Goal: Task Accomplishment & Management: Manage account settings

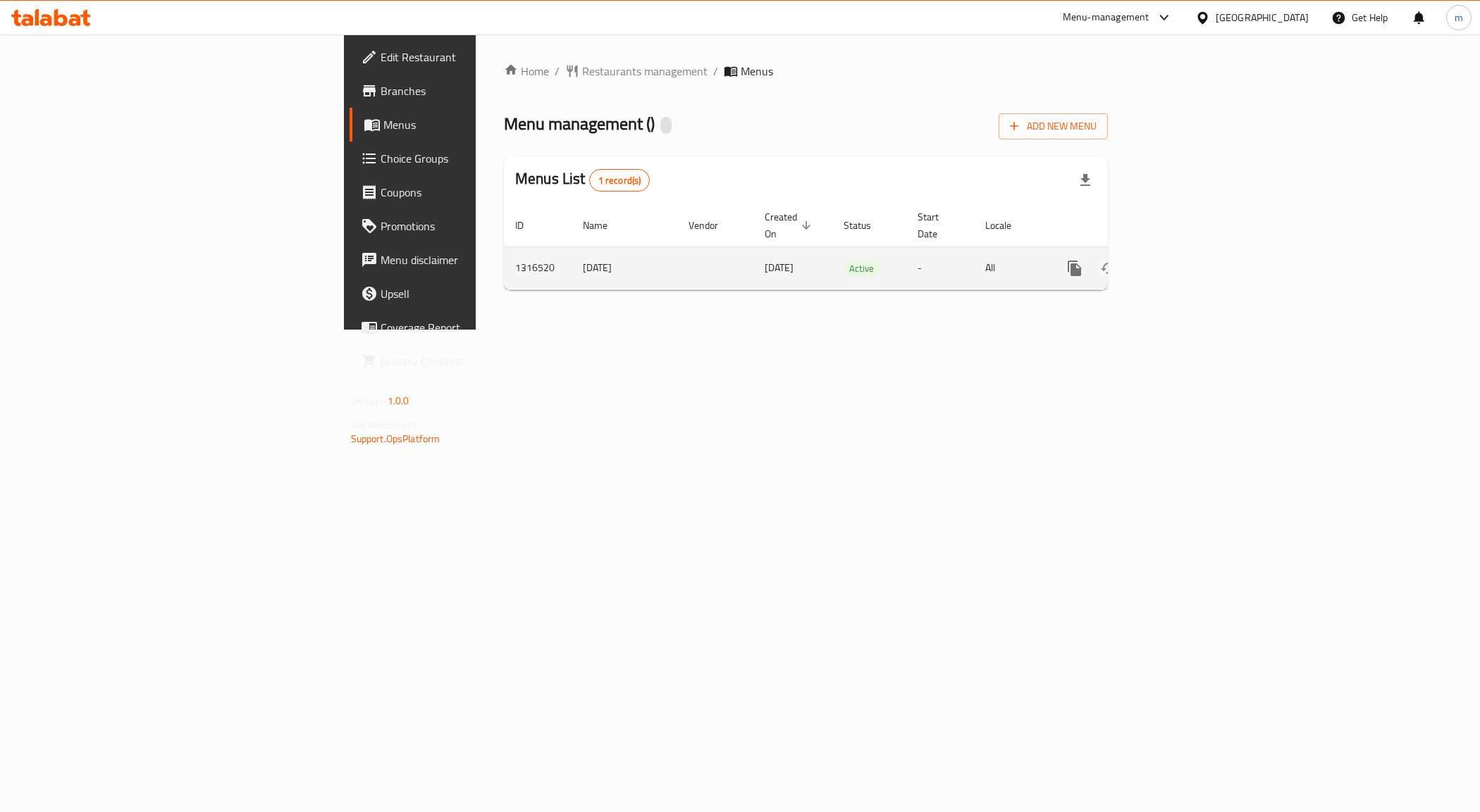
click at [1185, 260] on icon "enhanced table" at bounding box center [1176, 268] width 17 height 17
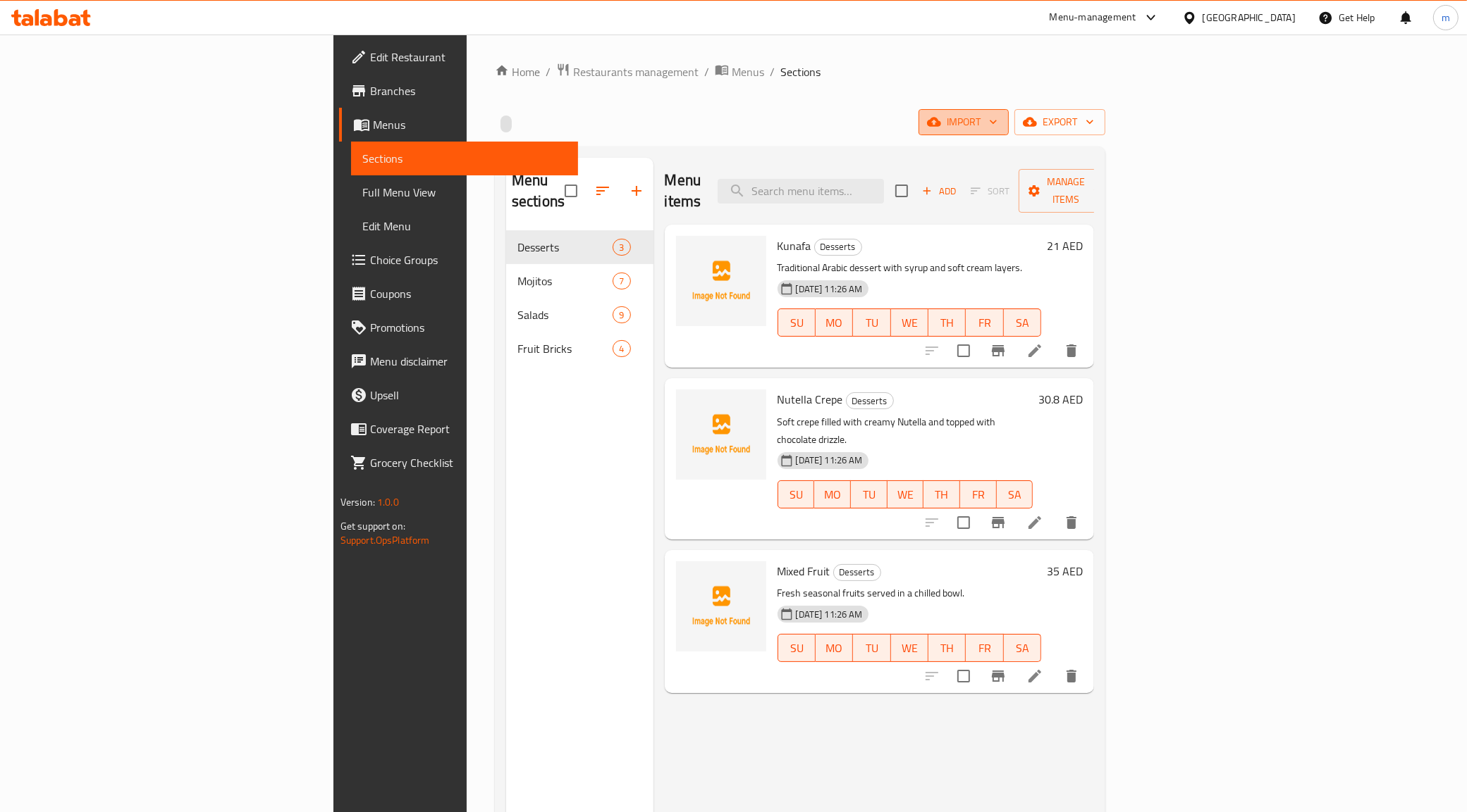
click at [997, 124] on span "import" at bounding box center [964, 122] width 67 height 17
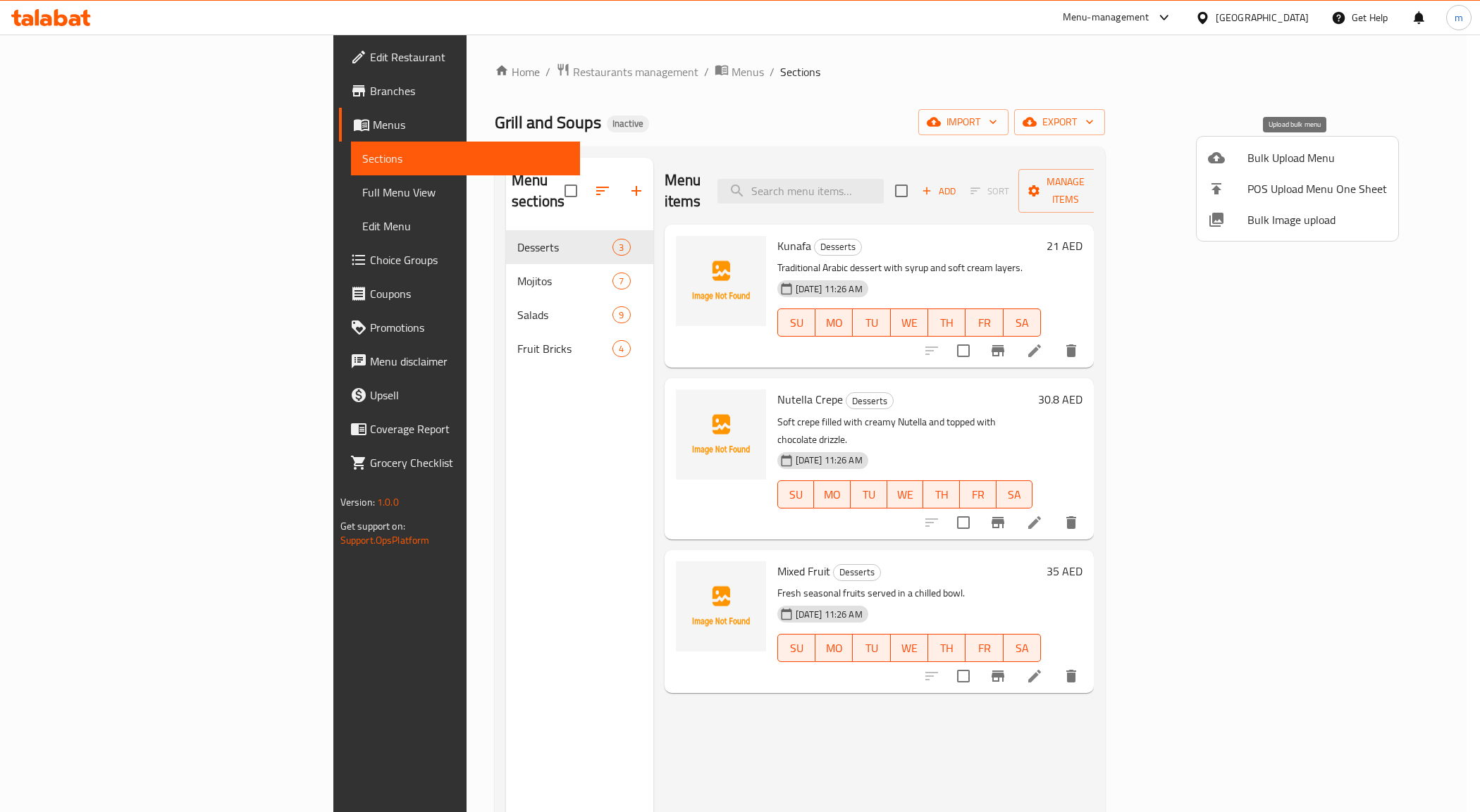
click at [1251, 163] on span "Bulk Upload Menu" at bounding box center [1316, 158] width 140 height 17
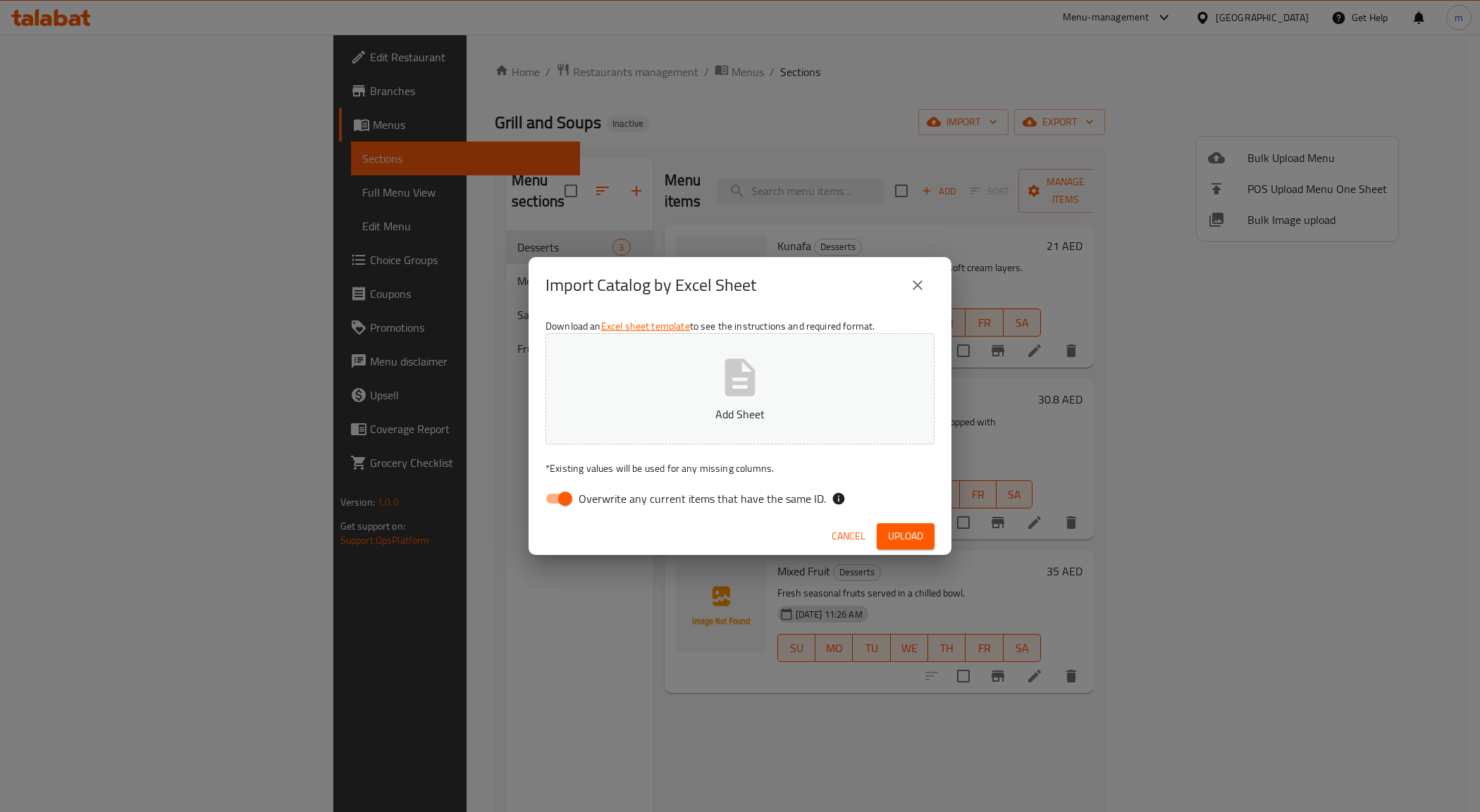
click at [594, 505] on span "Overwrite any current items that have the same ID." at bounding box center [702, 499] width 247 height 17
click at [594, 505] on input "Overwrite any current items that have the same ID." at bounding box center [565, 499] width 80 height 27
checkbox input "false"
click at [644, 418] on p "Add Sheet" at bounding box center [739, 415] width 345 height 17
click at [910, 536] on span "Upload" at bounding box center [906, 536] width 36 height 17
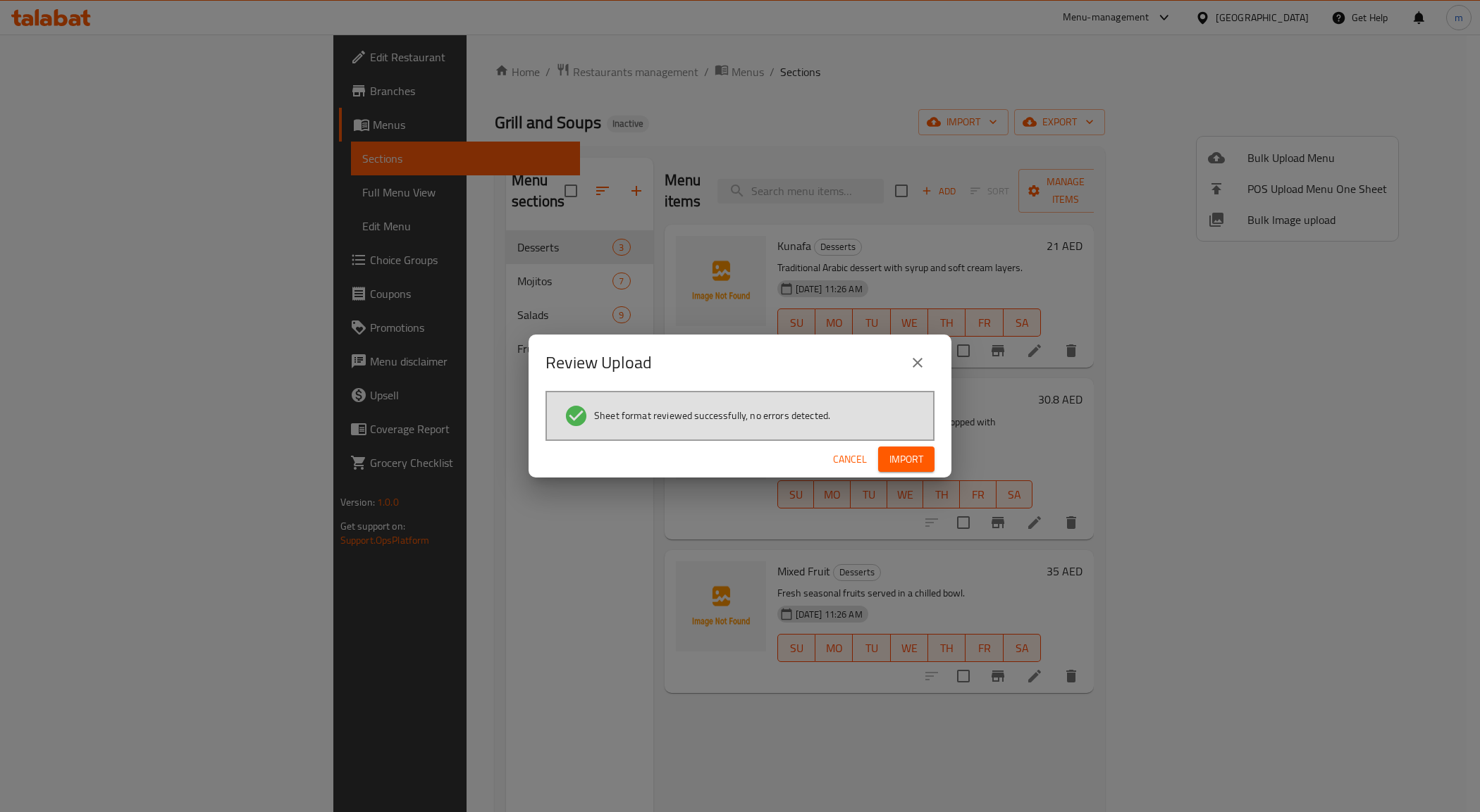
click at [924, 442] on div "Cancel Import" at bounding box center [739, 459] width 422 height 38
click at [915, 451] on span "Import" at bounding box center [906, 460] width 34 height 17
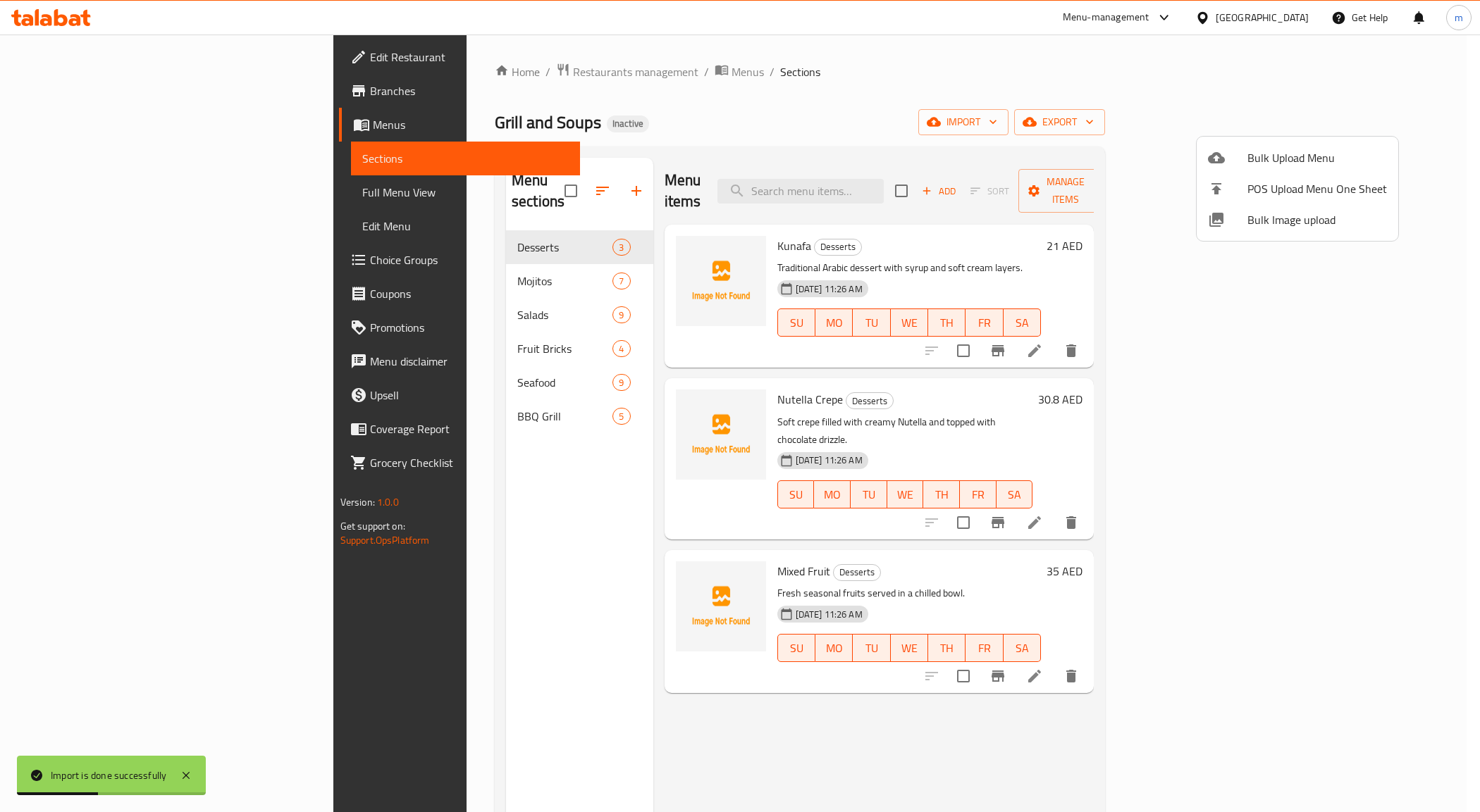
click at [396, 386] on div at bounding box center [740, 406] width 1480 height 812
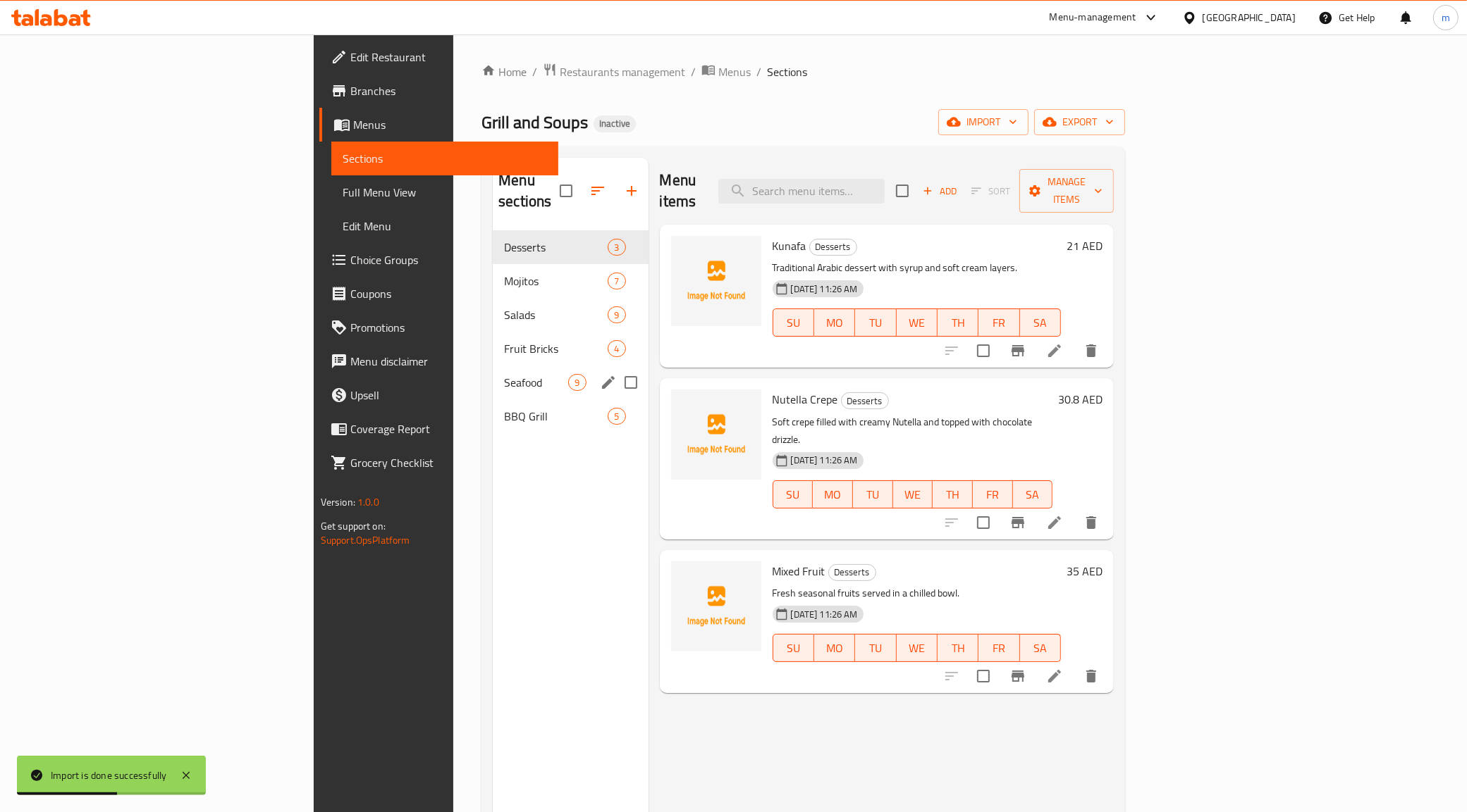
click at [504, 374] on span "Seafood" at bounding box center [536, 383] width 64 height 17
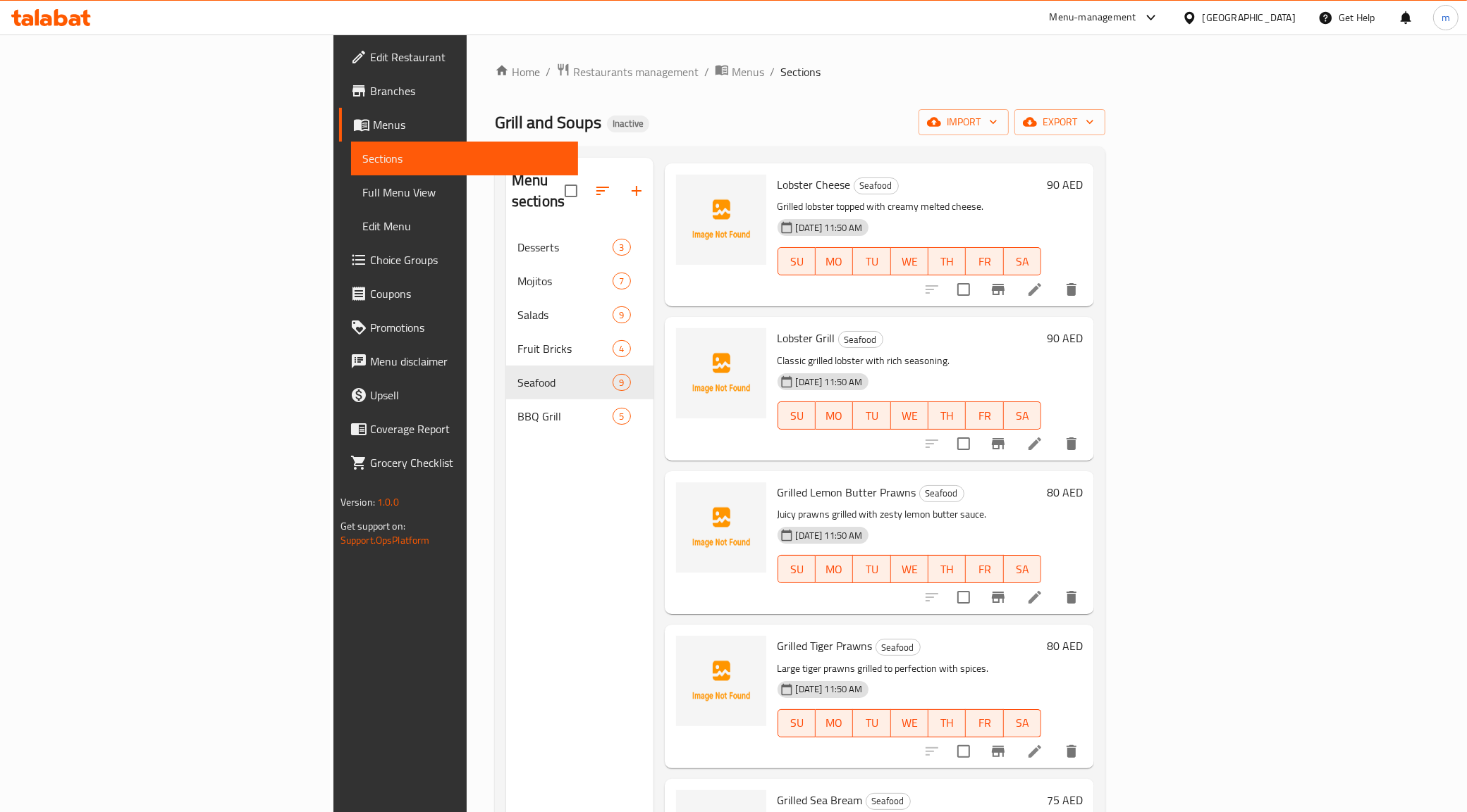
scroll to position [89, 0]
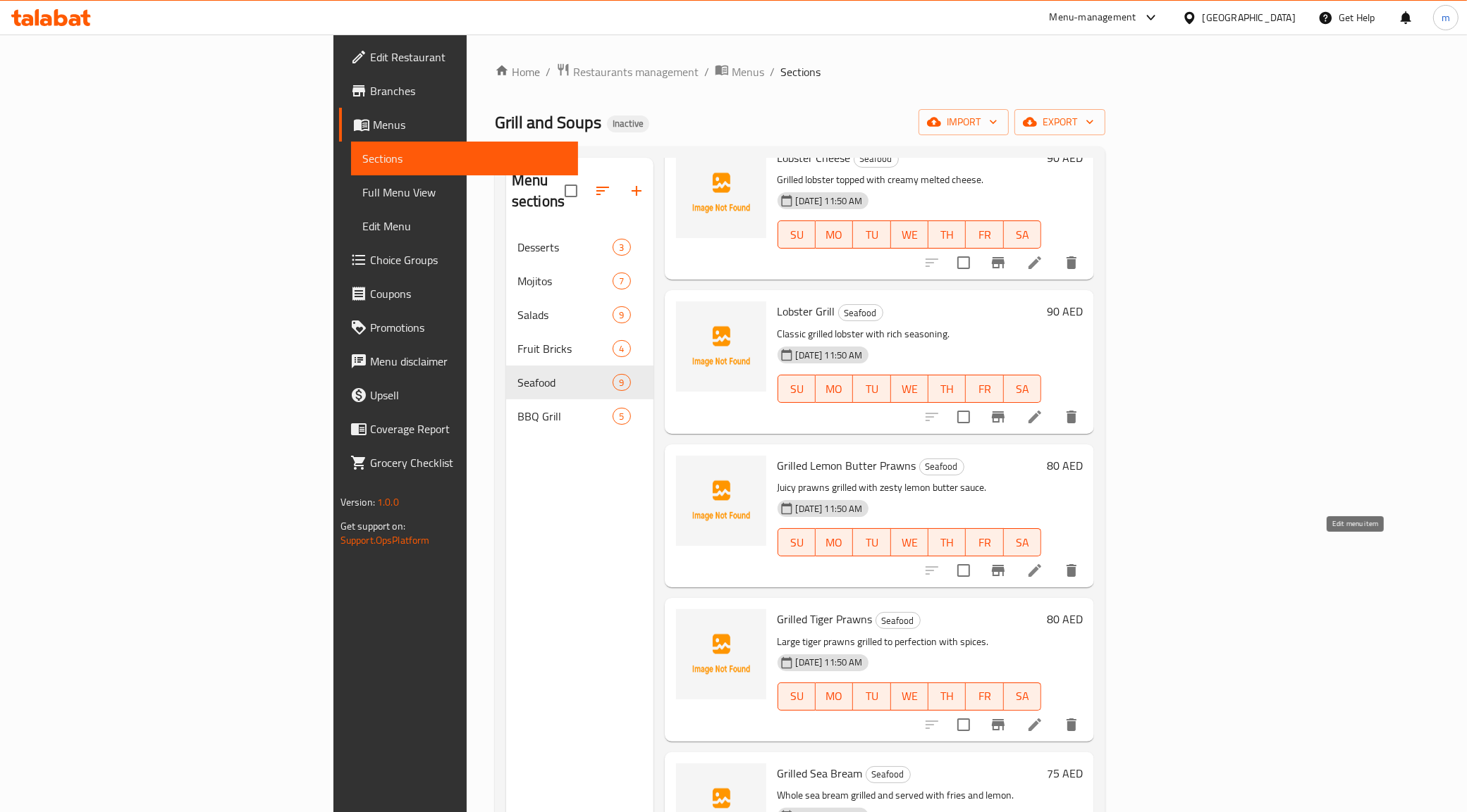
click at [1043, 562] on icon at bounding box center [1035, 571] width 17 height 17
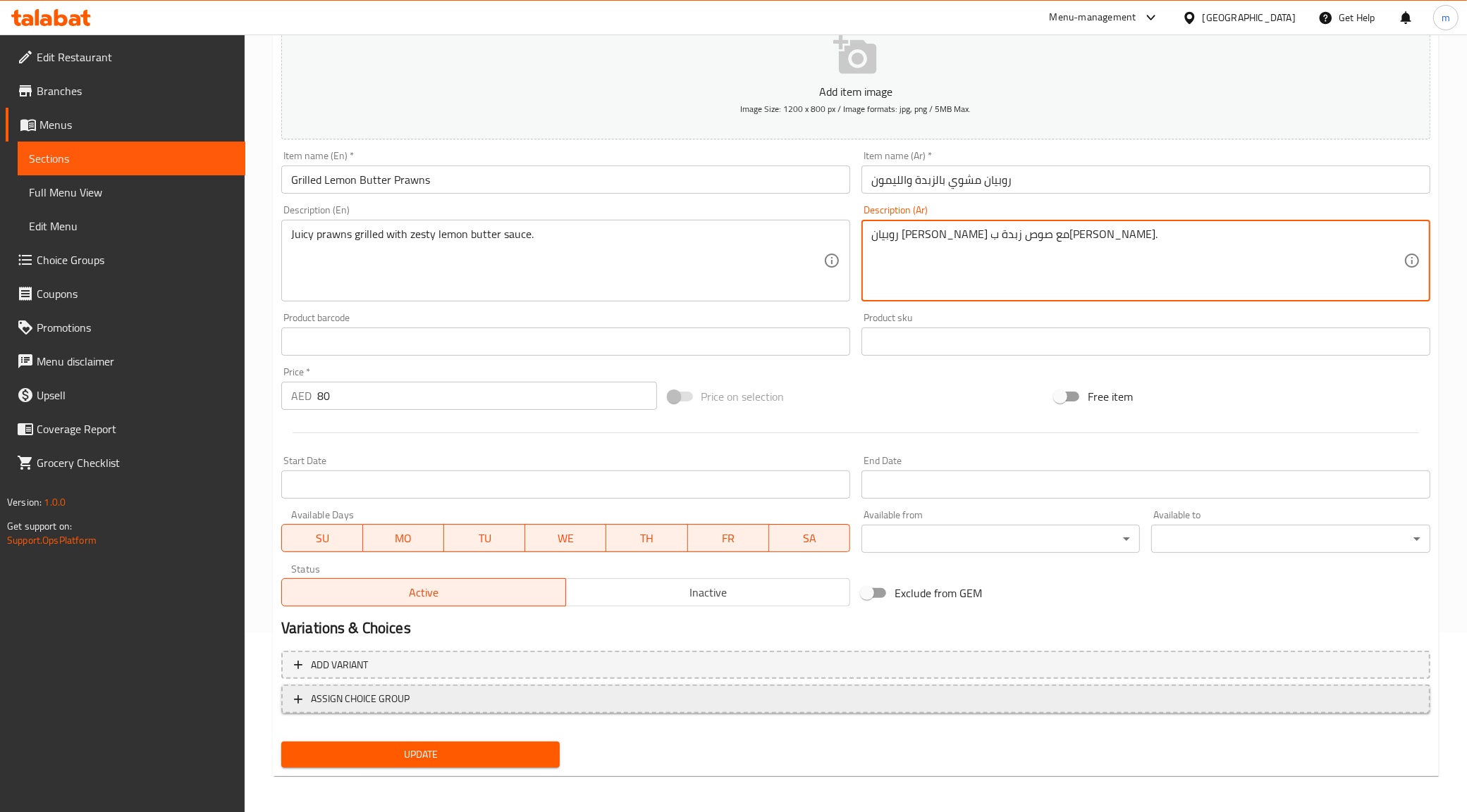
scroll to position [180, 0]
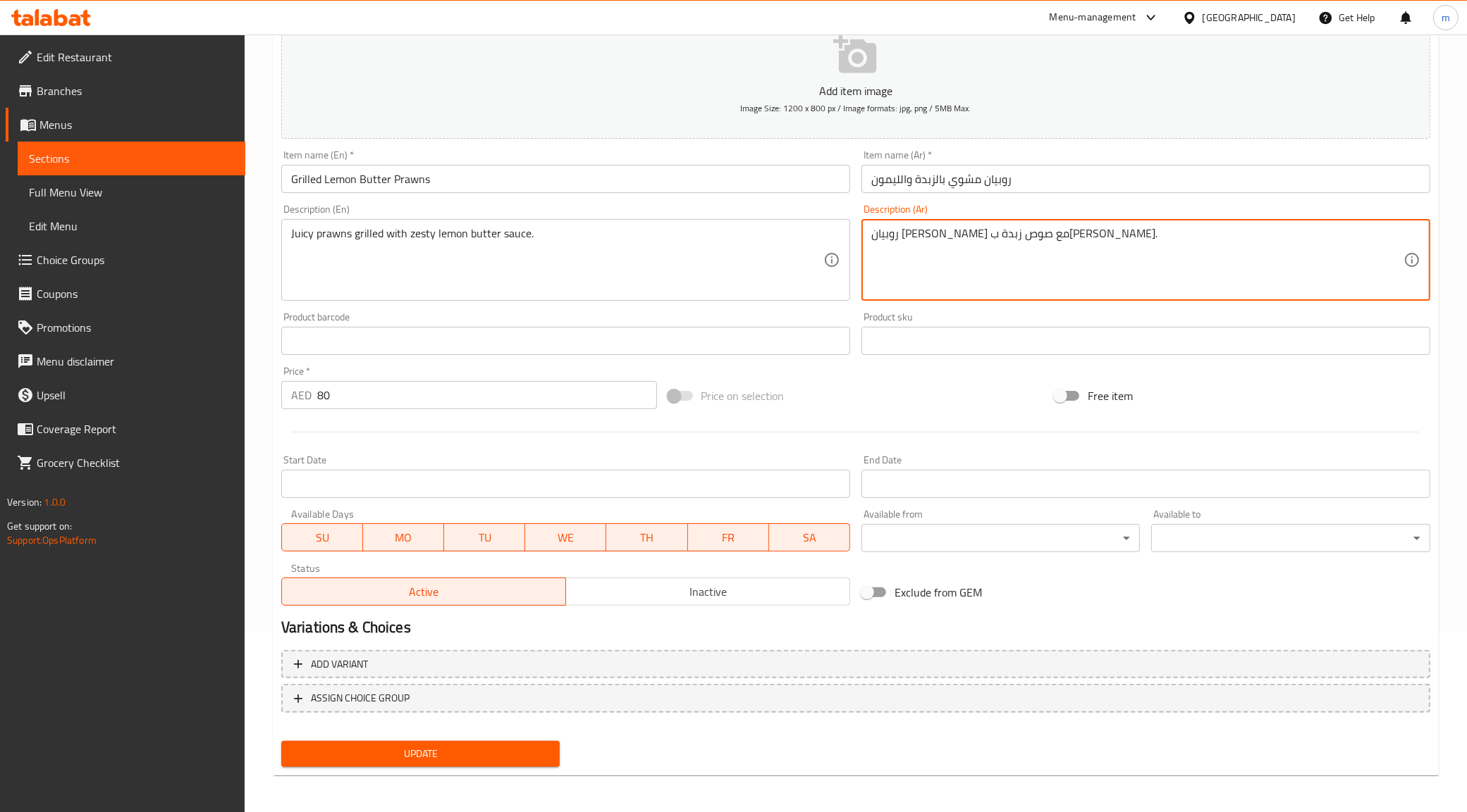
type textarea "روبيان مشوي جوسي مع صوص زبدة باليمون زيستي."
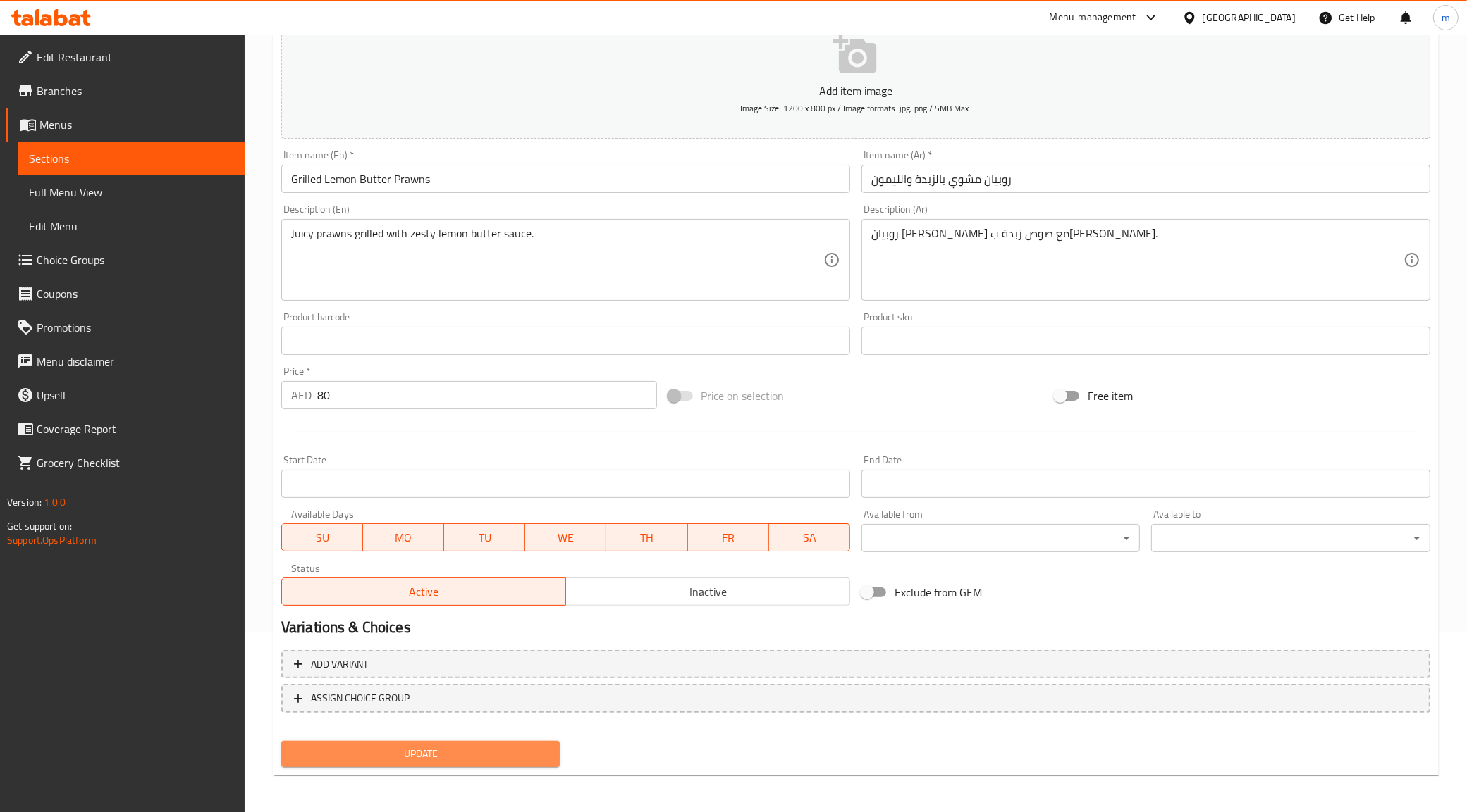
click at [455, 749] on span "Update" at bounding box center [421, 754] width 257 height 17
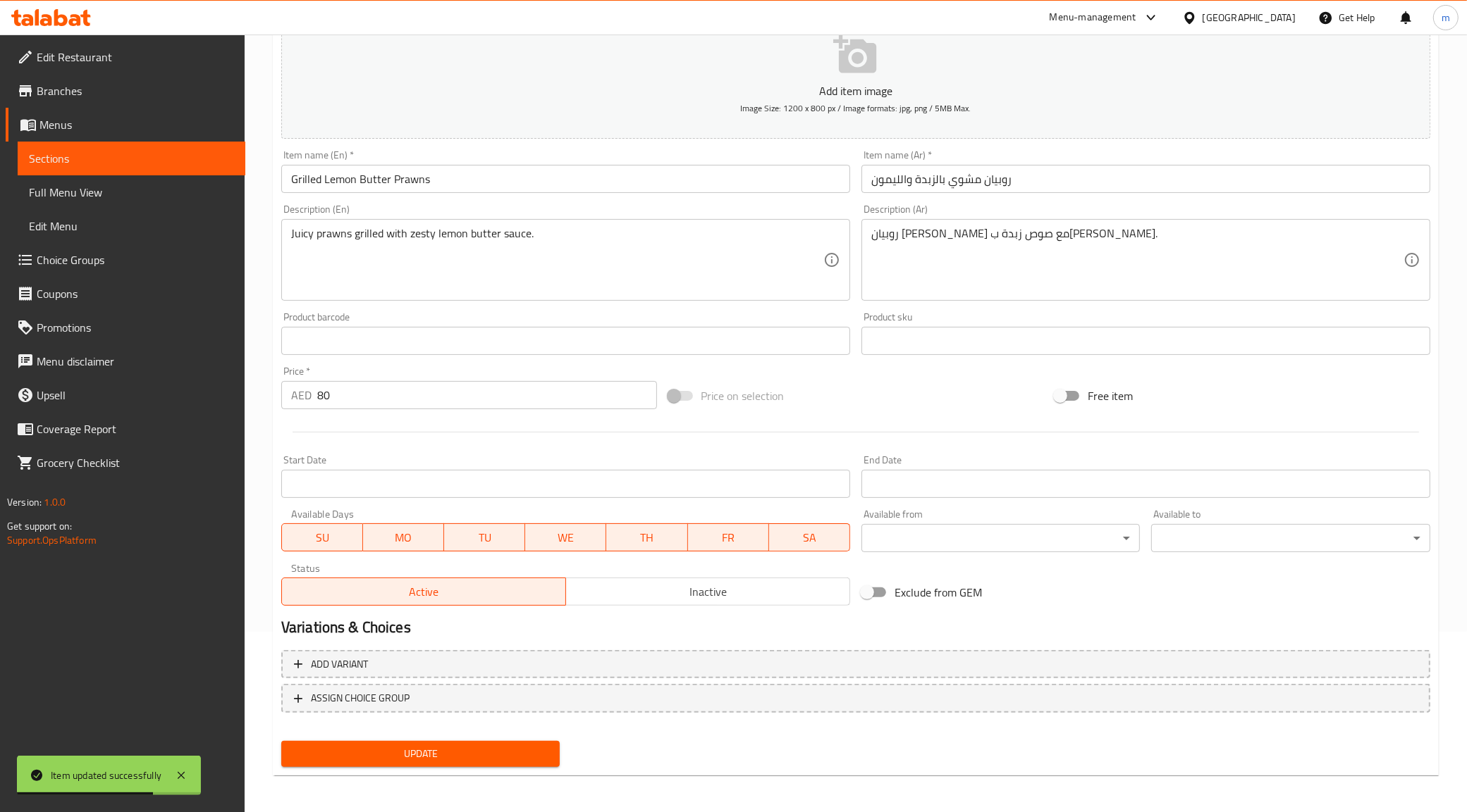
click at [100, 157] on span "Sections" at bounding box center [131, 159] width 205 height 17
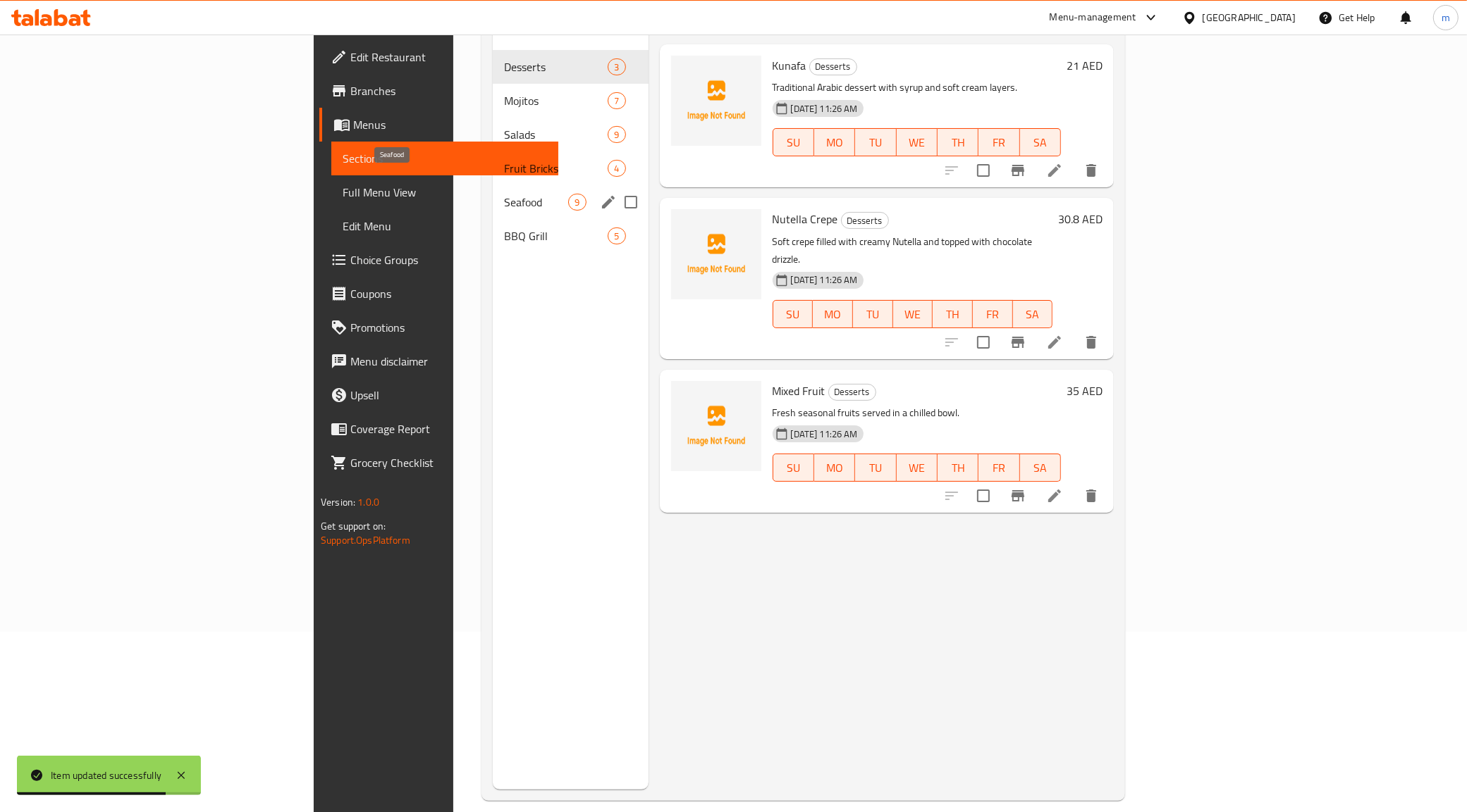
click at [504, 193] on span "Seafood" at bounding box center [536, 202] width 64 height 17
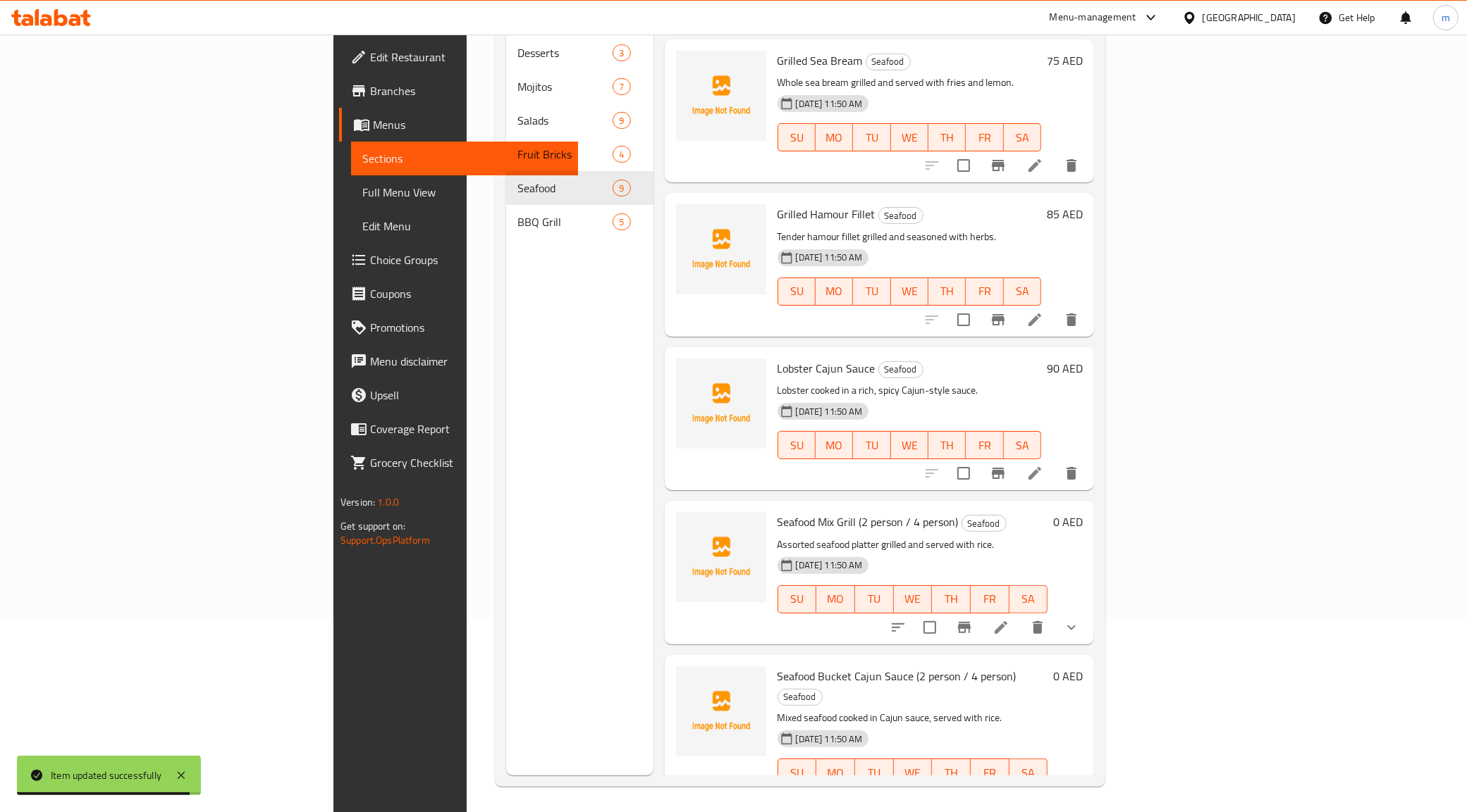
scroll to position [198, 0]
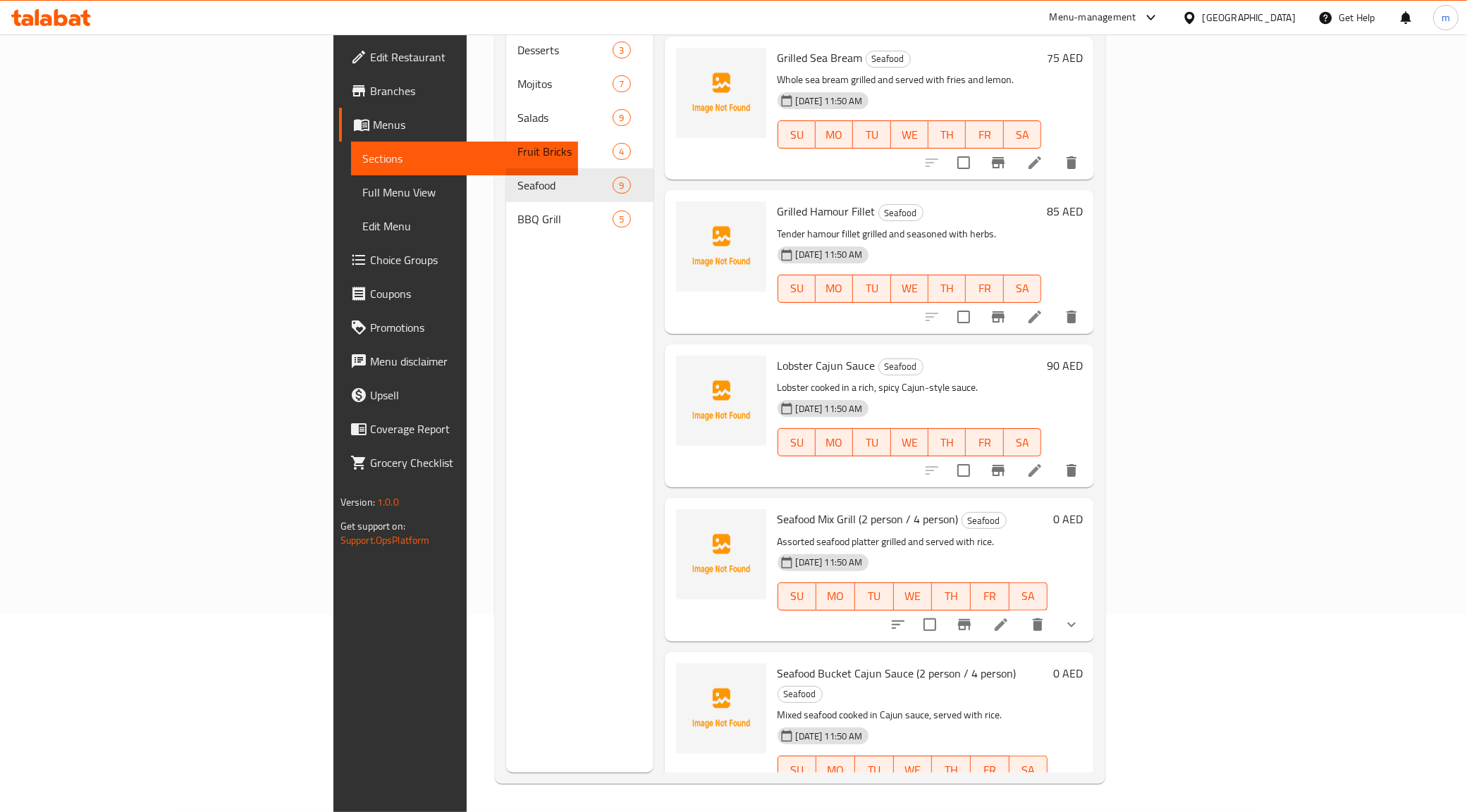
click at [1010, 790] on icon at bounding box center [1001, 799] width 17 height 17
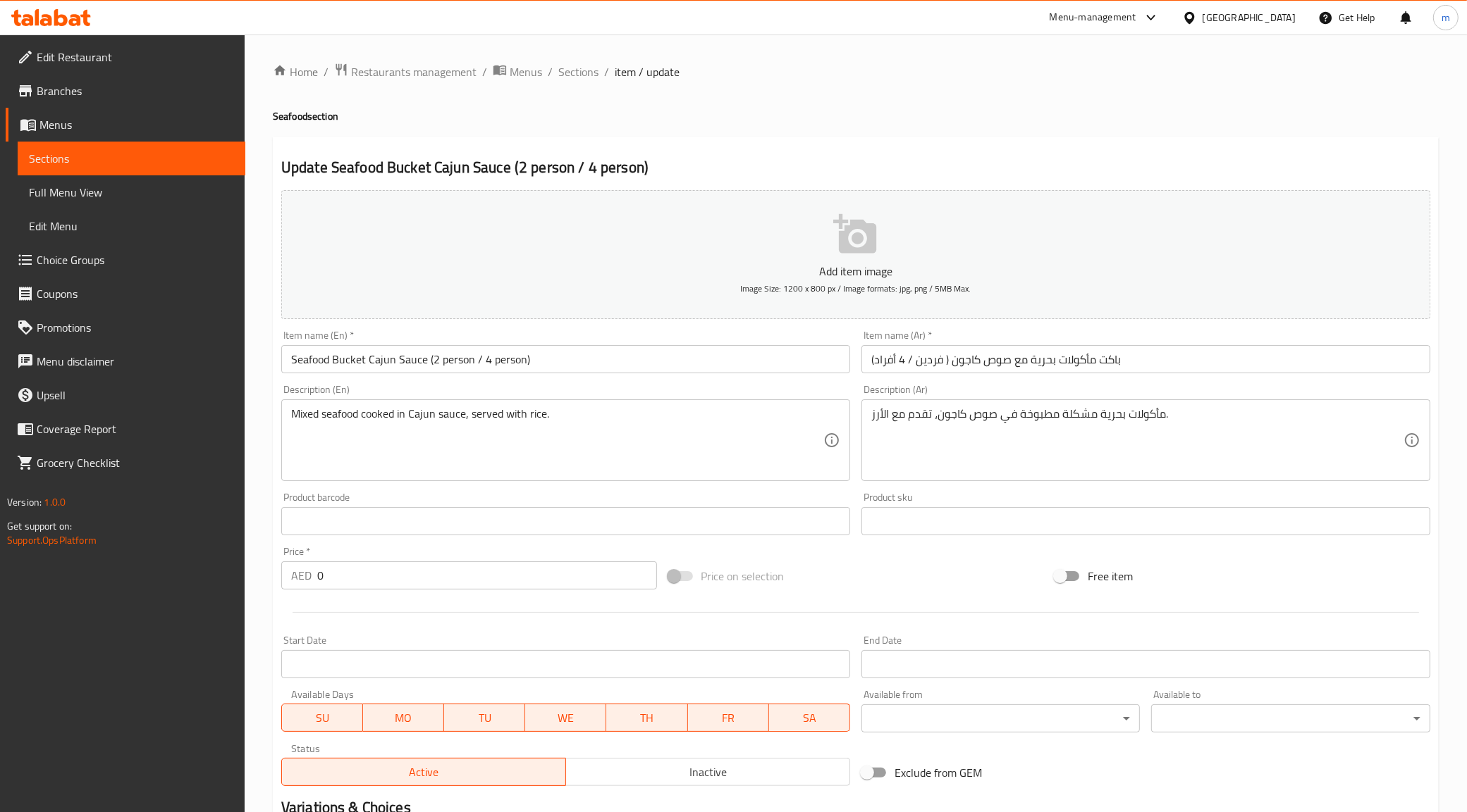
scroll to position [215, 0]
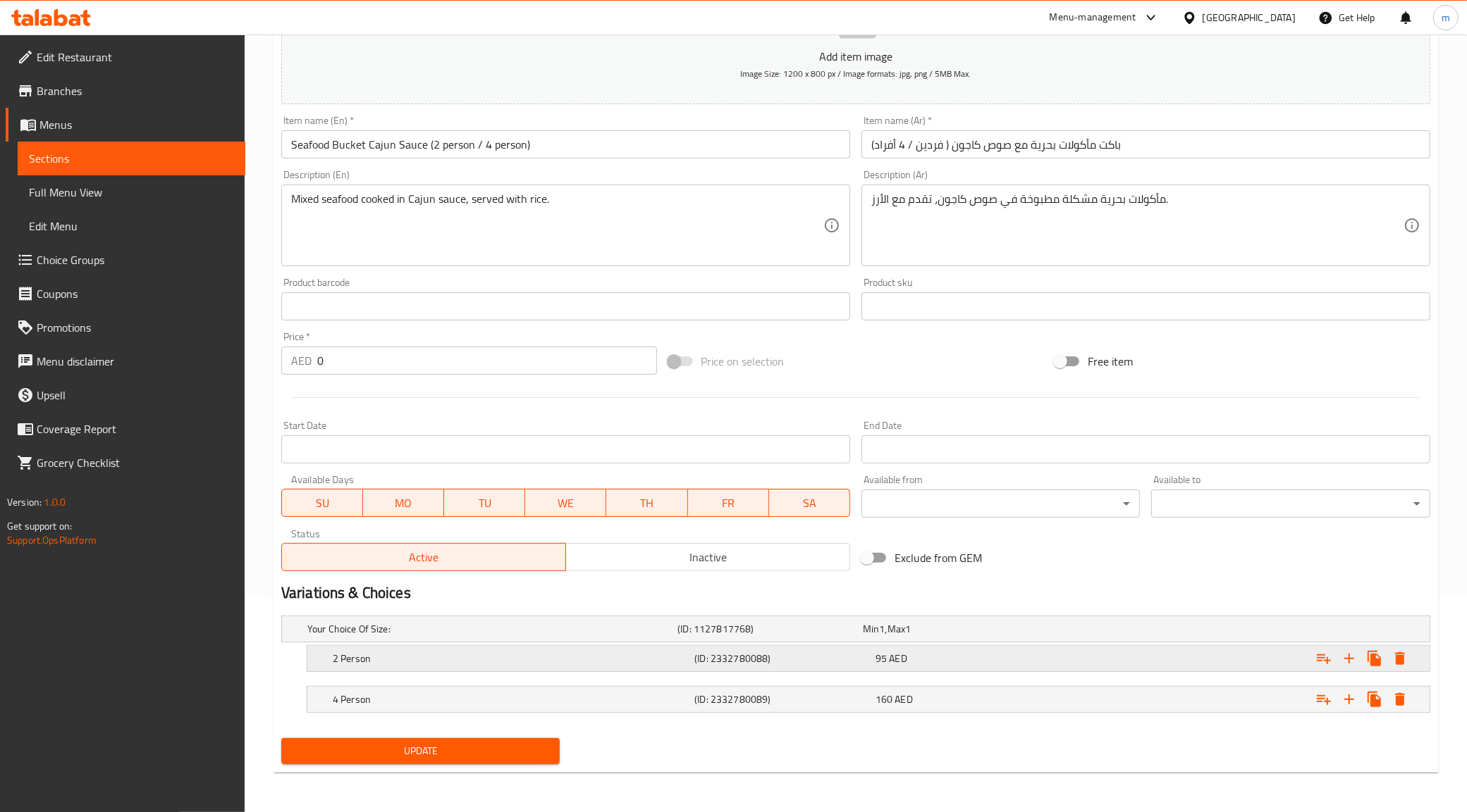
click at [746, 665] on h5 "(ID: 2332780088)" at bounding box center [782, 658] width 175 height 14
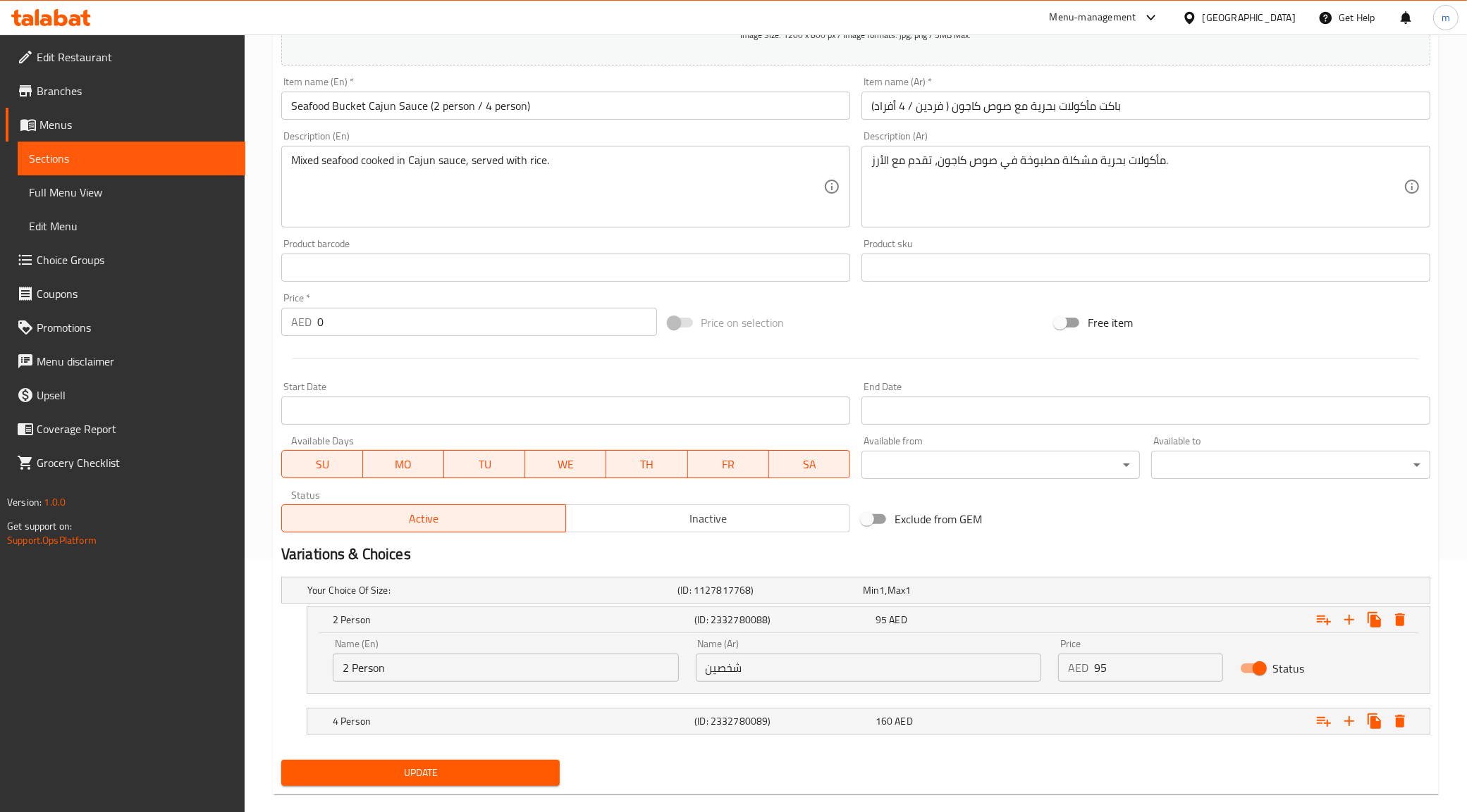
scroll to position [275, 0]
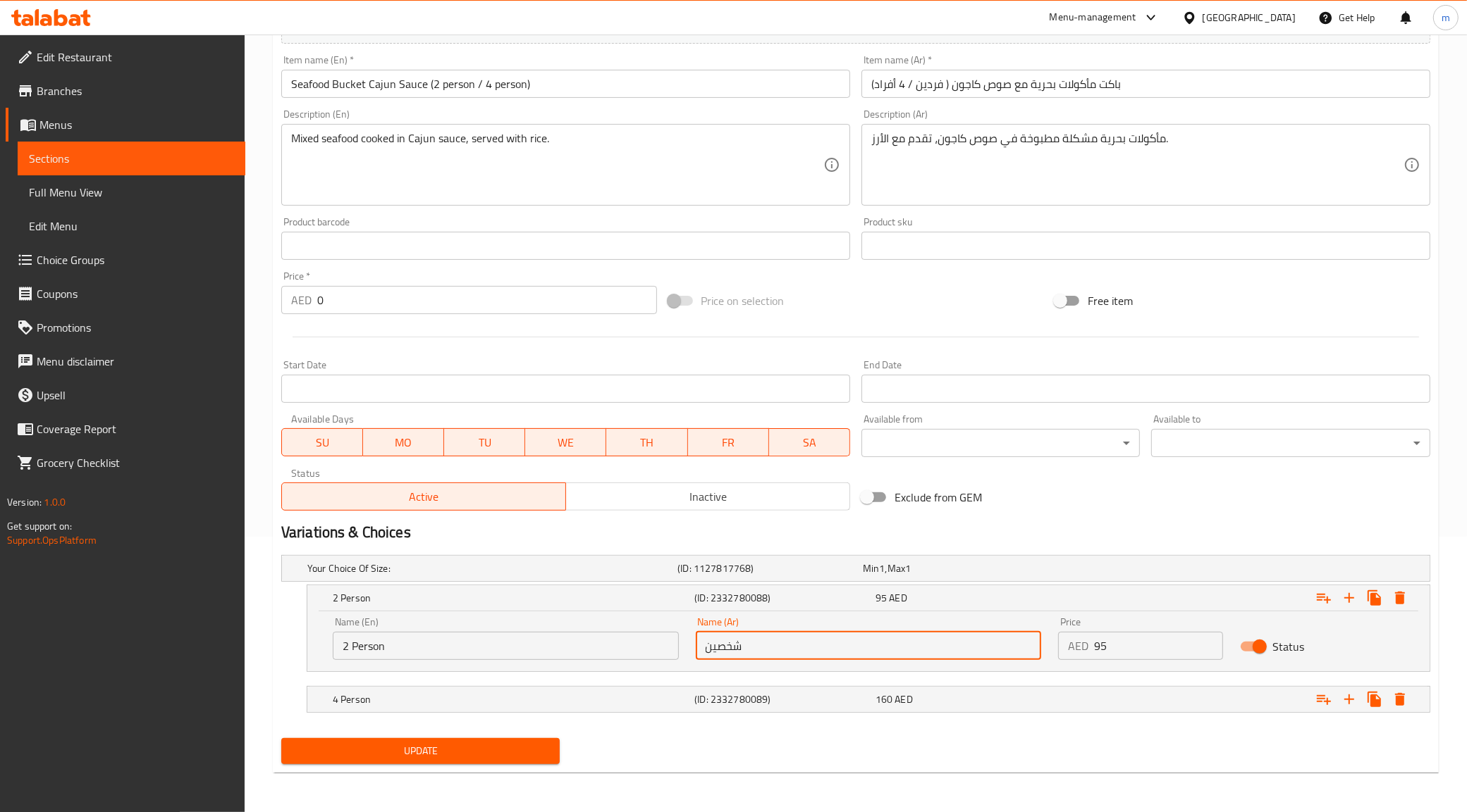
drag, startPoint x: 772, startPoint y: 650, endPoint x: 605, endPoint y: 650, distance: 167.0
click at [605, 650] on div "Name (En) 2 Person Name (En) Name (Ar) شخصين Name (Ar) Price AED 95 Price Status" at bounding box center [868, 639] width 1089 height 60
type input "س"
type input "فردين"
click at [727, 688] on div "4 Person (ID: 2332780089) 160 AED" at bounding box center [873, 699] width 1086 height 31
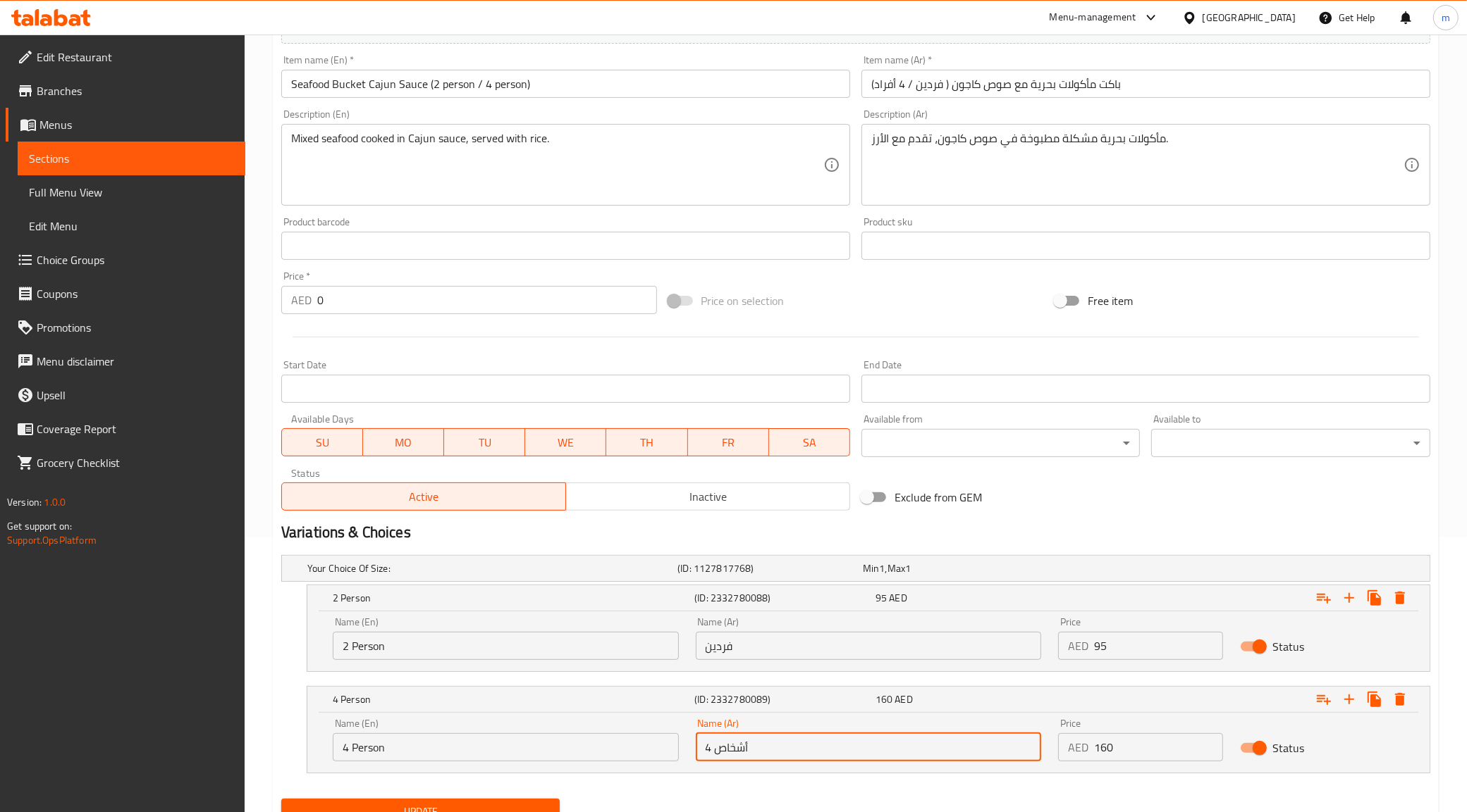
drag, startPoint x: 757, startPoint y: 750, endPoint x: 716, endPoint y: 754, distance: 41.2
click at [716, 754] on input "4 أشخاص" at bounding box center [869, 747] width 347 height 28
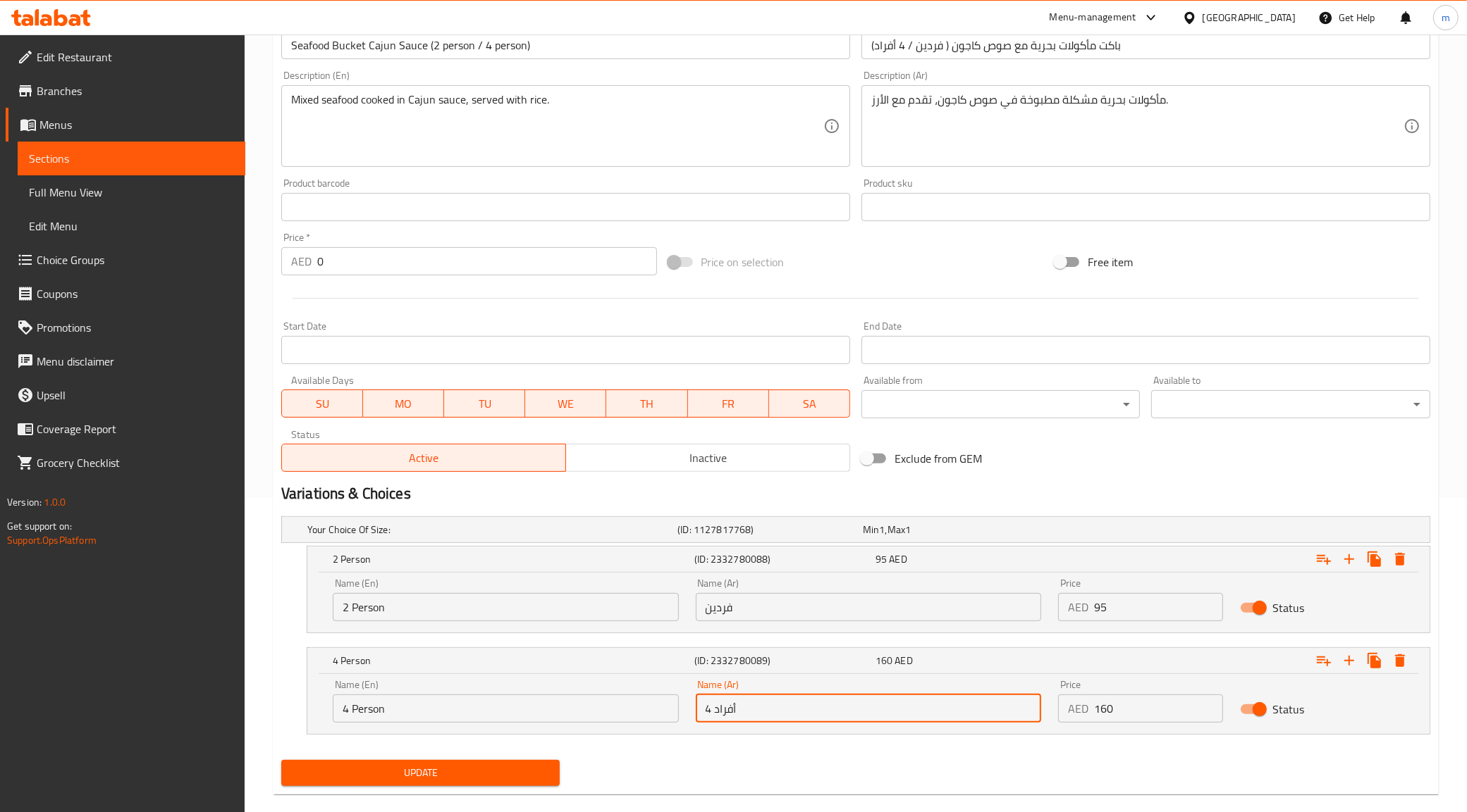
scroll to position [336, 0]
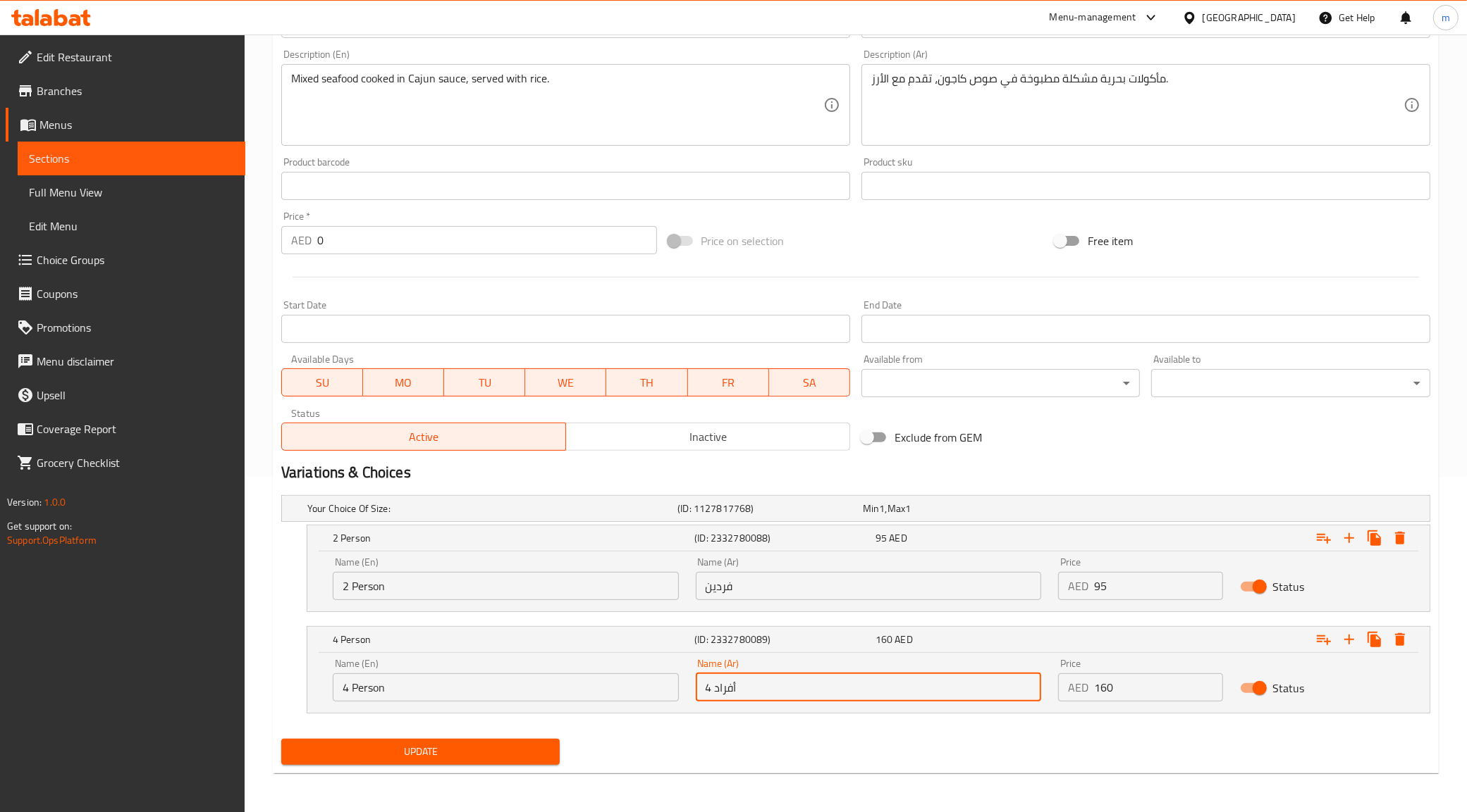
type input "4 أفراد"
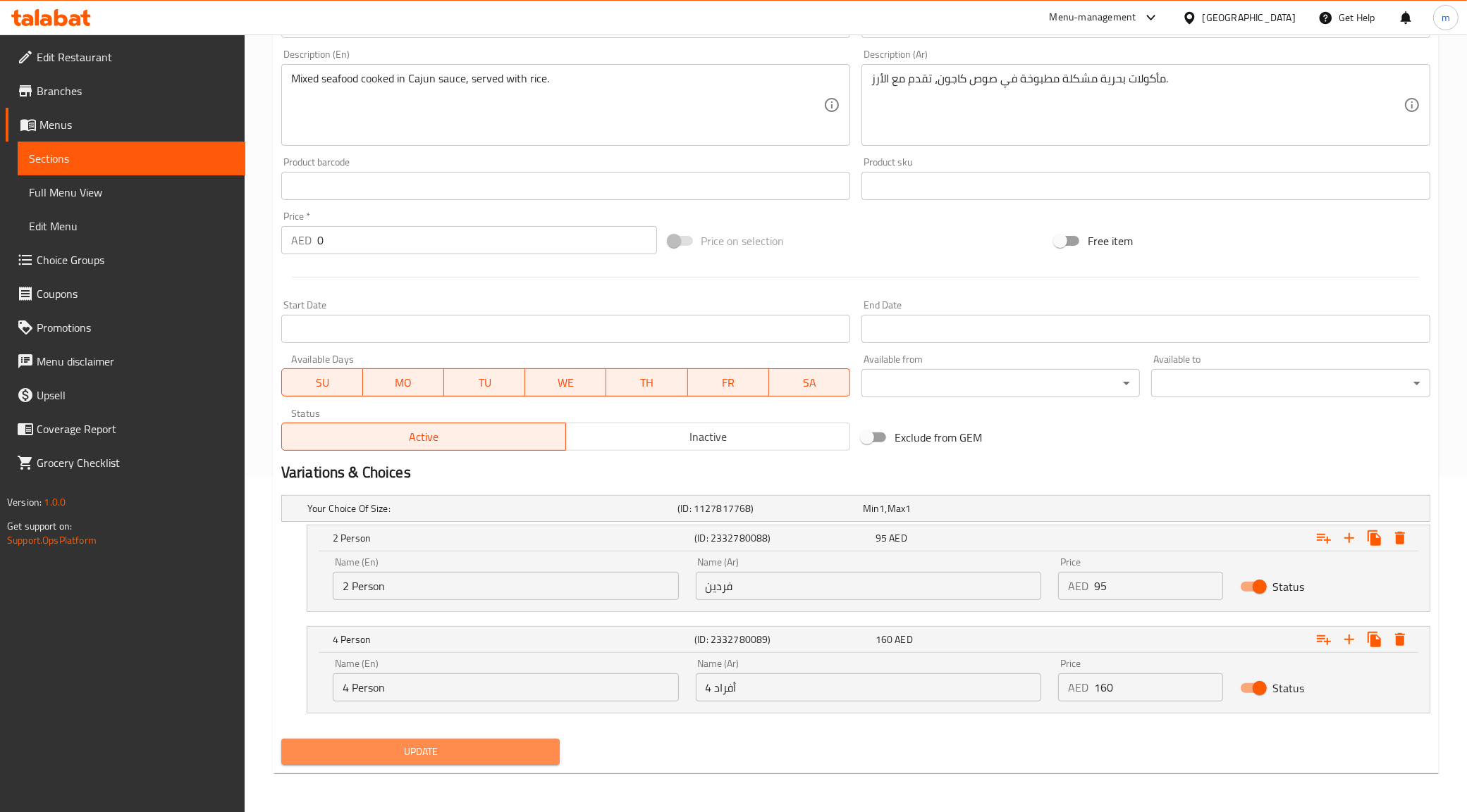
click at [467, 751] on span "Update" at bounding box center [421, 752] width 257 height 17
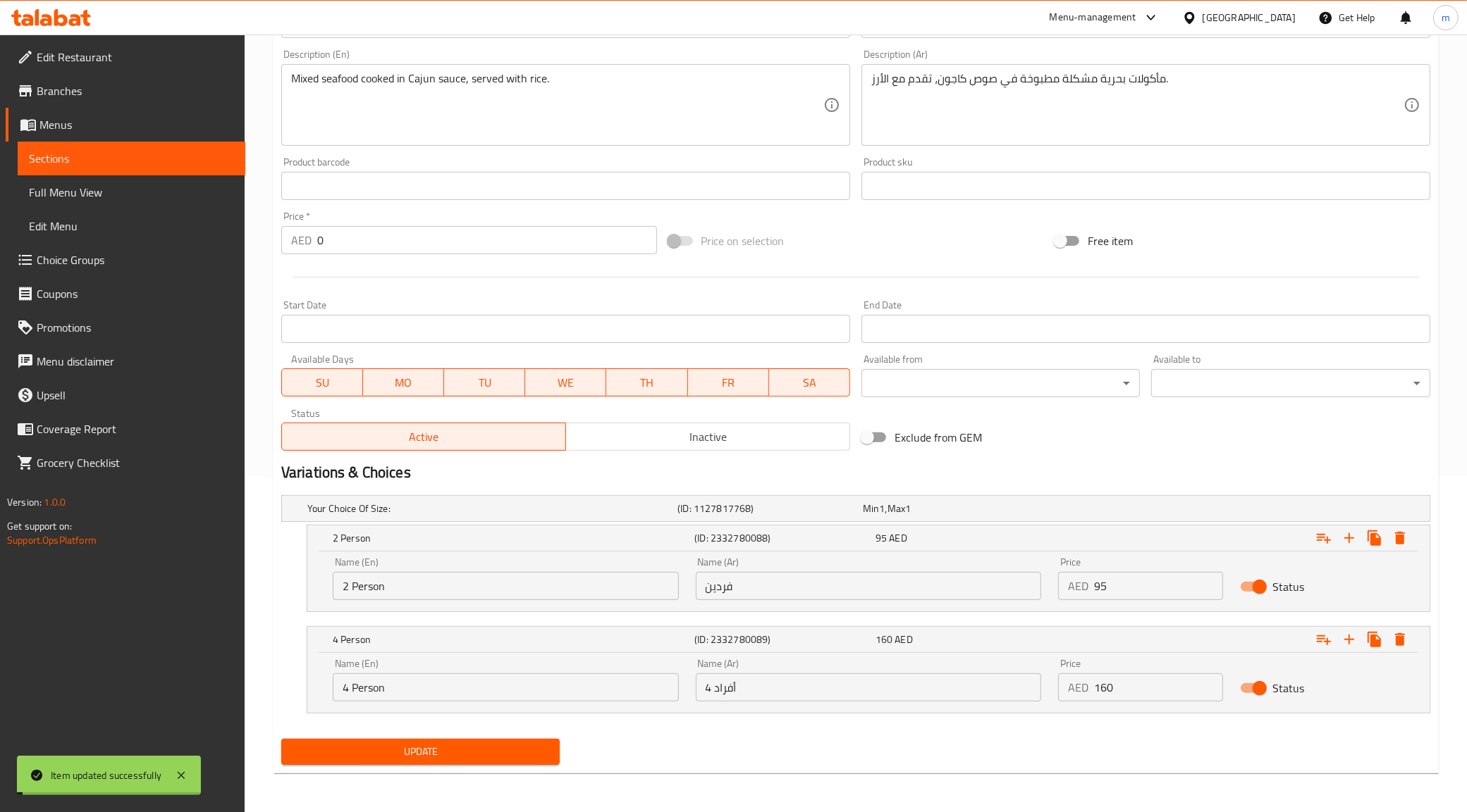
click at [134, 157] on span "Sections" at bounding box center [131, 159] width 205 height 17
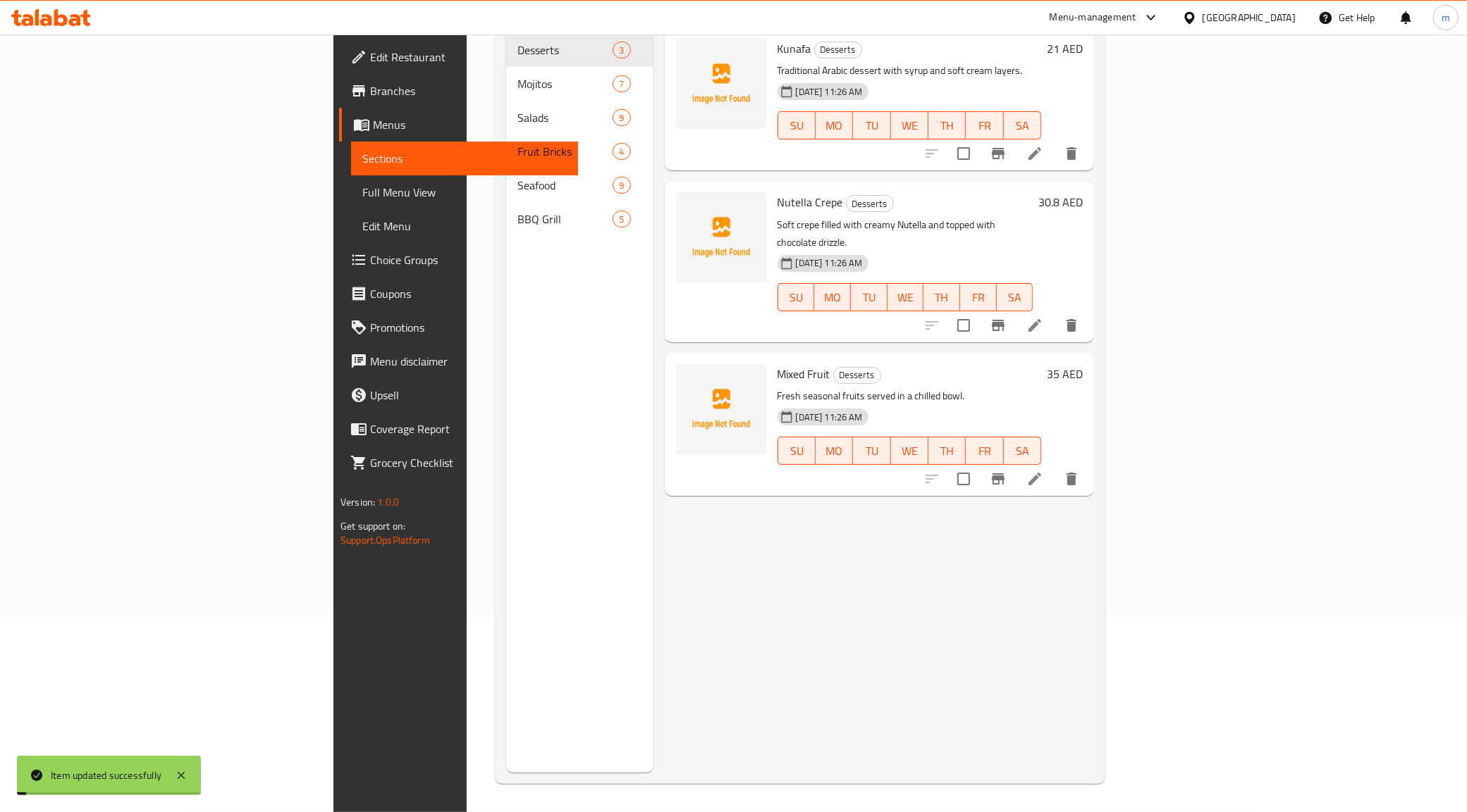
scroll to position [198, 0]
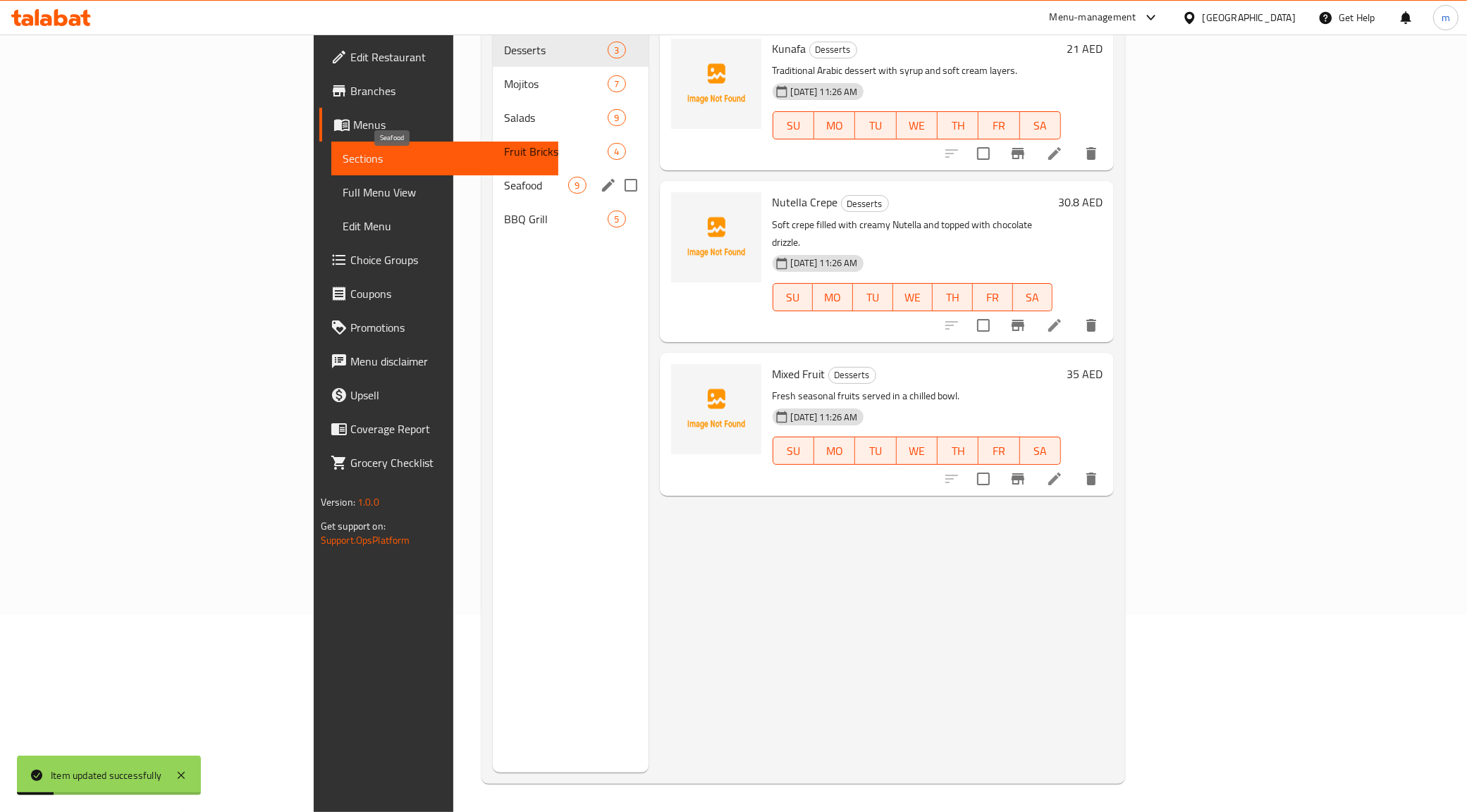
click at [504, 177] on span "Seafood" at bounding box center [536, 186] width 64 height 17
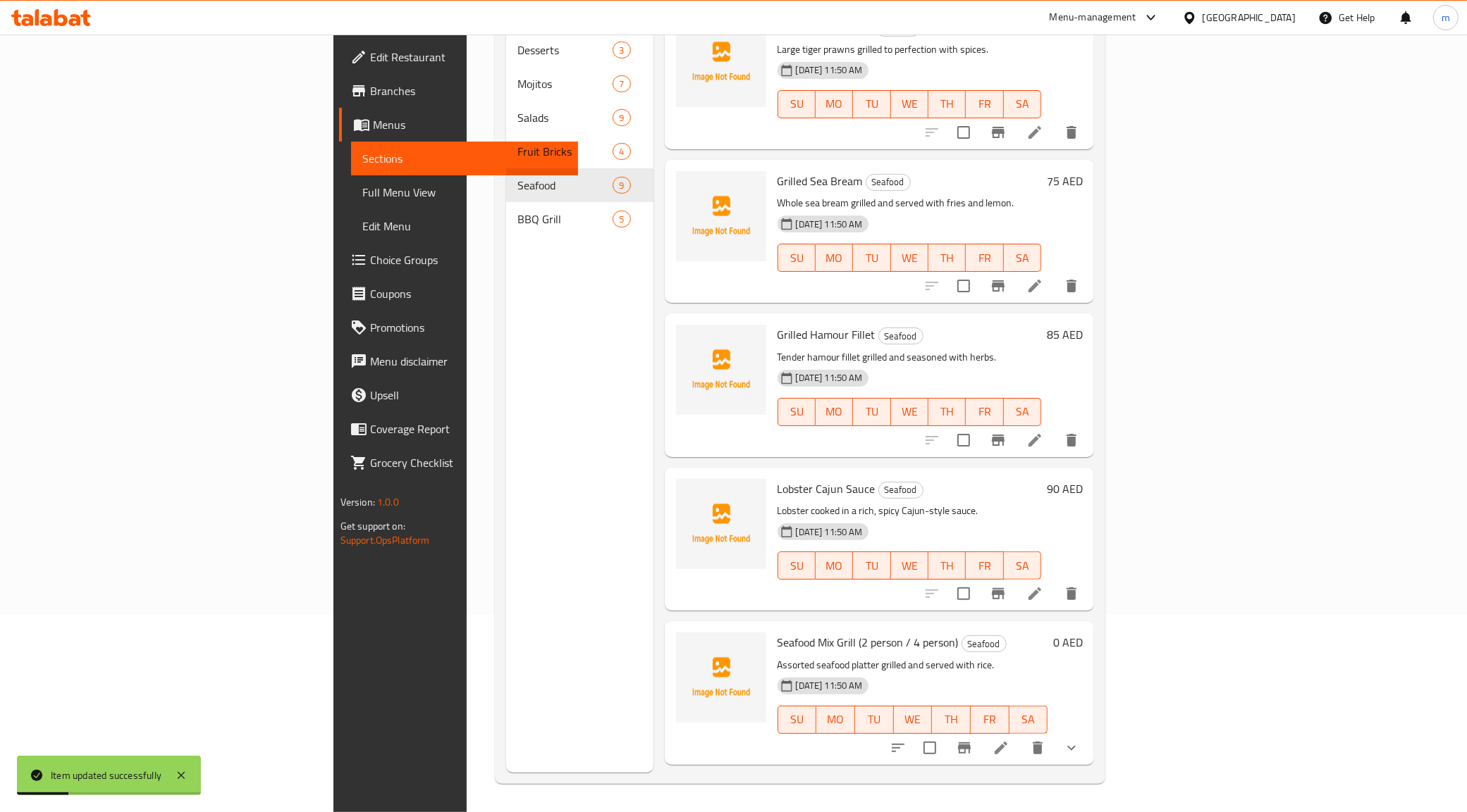
scroll to position [607, 0]
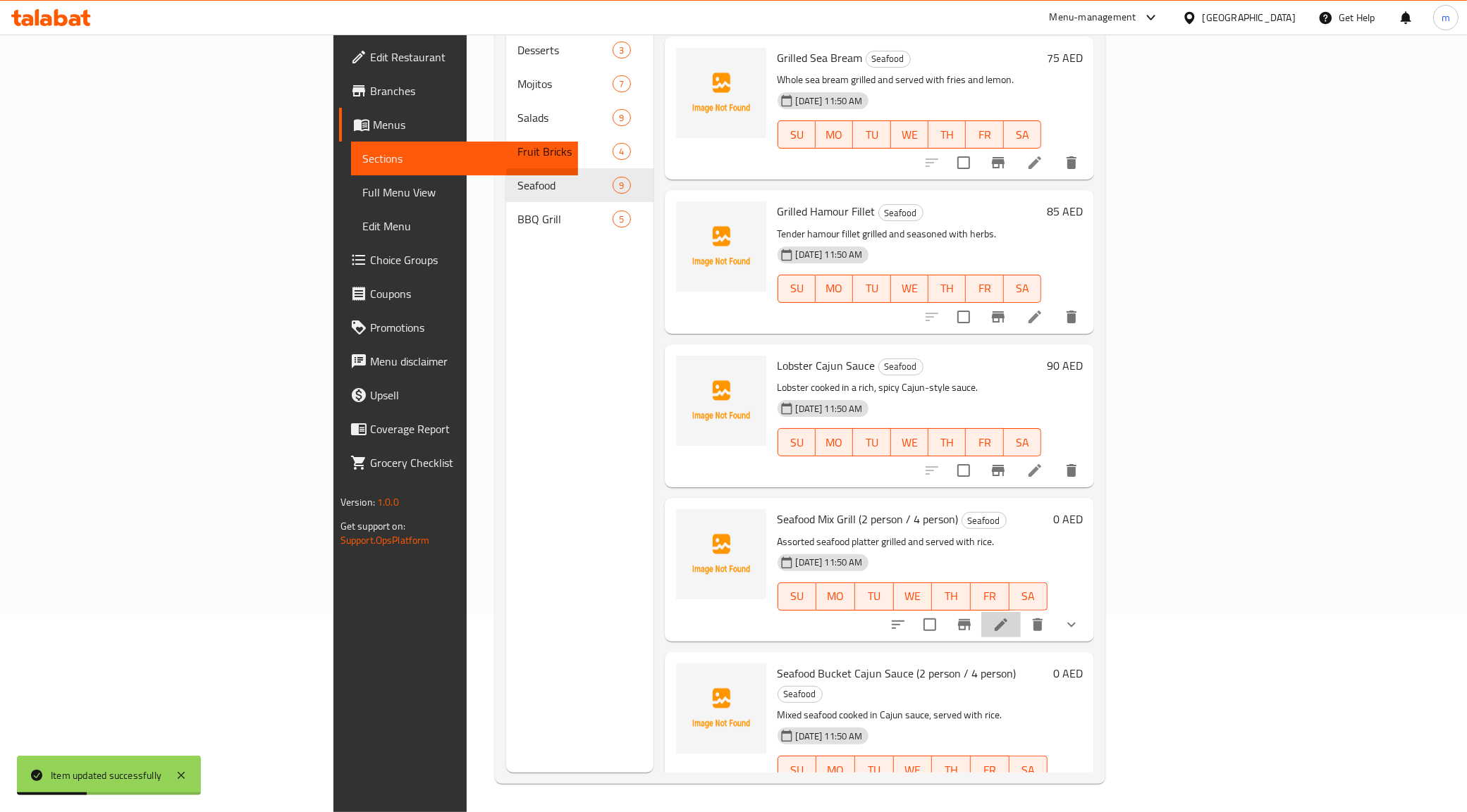
click at [1010, 617] on icon at bounding box center [1001, 625] width 17 height 17
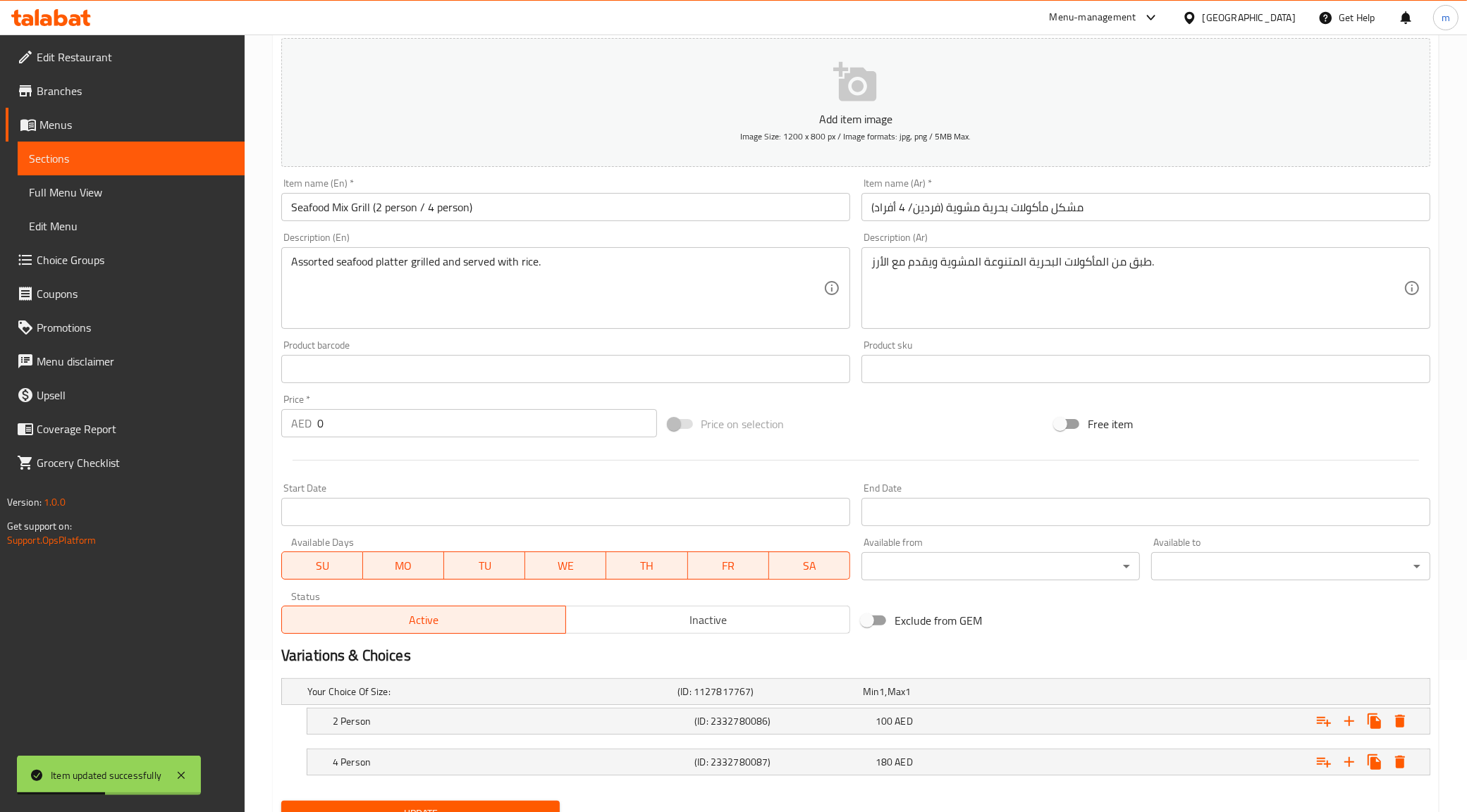
scroll to position [215, 0]
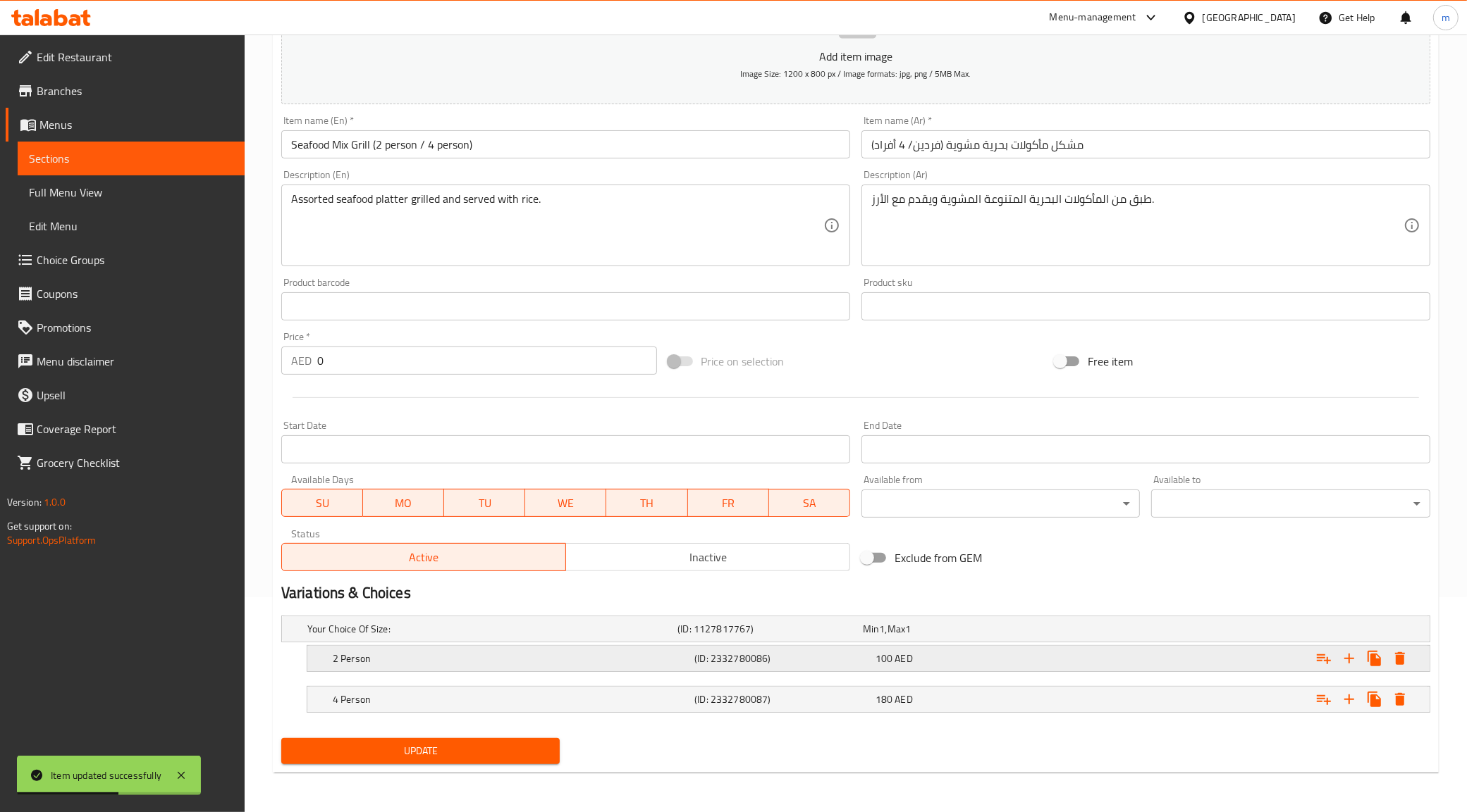
click at [744, 666] on h5 "(ID: 2332780086)" at bounding box center [782, 658] width 175 height 14
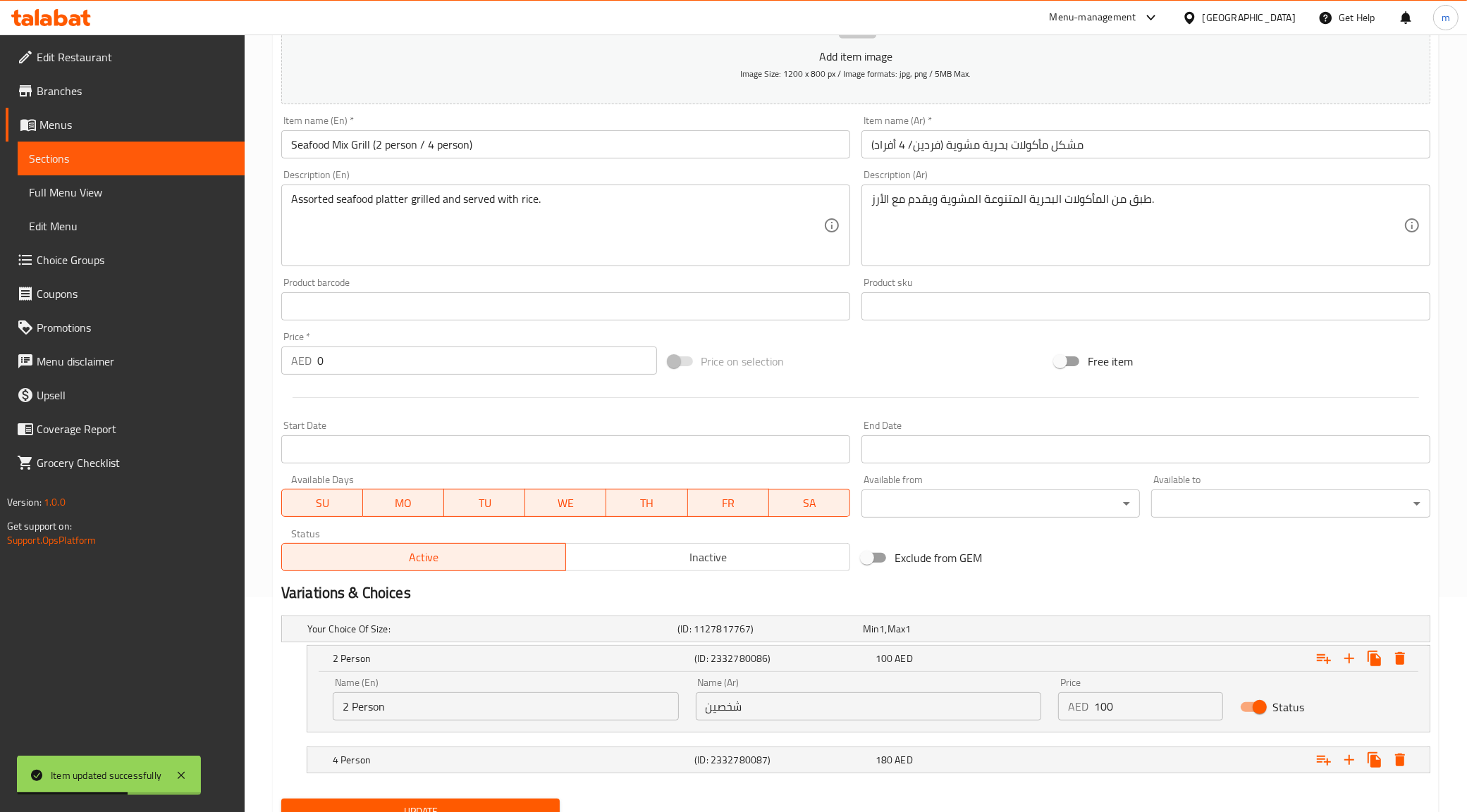
scroll to position [275, 0]
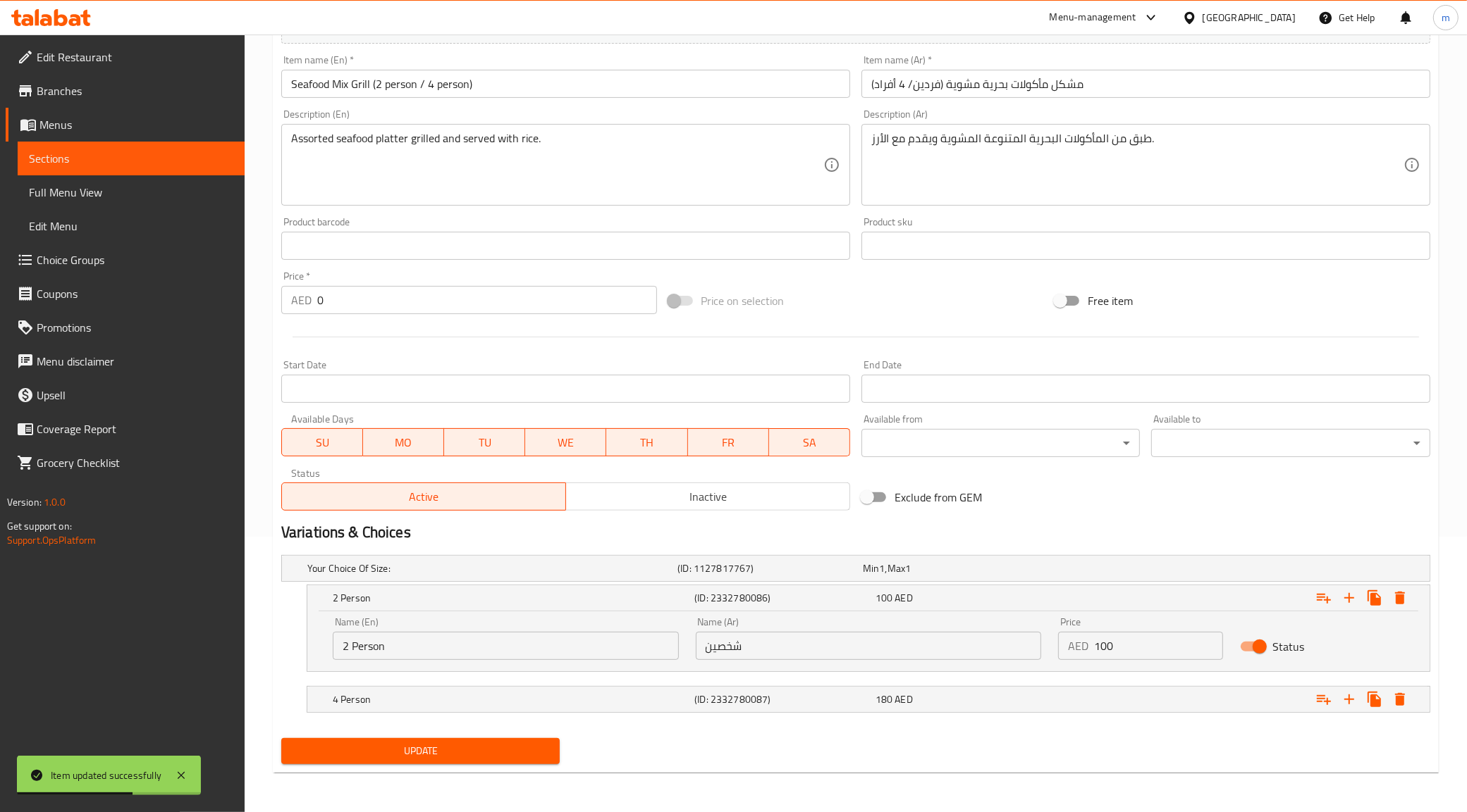
click at [776, 657] on input "شخصين" at bounding box center [869, 646] width 347 height 28
click at [776, 655] on input "شخصين" at bounding box center [869, 646] width 347 height 28
type input "فردين"
click at [774, 693] on h5 "(ID: 2332780087)" at bounding box center [782, 699] width 175 height 14
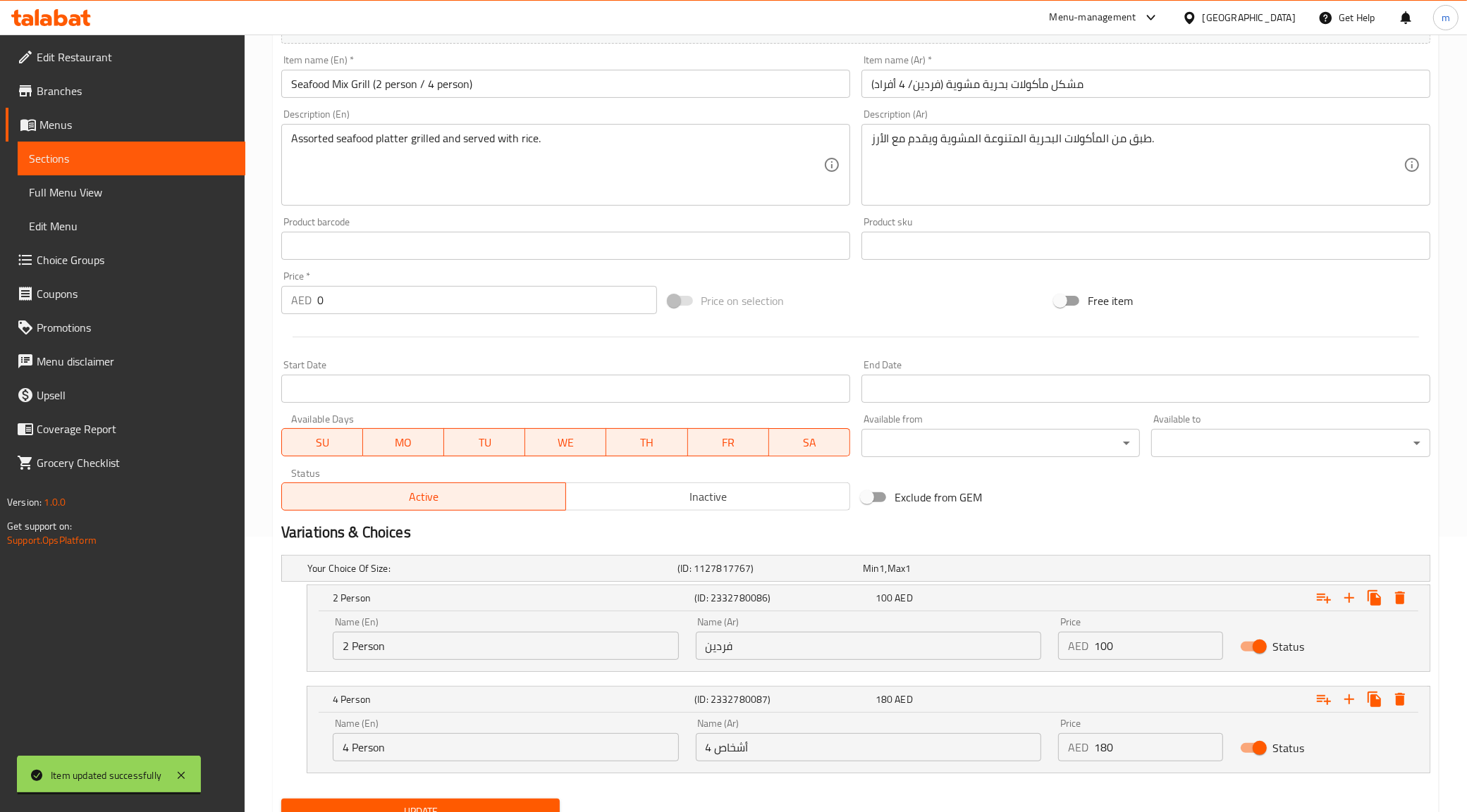
click at [728, 744] on input "4 أشخاص" at bounding box center [869, 747] width 347 height 28
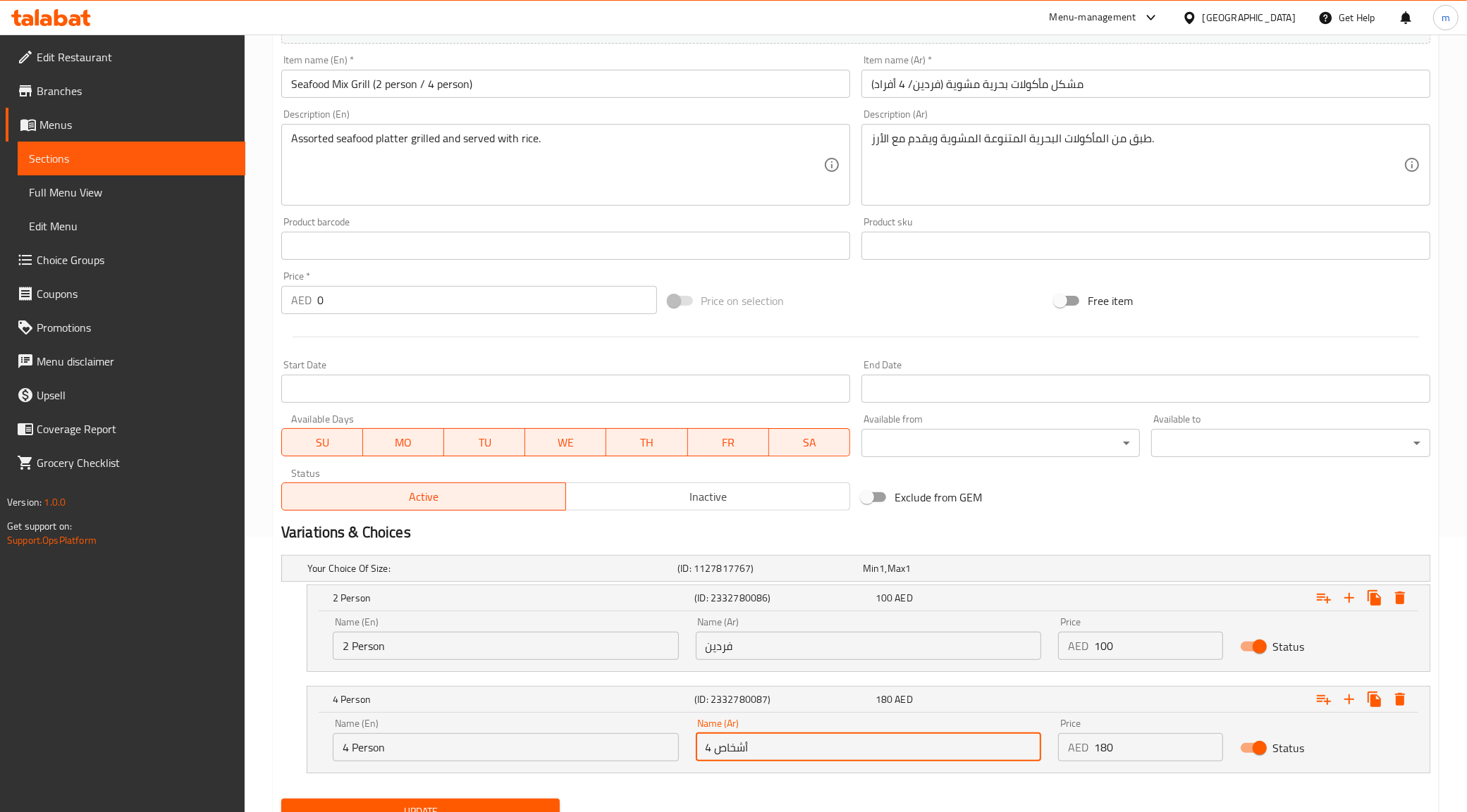
click at [728, 751] on input "4 أشخاص" at bounding box center [869, 747] width 347 height 28
type input "4 أفراد"
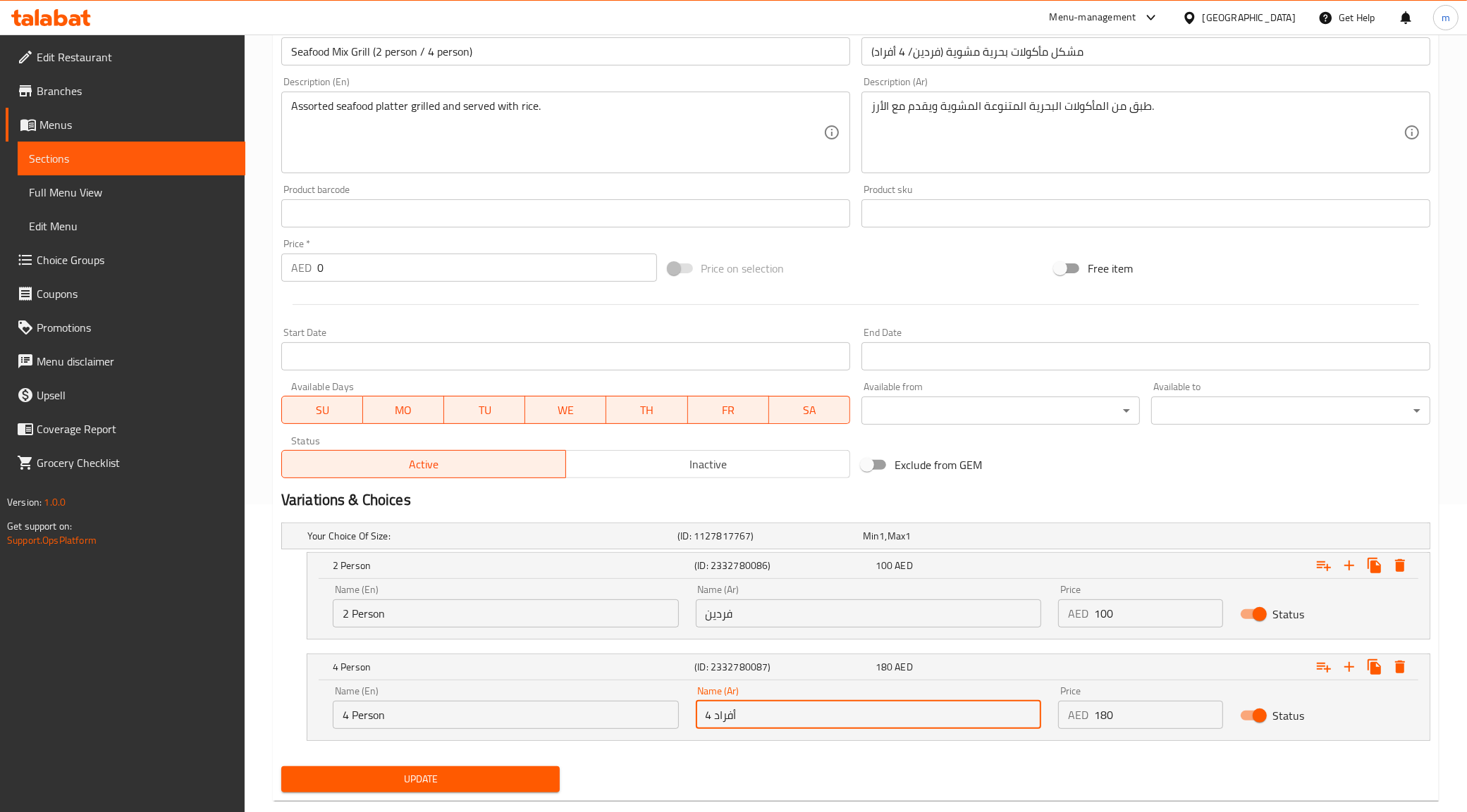
scroll to position [336, 0]
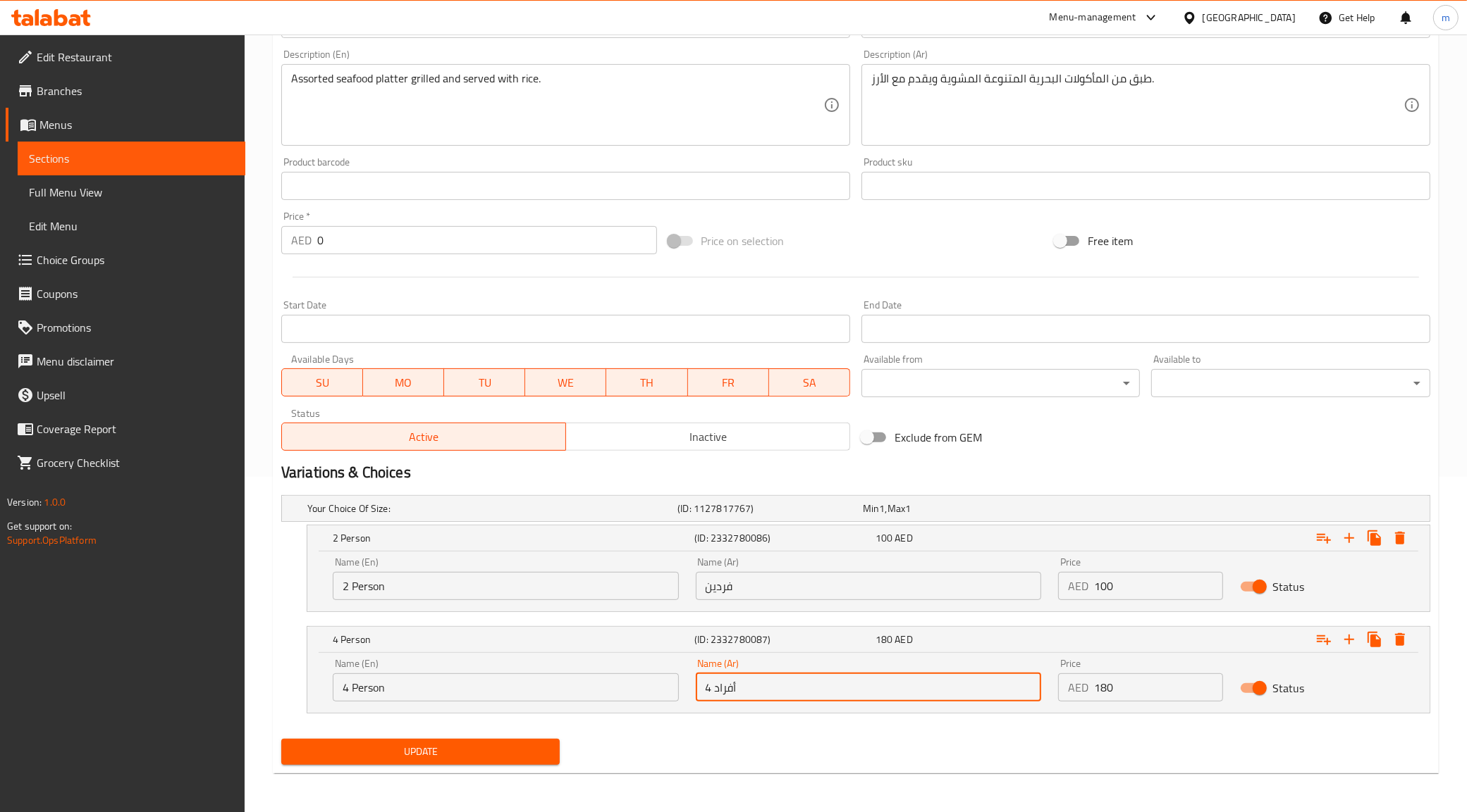
click at [379, 749] on span "Update" at bounding box center [421, 752] width 257 height 17
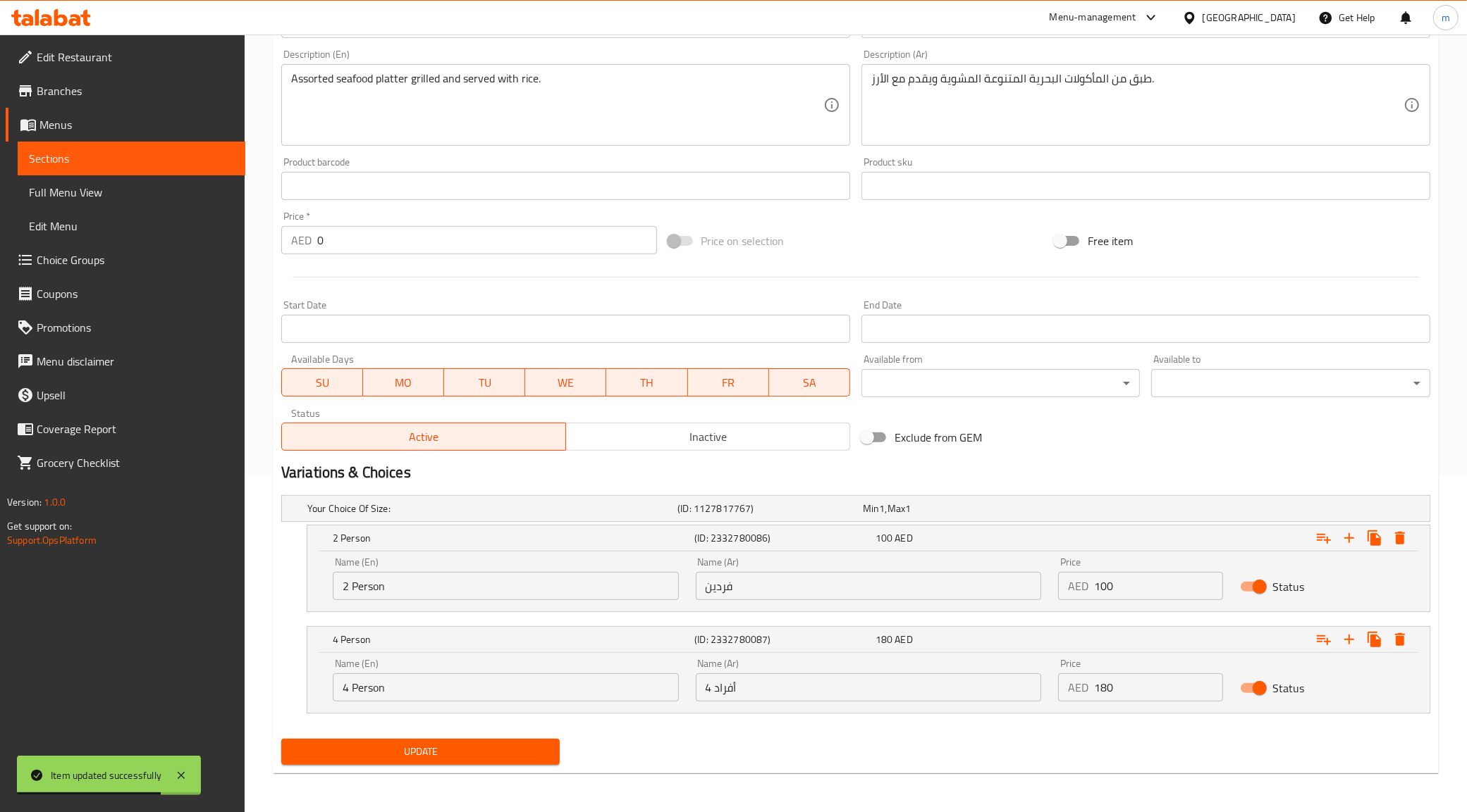
click at [120, 151] on span "Sections" at bounding box center [131, 159] width 205 height 17
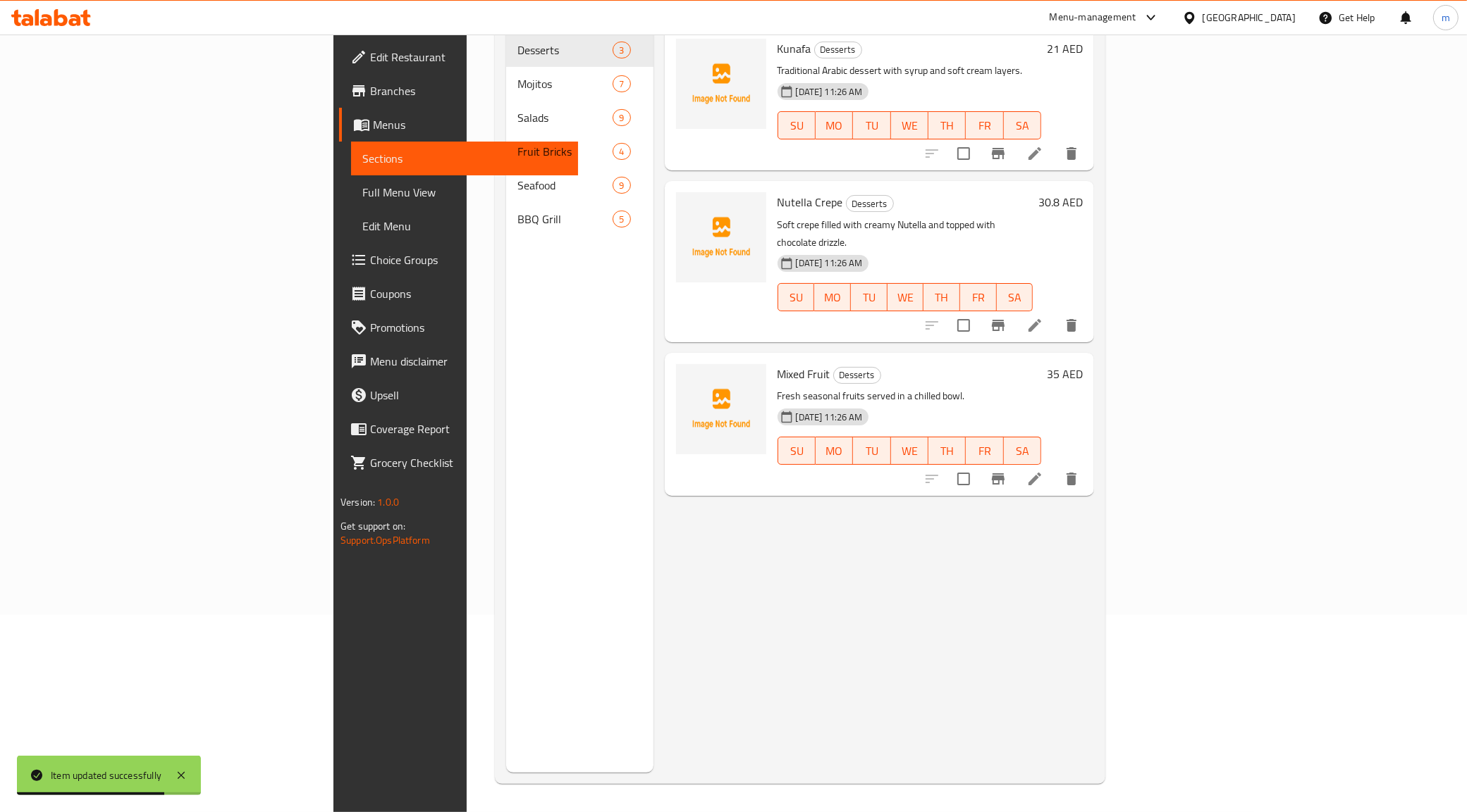
scroll to position [198, 0]
click at [506, 209] on div "BBQ Grill 5" at bounding box center [579, 218] width 147 height 34
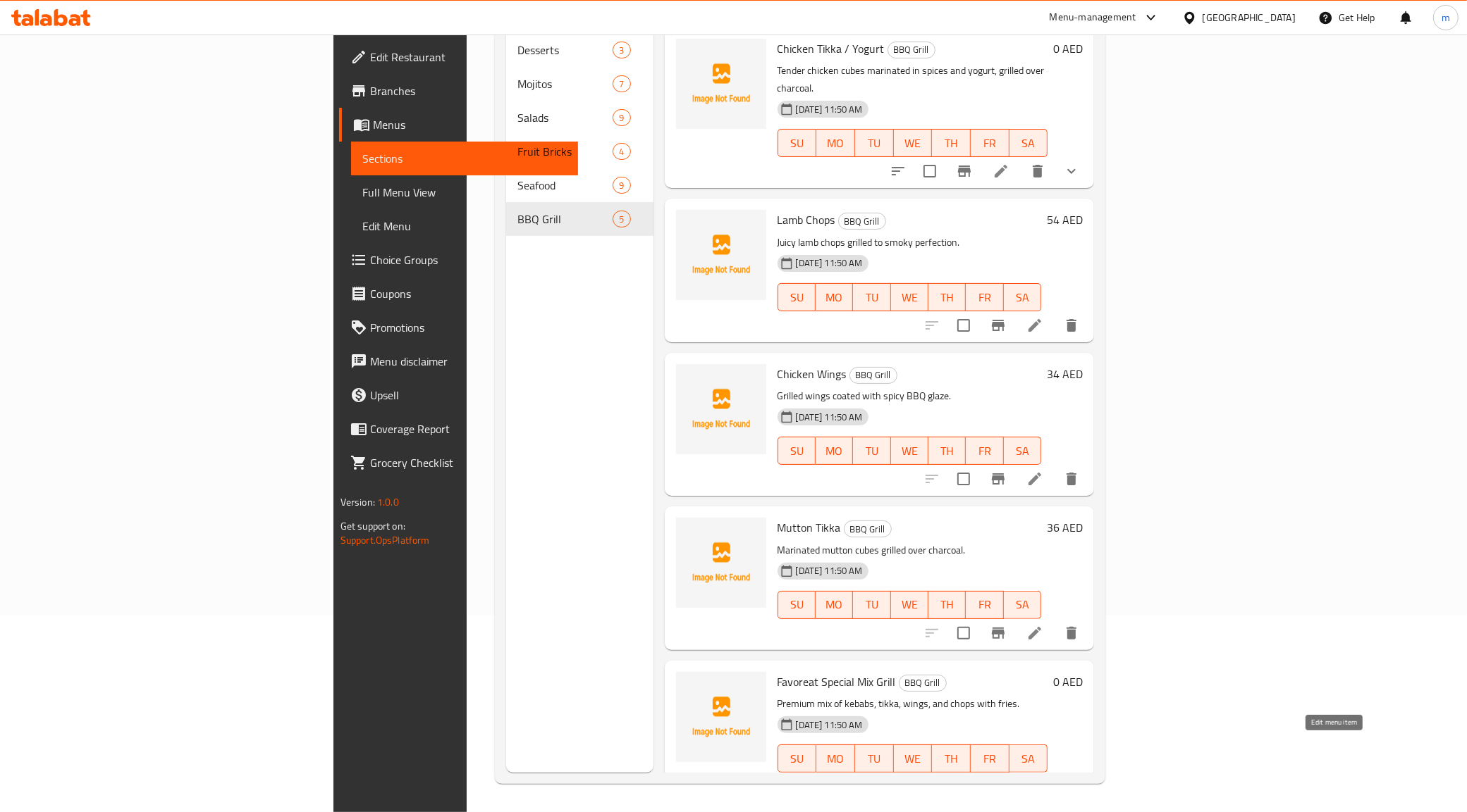
click at [1010, 778] on icon at bounding box center [1001, 787] width 17 height 17
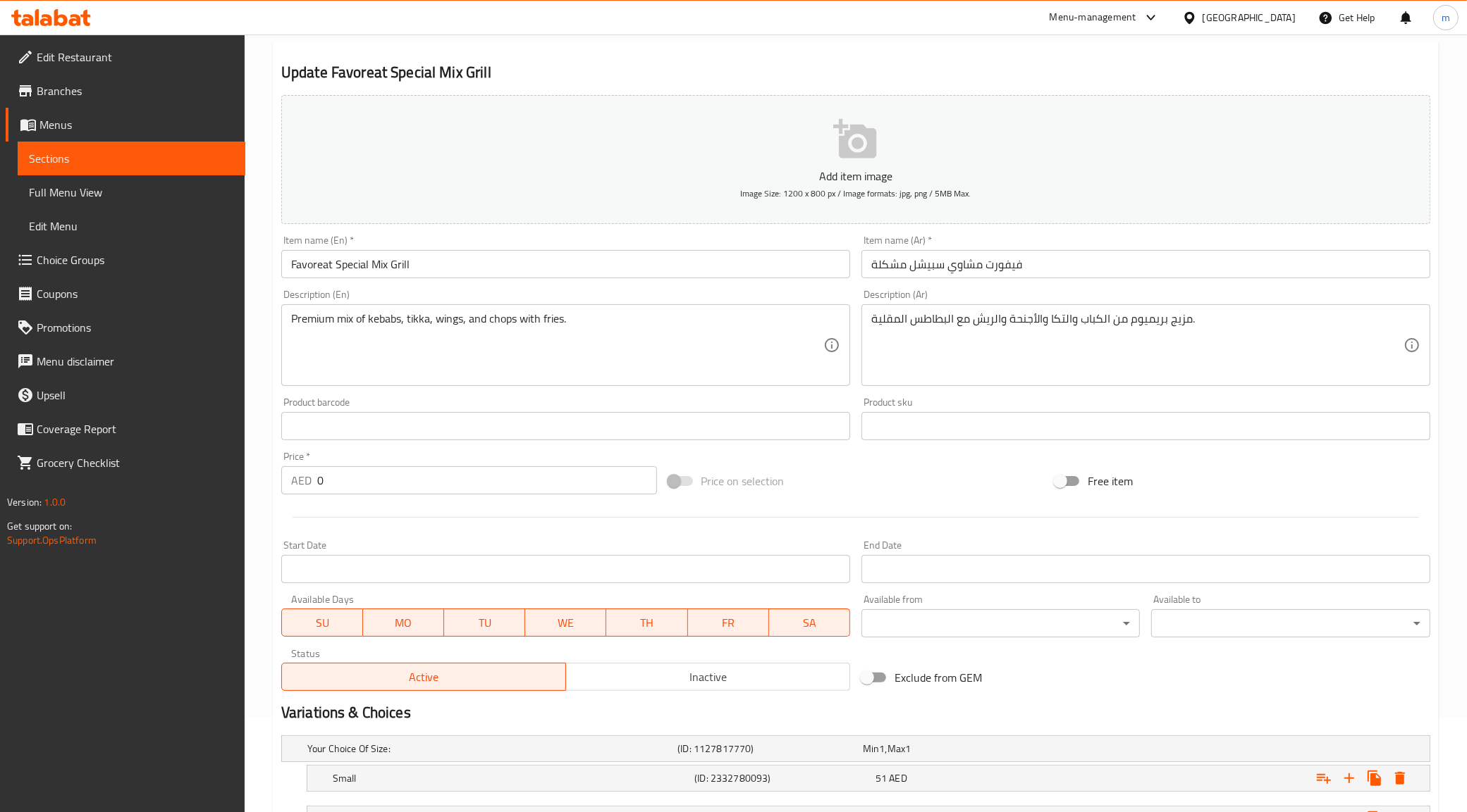
scroll to position [256, 0]
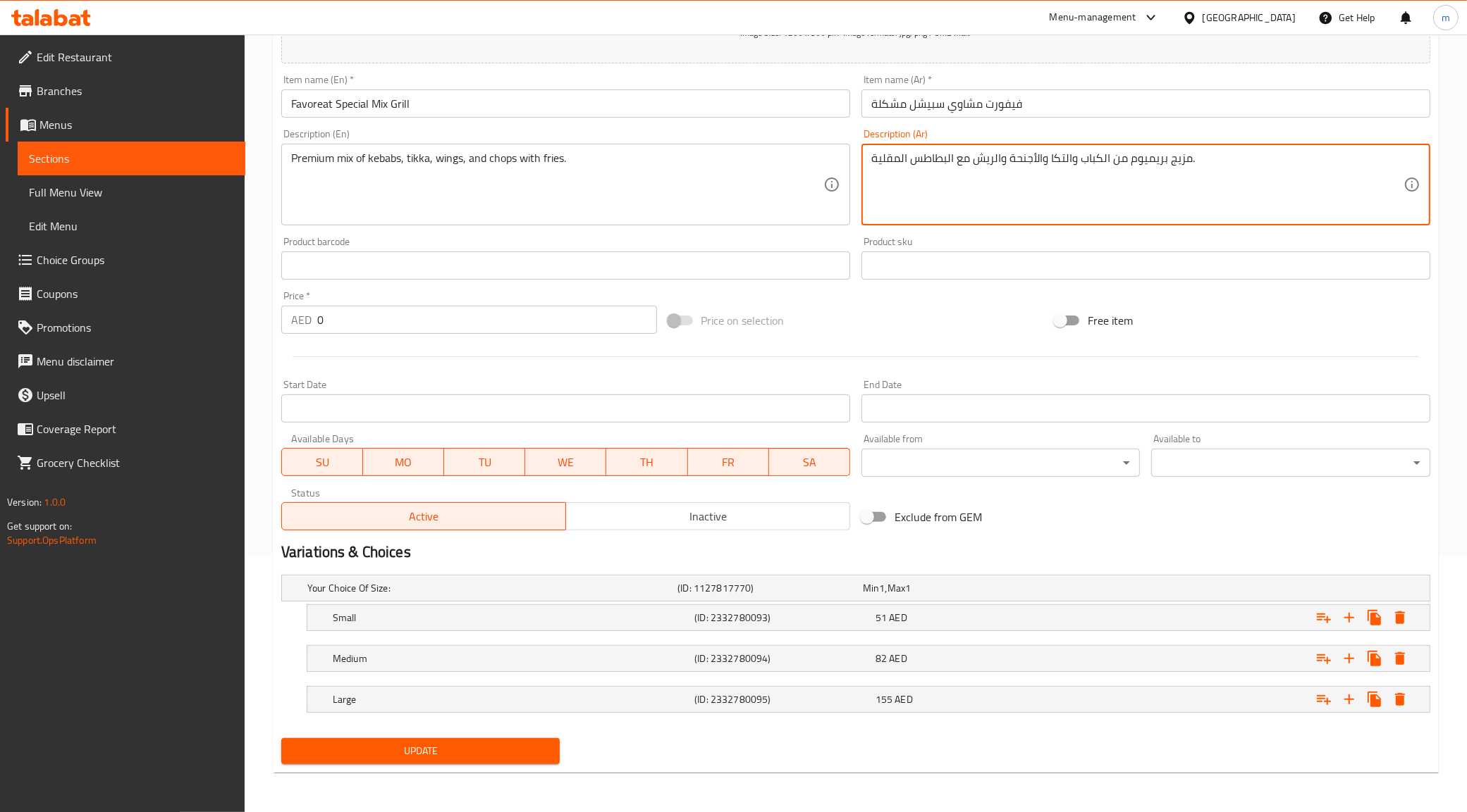
drag, startPoint x: 1168, startPoint y: 159, endPoint x: 1188, endPoint y: 167, distance: 21.5
type textarea "مشكل بريميوم من الكباب والتكا والأجنحة والريش مع البطاطس المقلية."
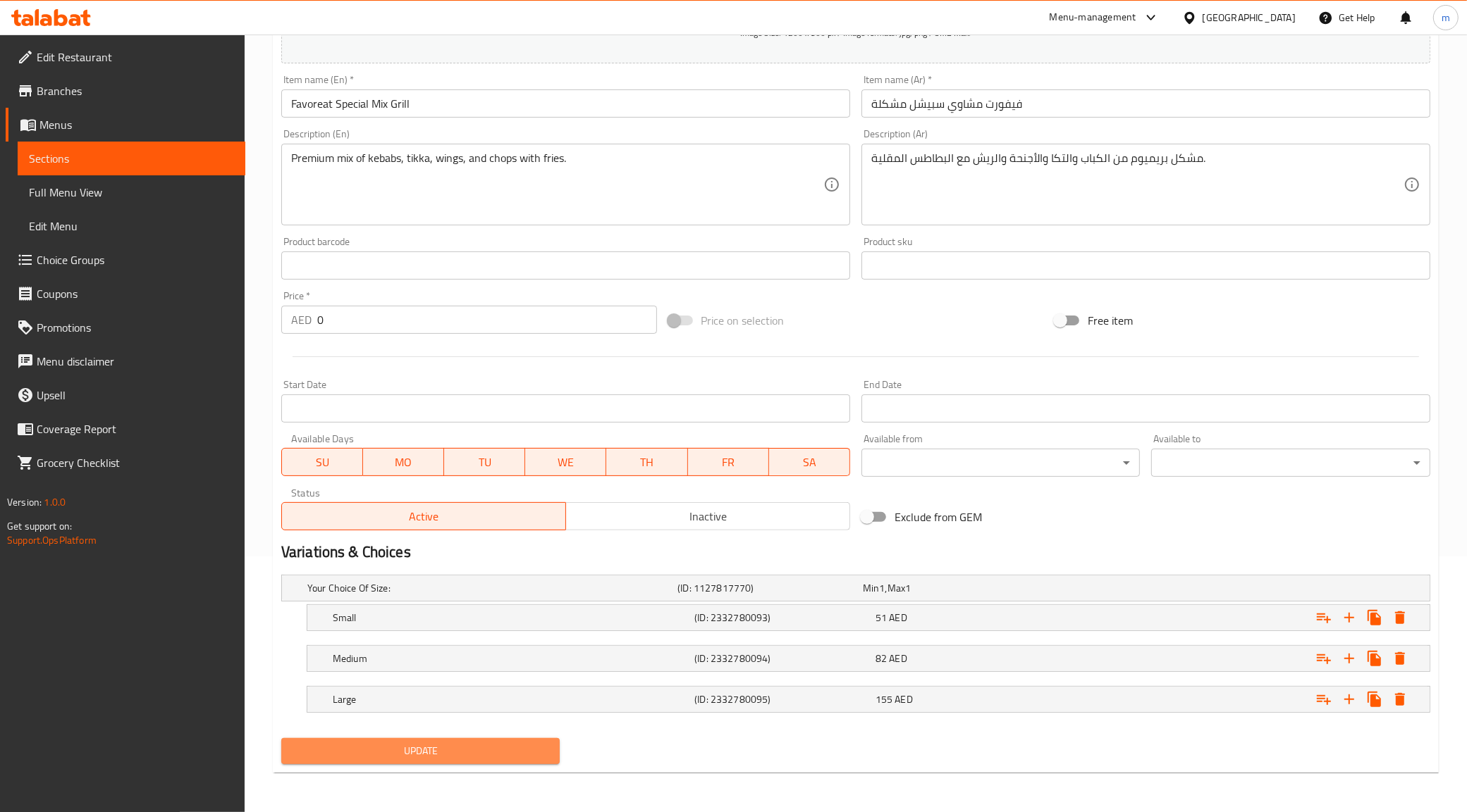
click at [439, 751] on span "Update" at bounding box center [421, 751] width 257 height 17
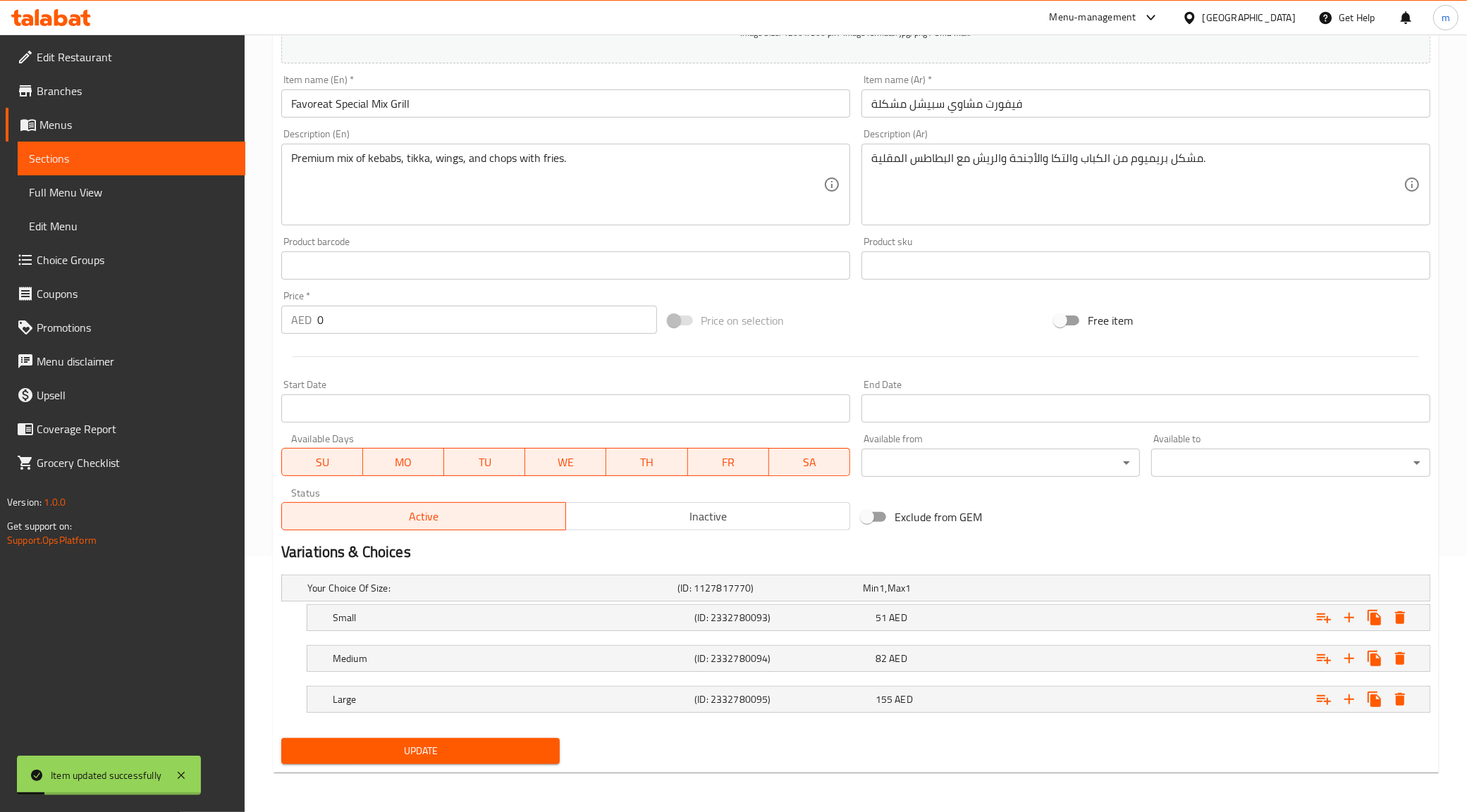
click at [91, 157] on span "Sections" at bounding box center [131, 159] width 205 height 17
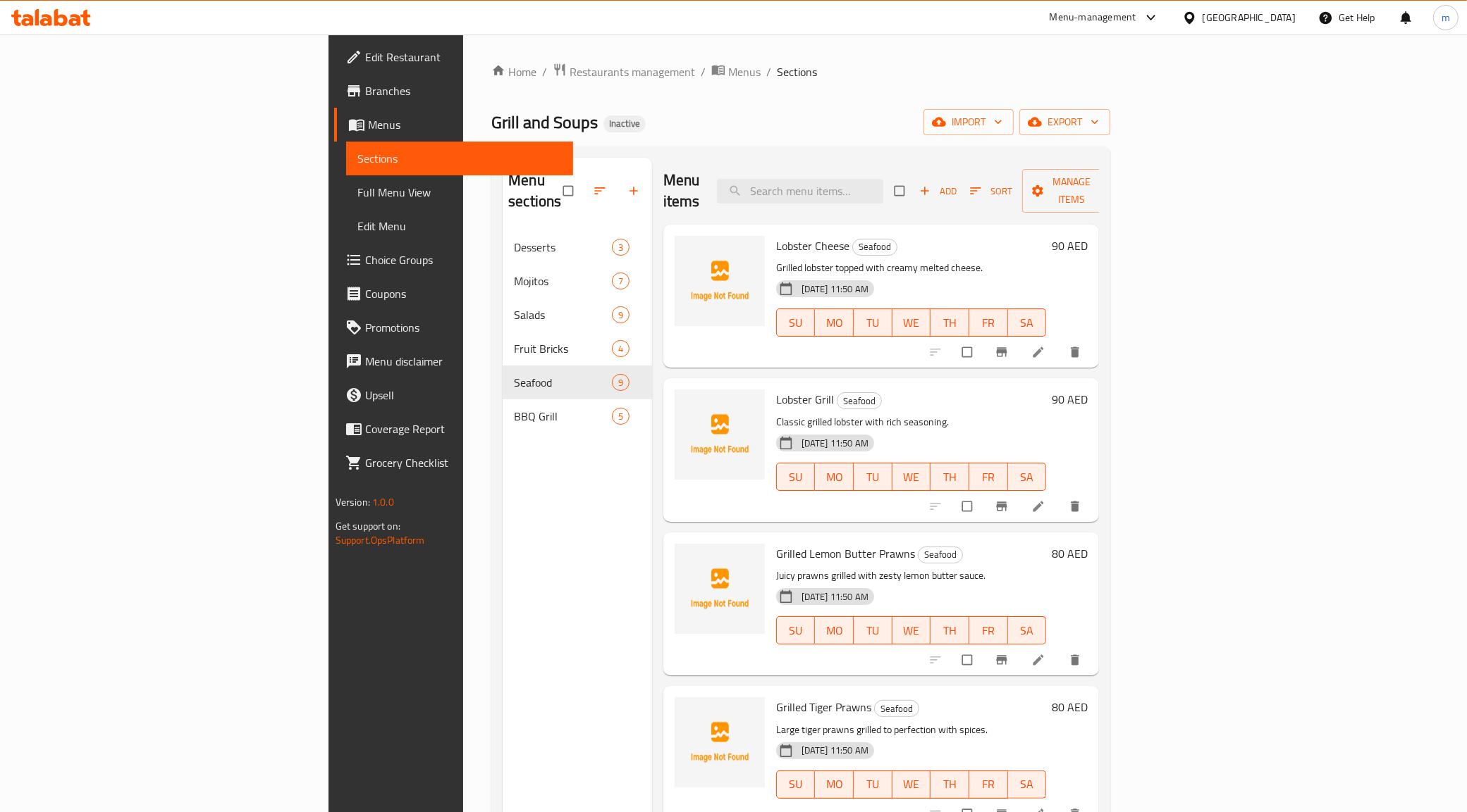
click at [357, 190] on span "Full Menu View" at bounding box center [459, 192] width 205 height 17
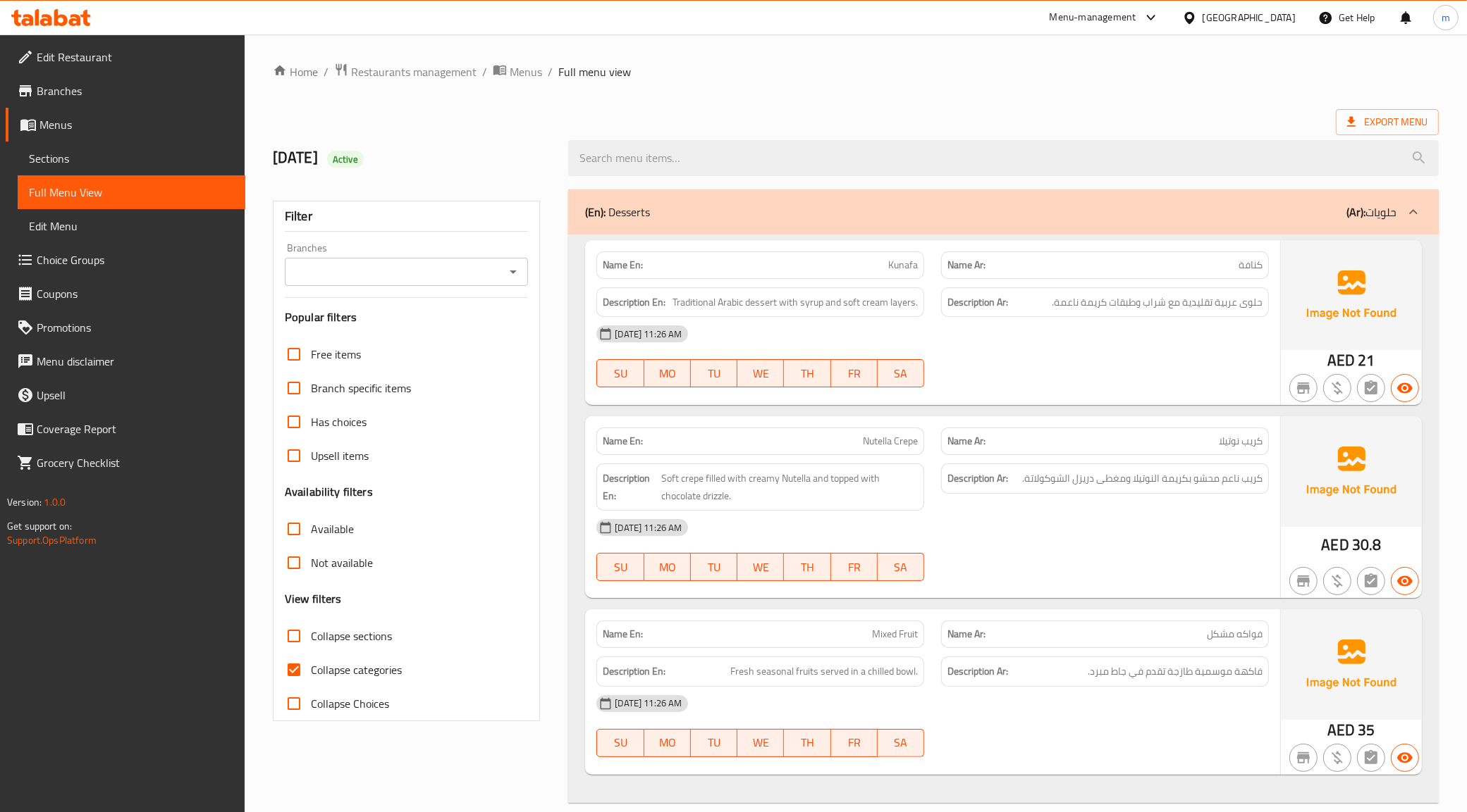
click at [825, 201] on div "(En): Desserts (Ar): حلويات" at bounding box center [1003, 212] width 870 height 45
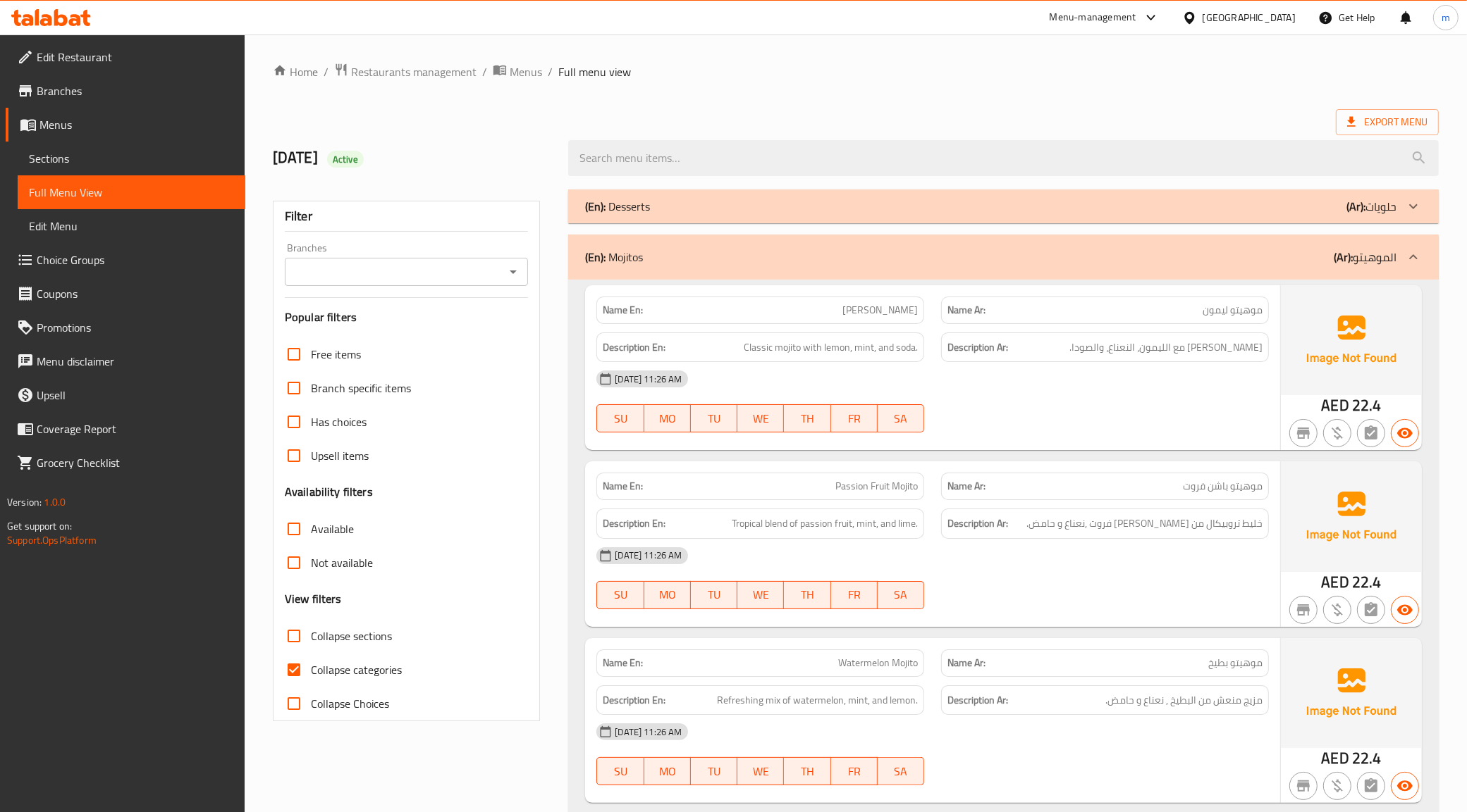
click at [841, 255] on div "(En): Mojitos (Ar): الموهيتو" at bounding box center [991, 257] width 811 height 17
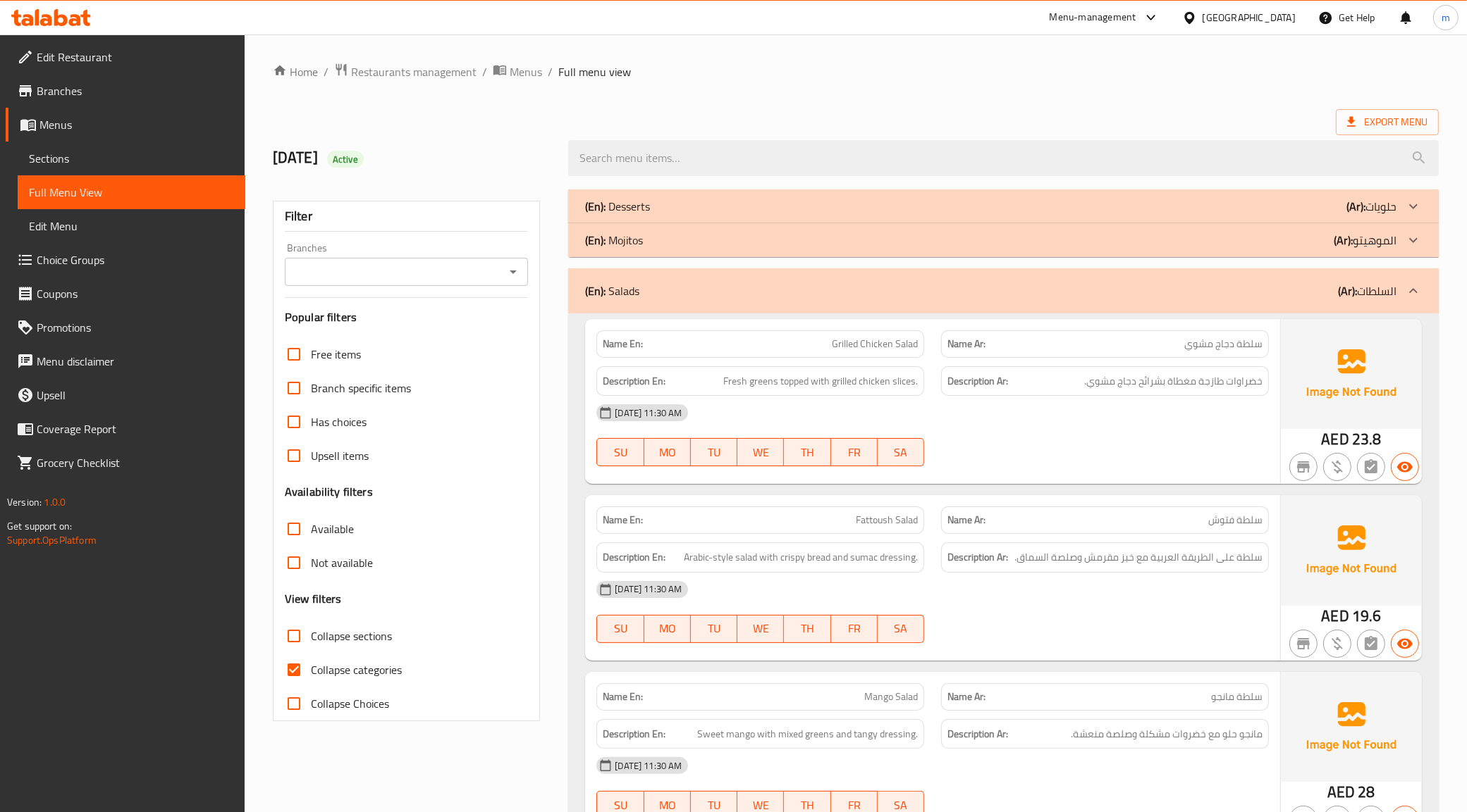
click at [882, 307] on div "(En): Salads (Ar): السلطات" at bounding box center [1003, 291] width 870 height 45
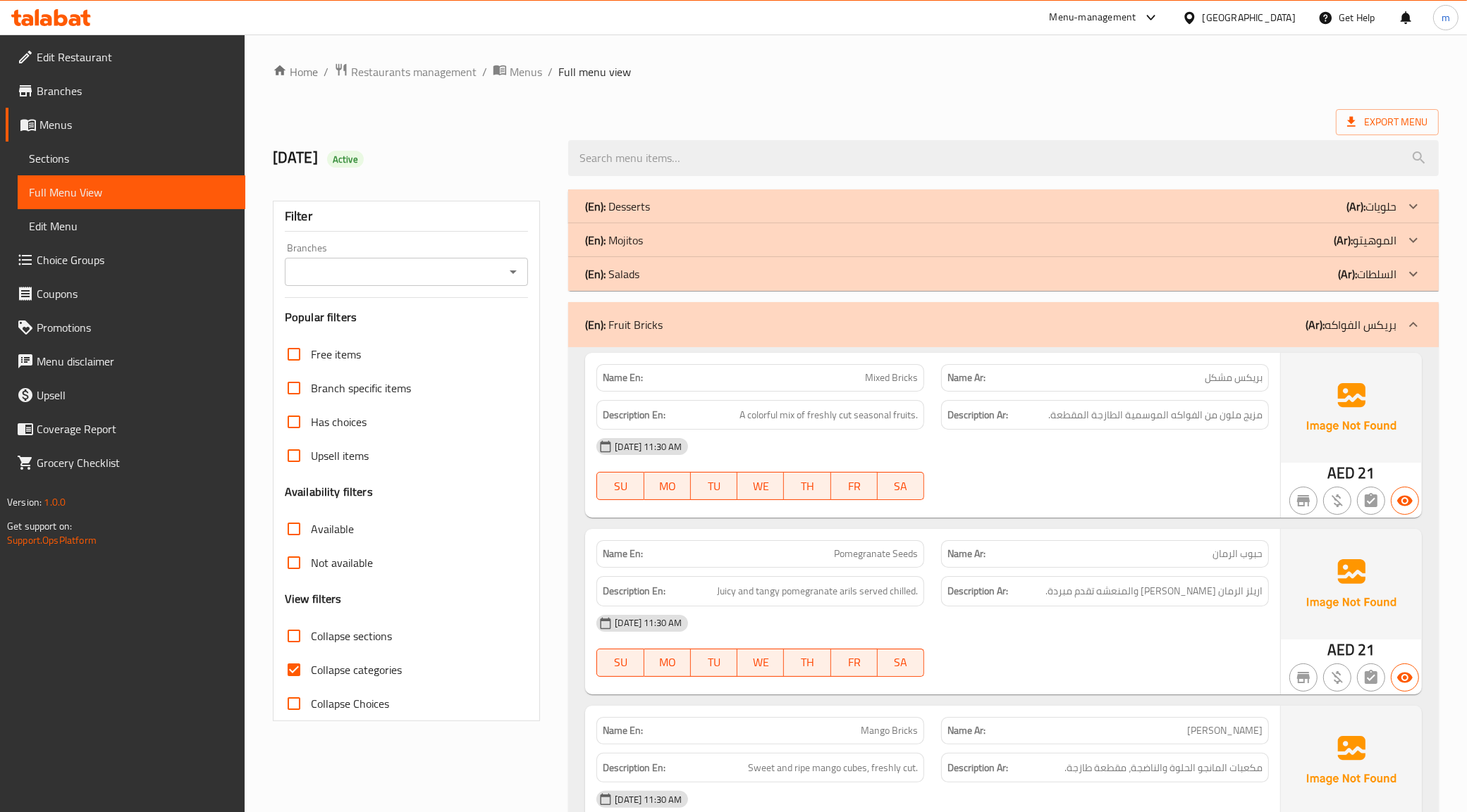
click at [894, 333] on div "(En): Fruit Bricks (Ar): بريكس الفواكه" at bounding box center [991, 325] width 811 height 17
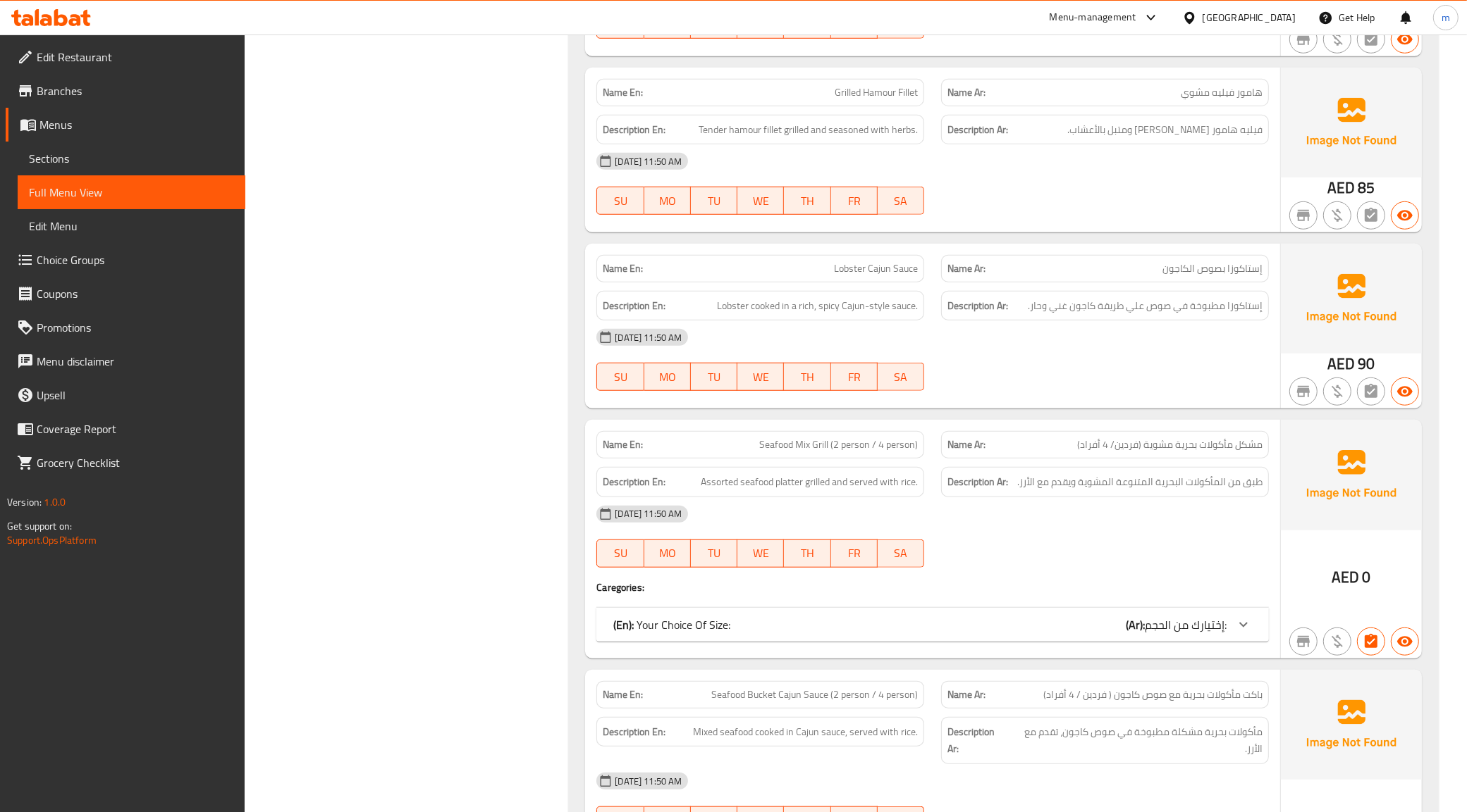
scroll to position [1233, 0]
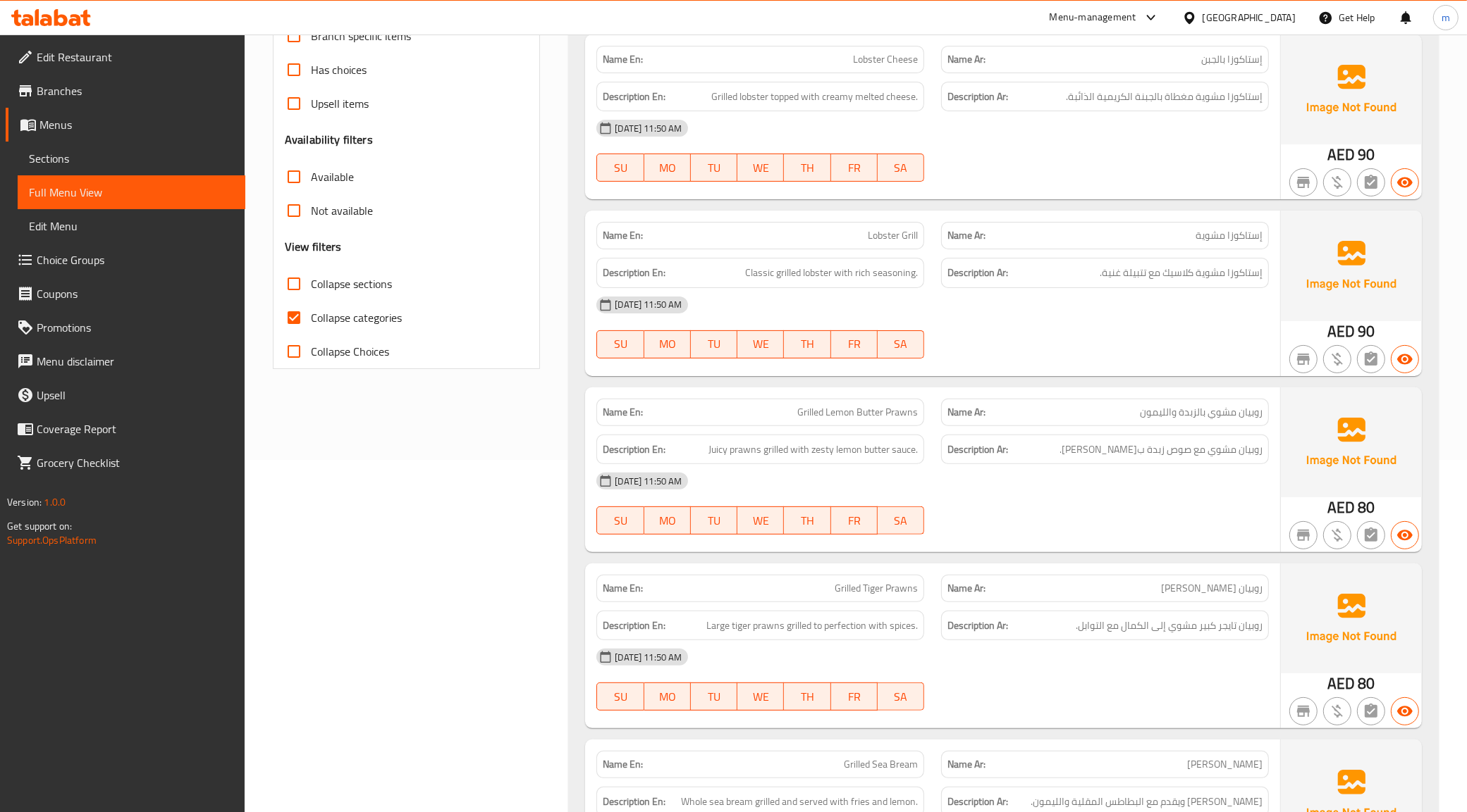
drag, startPoint x: 340, startPoint y: 311, endPoint x: 362, endPoint y: 340, distance: 36.4
click at [340, 311] on span "Collapse categories" at bounding box center [356, 317] width 90 height 17
click at [311, 311] on input "Collapse categories" at bounding box center [294, 317] width 34 height 34
checkbox input "false"
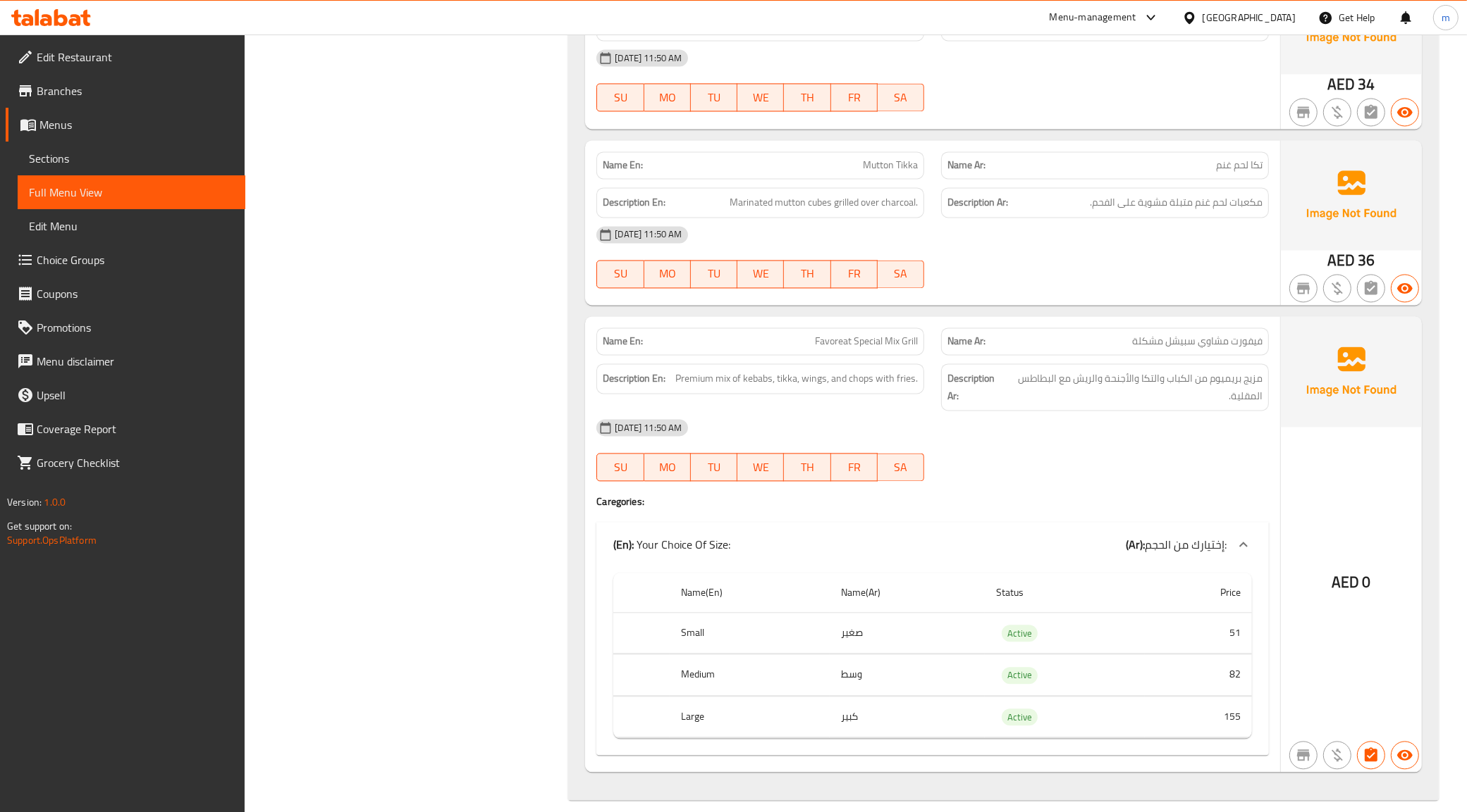
scroll to position [3196, 0]
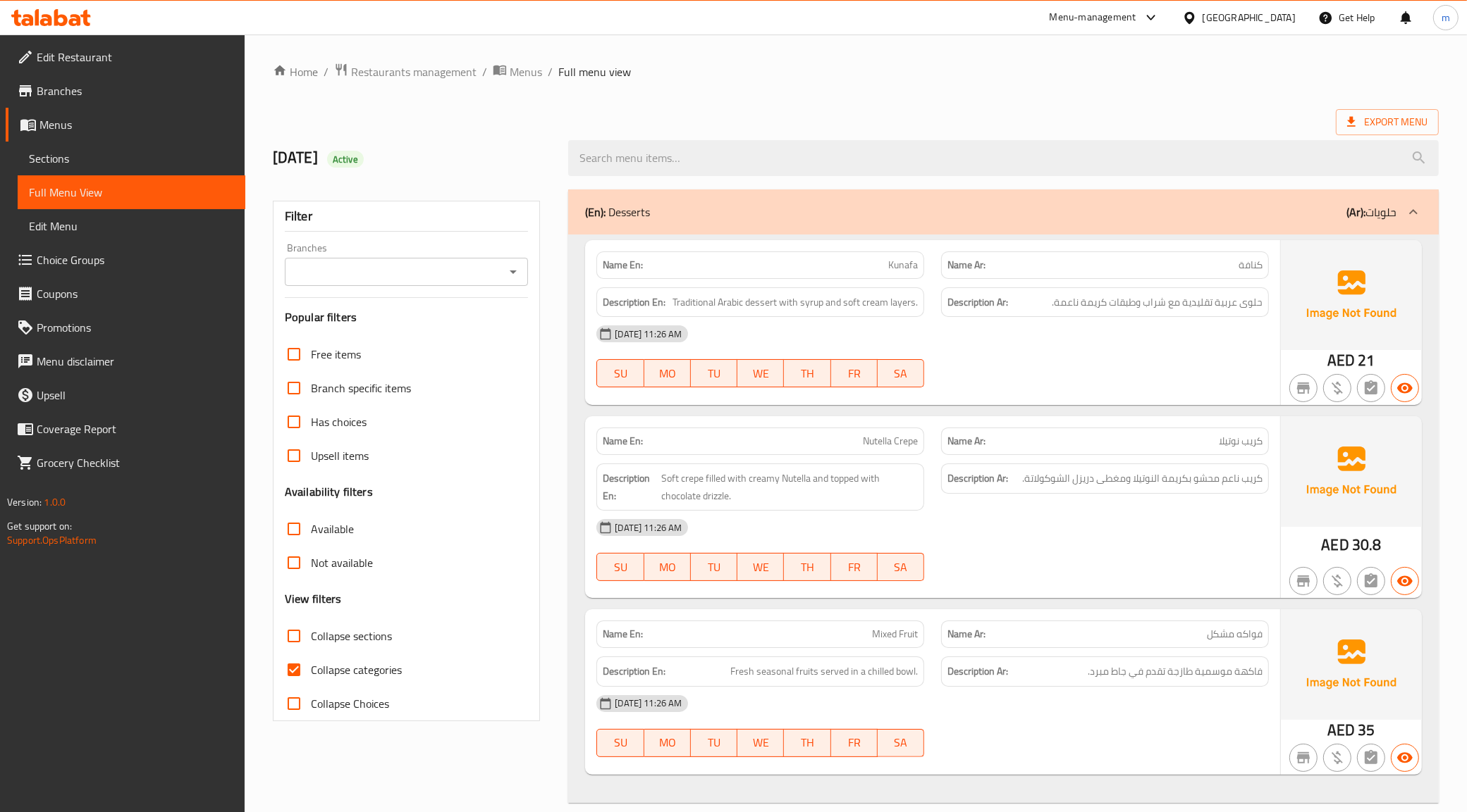
click at [347, 677] on span "Collapse categories" at bounding box center [356, 671] width 90 height 17
click at [311, 677] on input "Collapse categories" at bounding box center [294, 670] width 34 height 34
checkbox input "false"
click at [726, 236] on div "Name En: Kunafa Name Ar: كنافة Description En: Traditional Arabic dessert with …" at bounding box center [1003, 519] width 870 height 569
click at [731, 222] on div "(En): Desserts (Ar): حلويات" at bounding box center [1003, 212] width 870 height 45
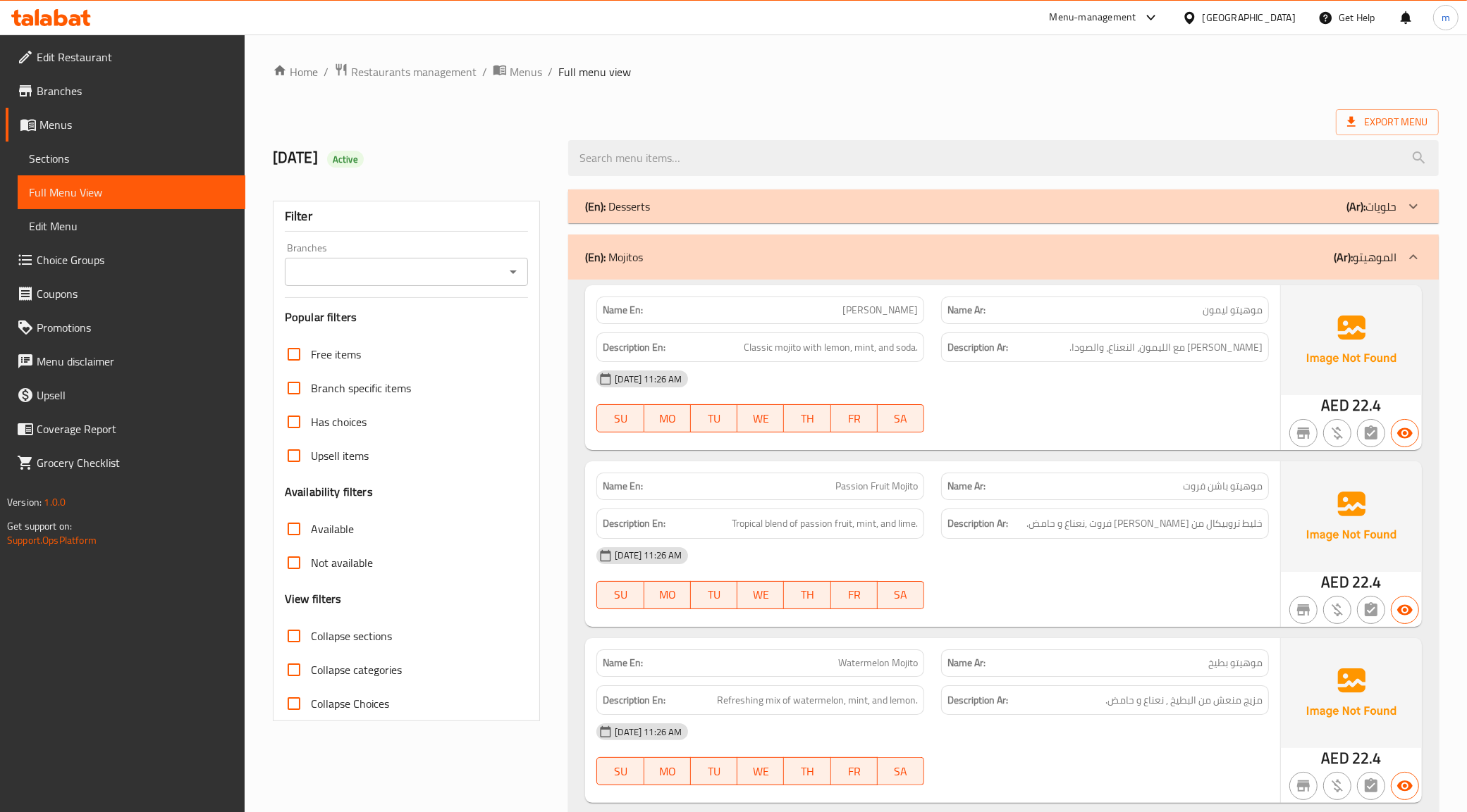
click at [762, 259] on div "(En): Mojitos (Ar): الموهيتو" at bounding box center [991, 257] width 811 height 17
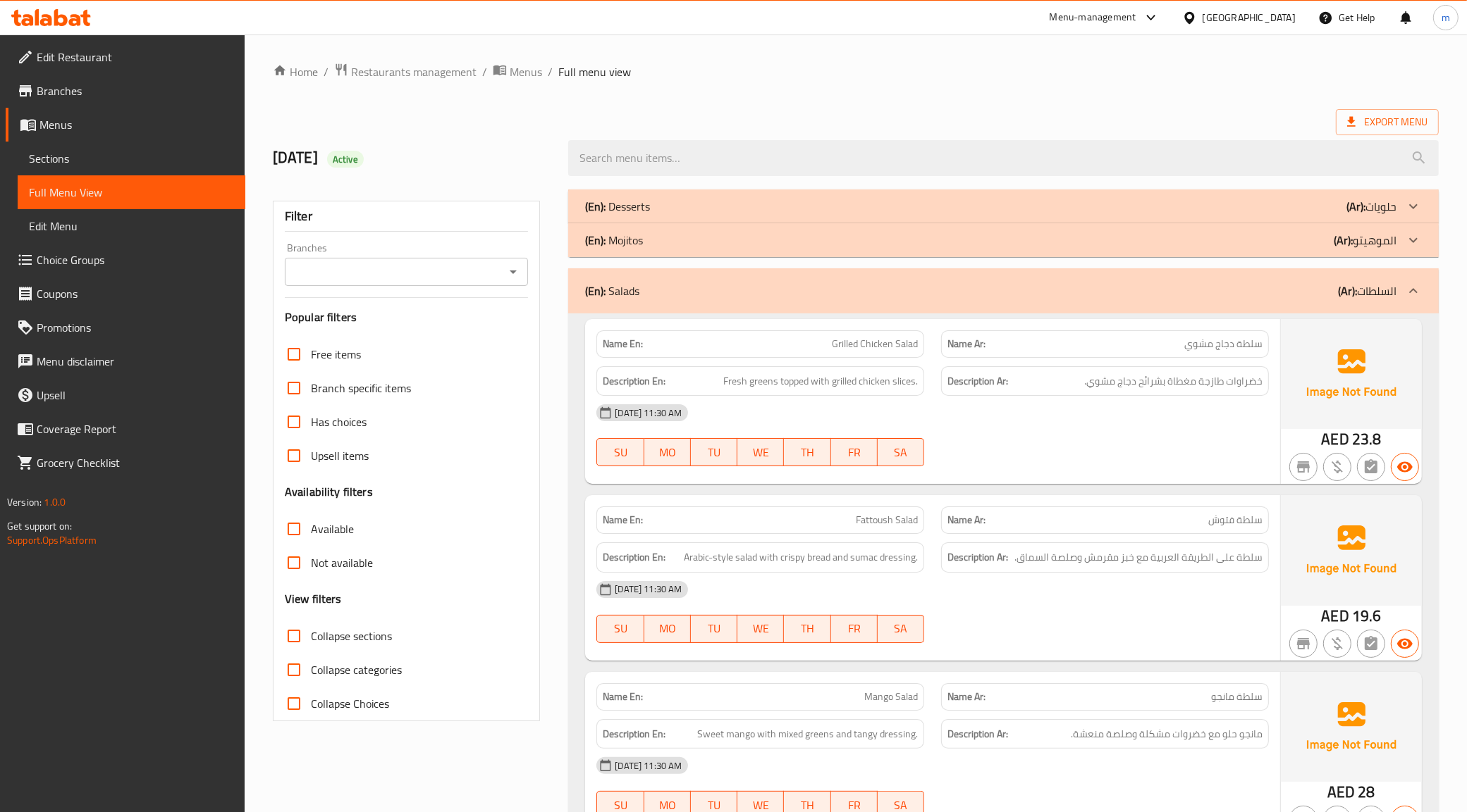
click at [737, 297] on div "(En): Salads (Ar): السلطات" at bounding box center [991, 292] width 811 height 17
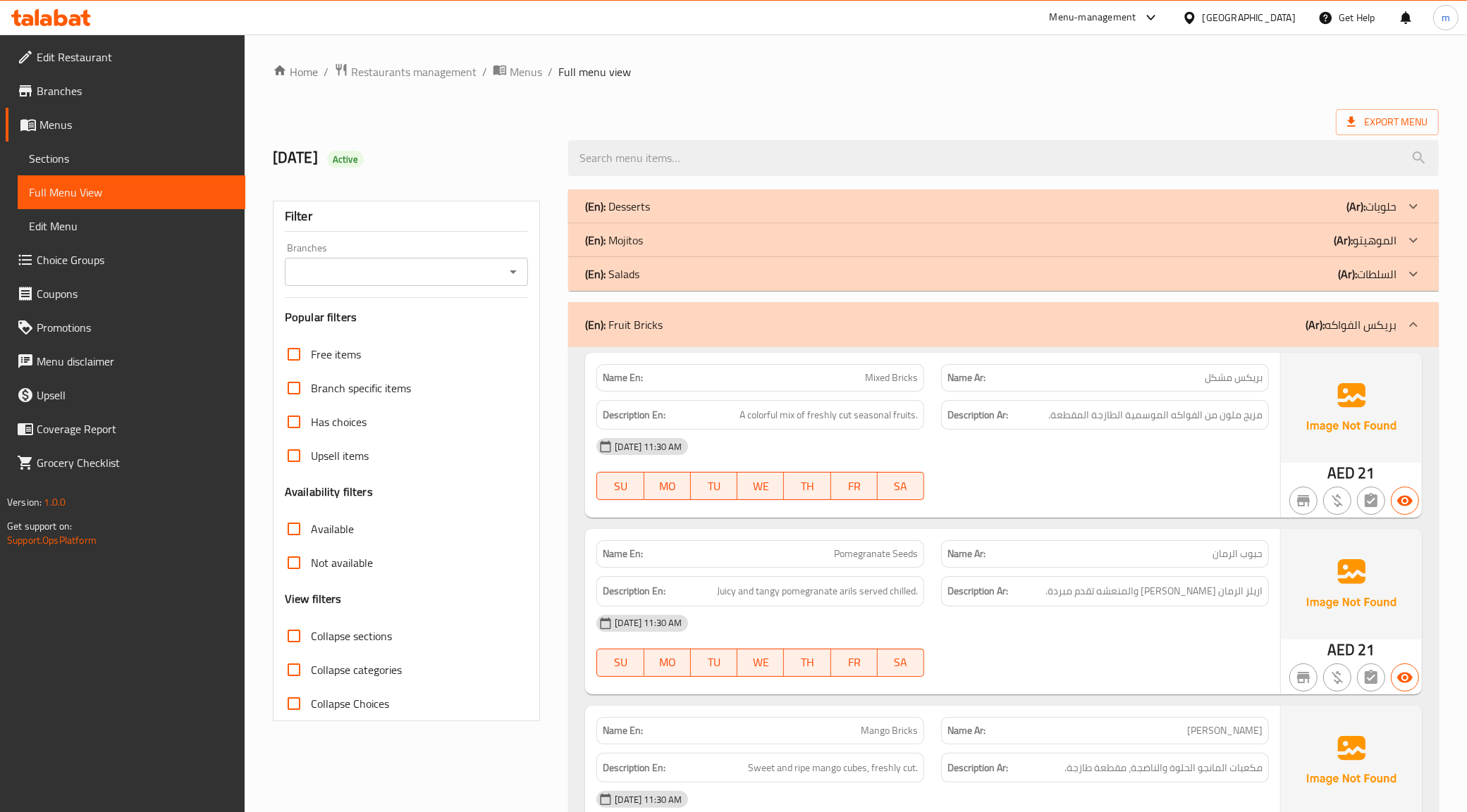
click at [723, 339] on div "(En): Fruit Bricks (Ar): بريكس الفواكه" at bounding box center [1003, 324] width 870 height 45
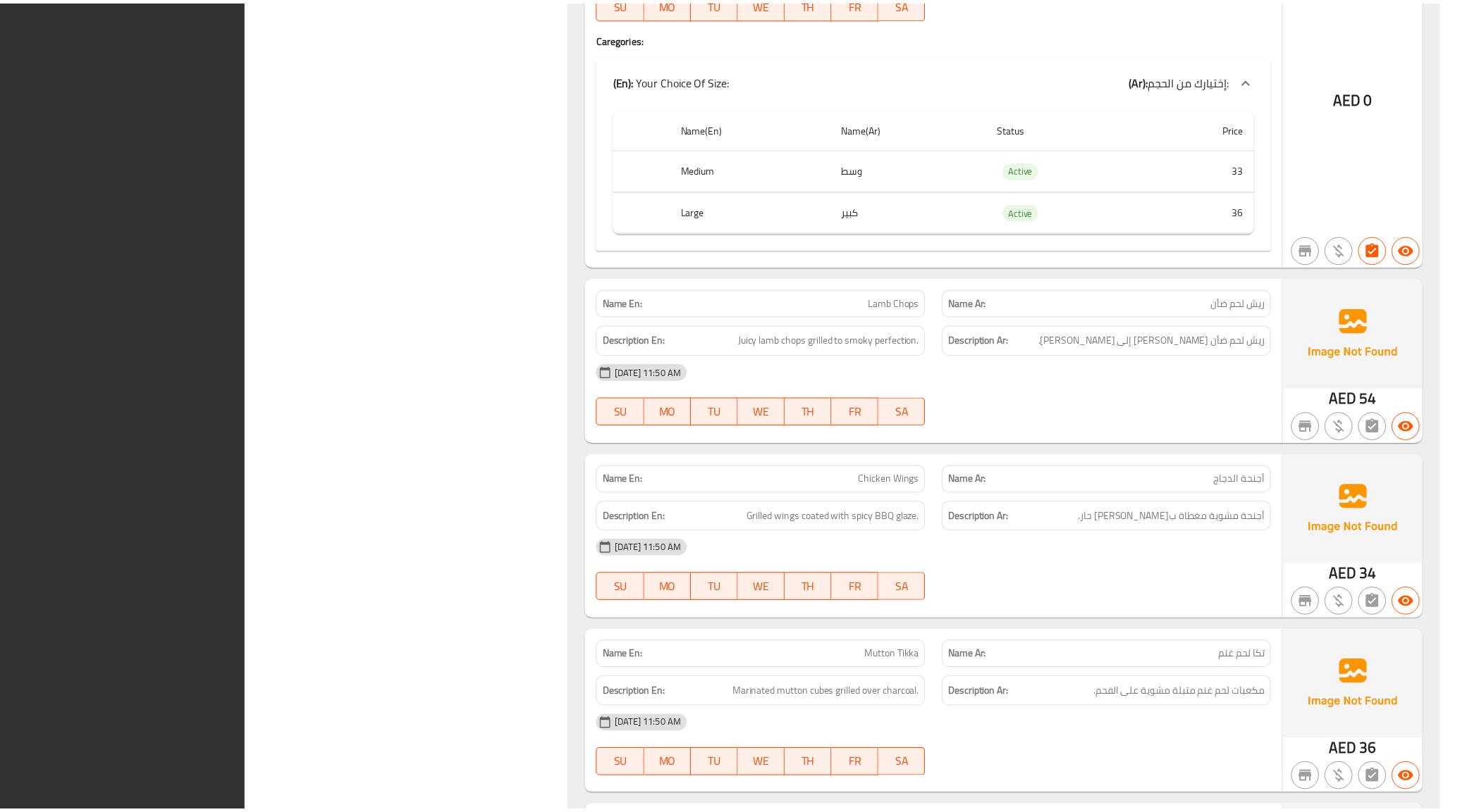
scroll to position [3196, 0]
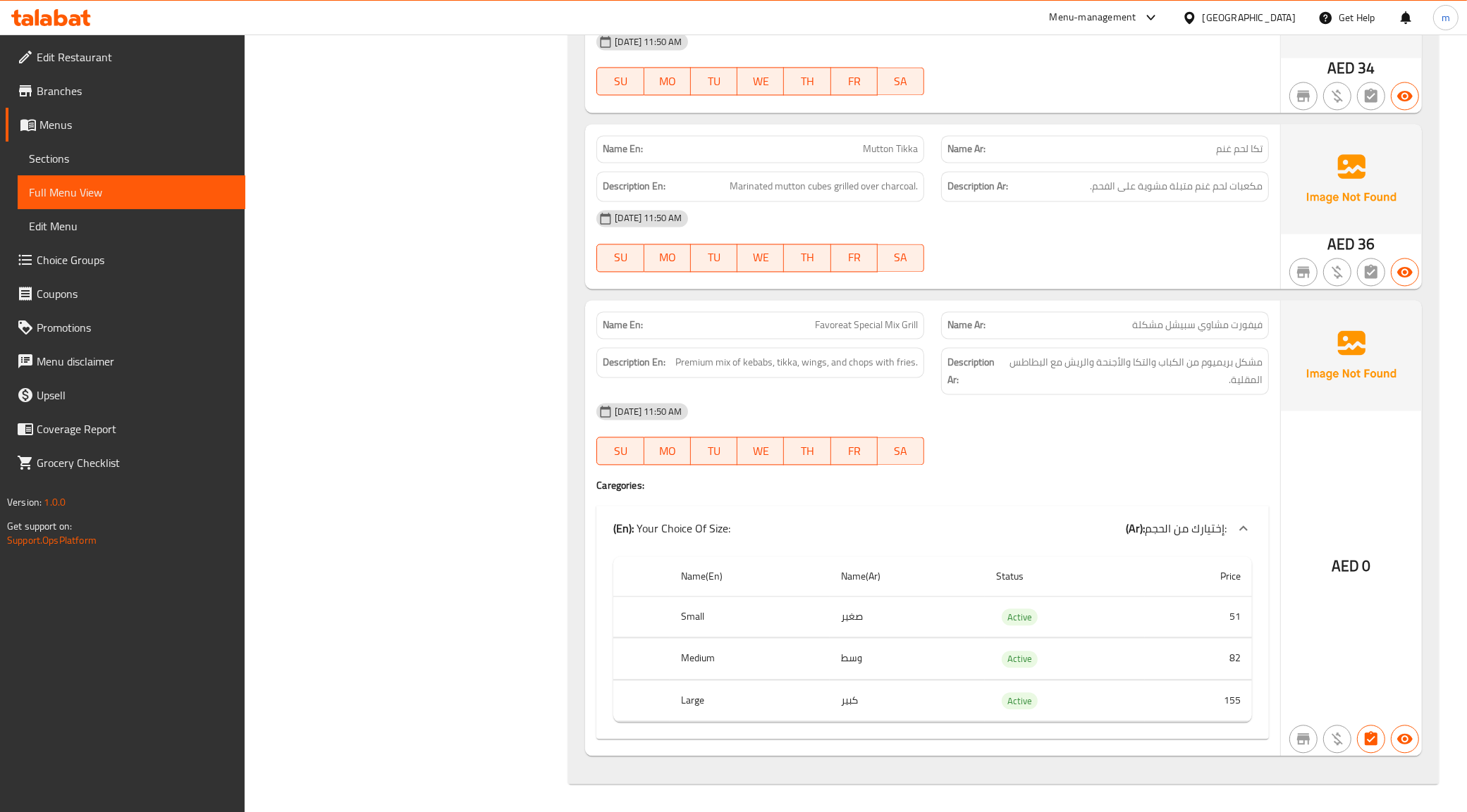
click at [74, 86] on span "Branches" at bounding box center [135, 91] width 197 height 17
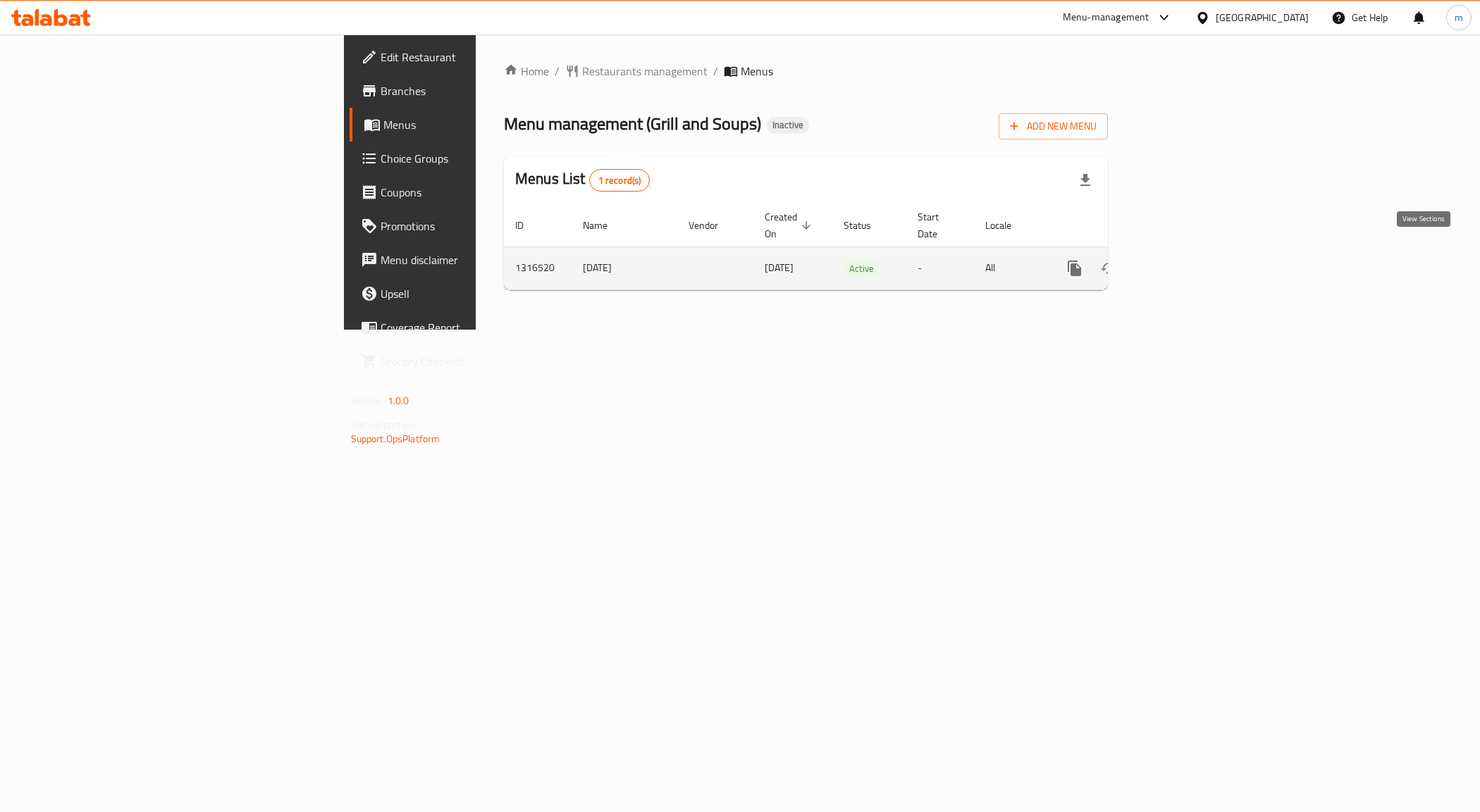
click at [1185, 260] on icon "enhanced table" at bounding box center [1176, 268] width 17 height 17
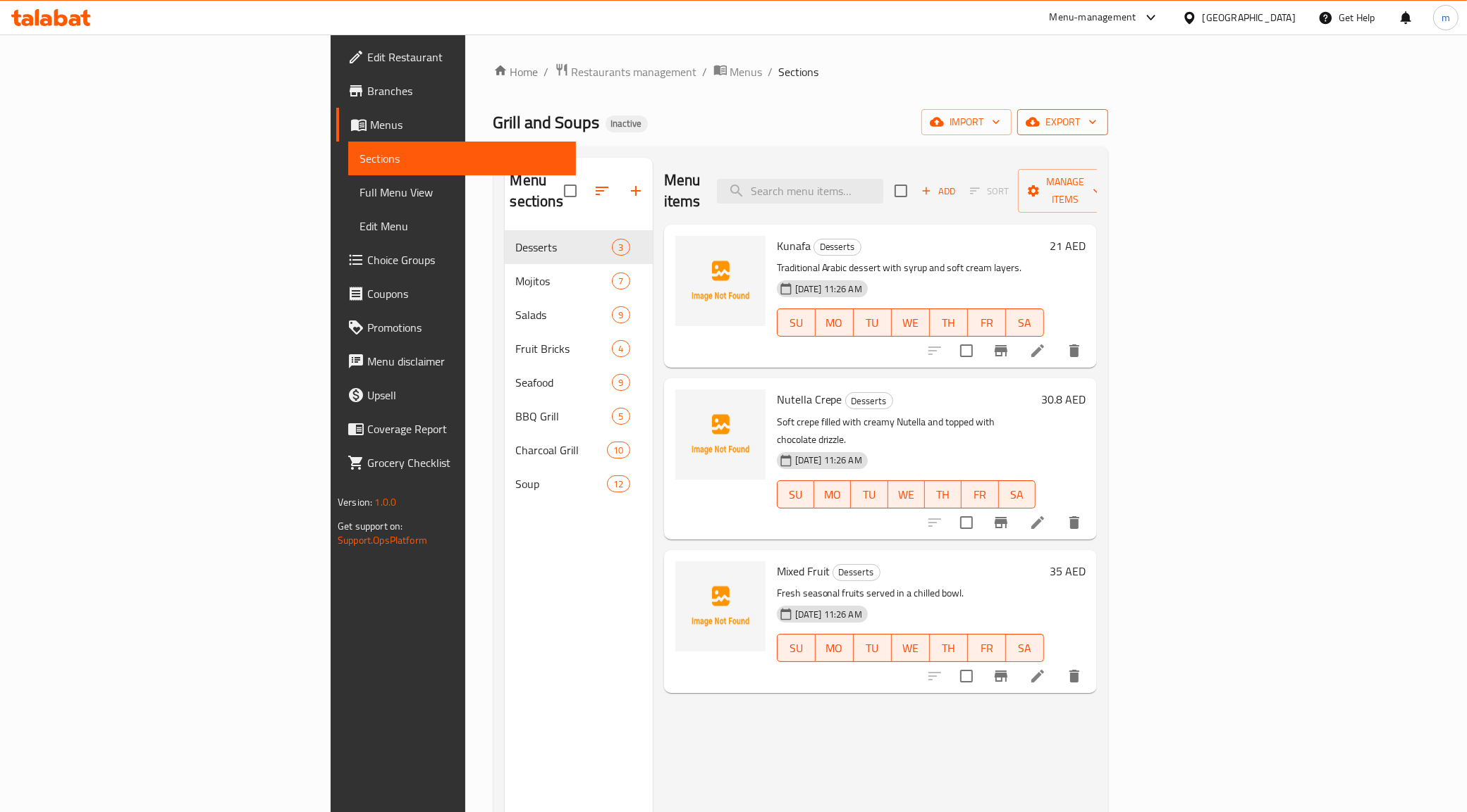
click at [1096, 129] on span "export" at bounding box center [1062, 122] width 68 height 17
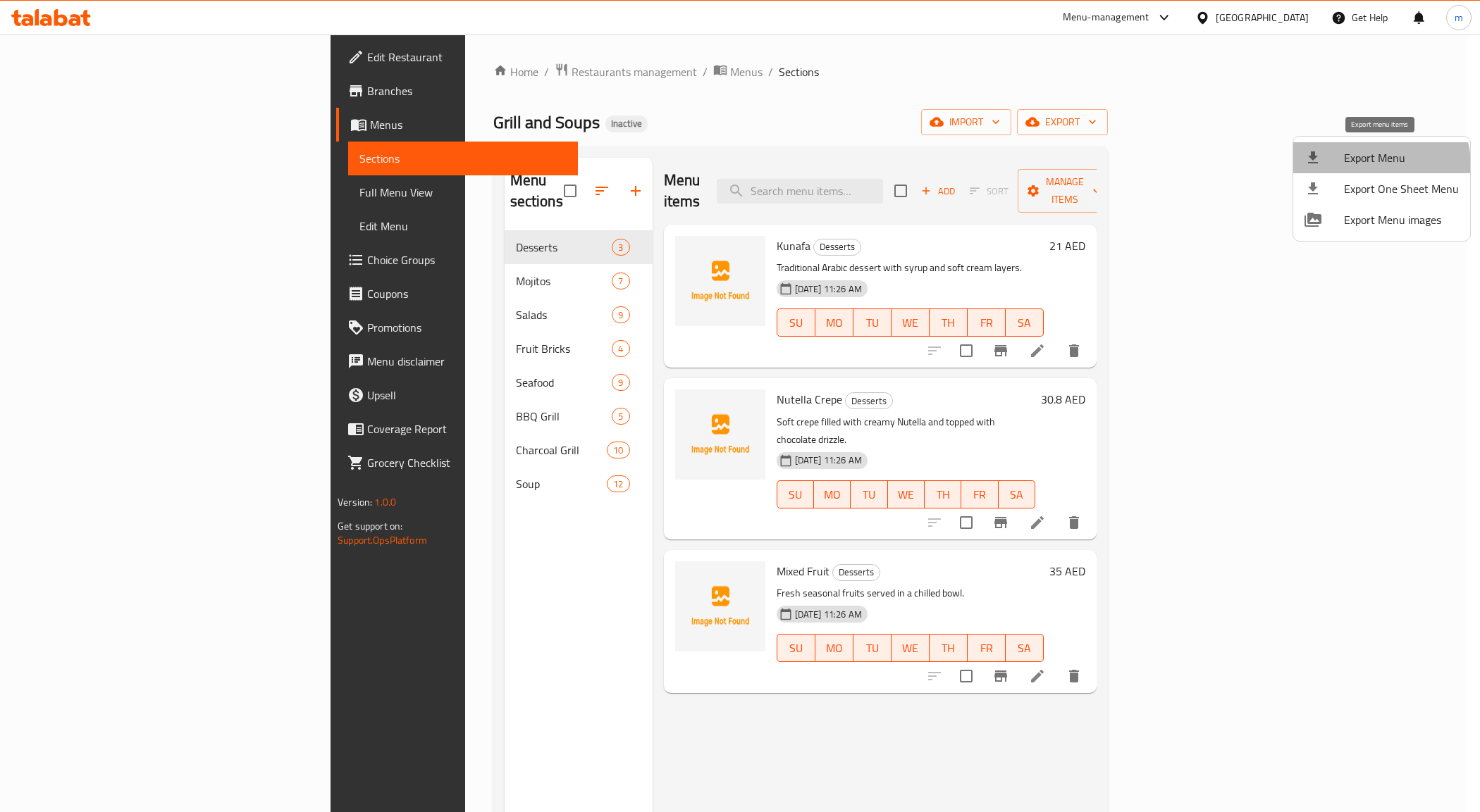
click at [1373, 165] on span "Export Menu" at bounding box center [1400, 158] width 115 height 17
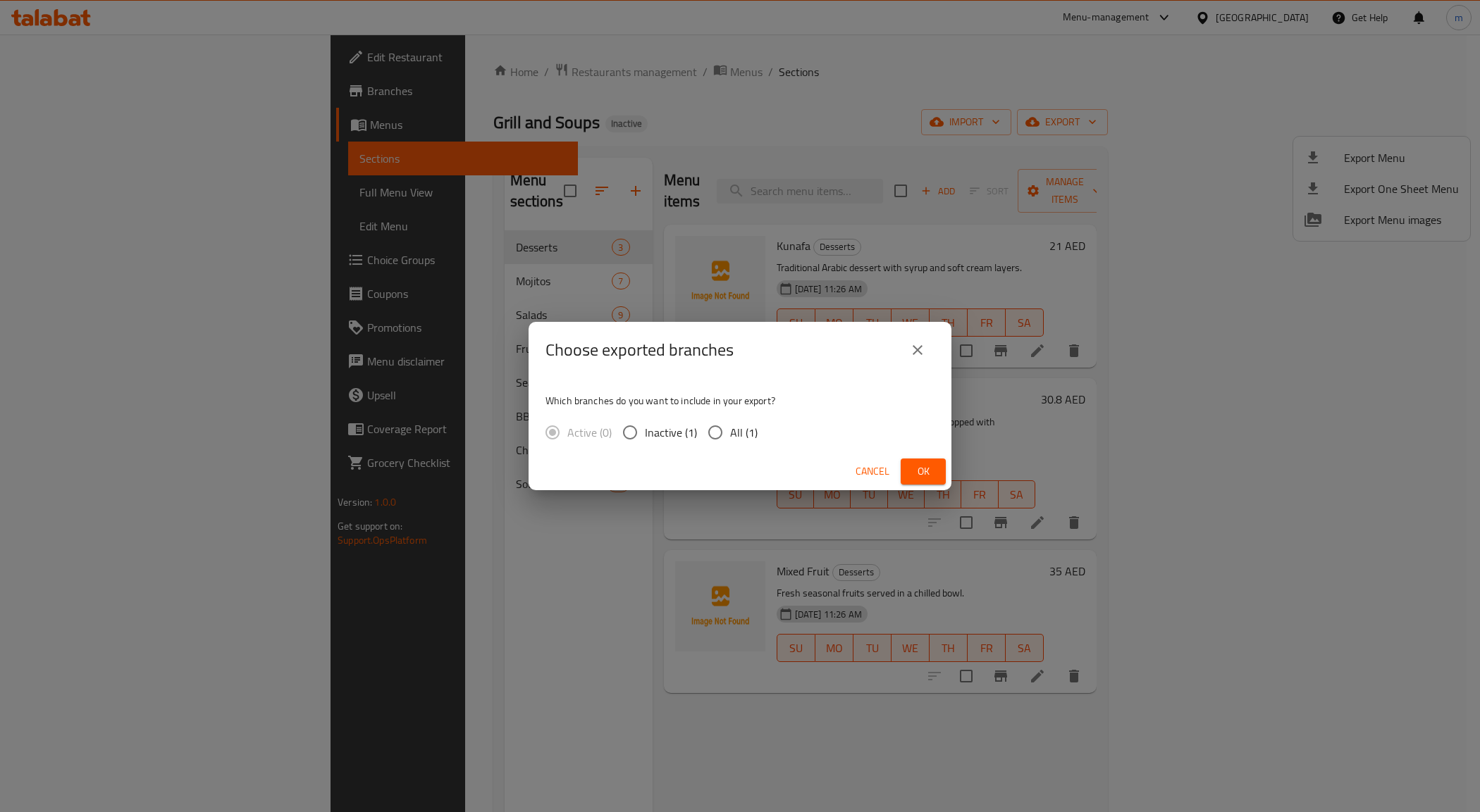
click at [742, 438] on span "All (1)" at bounding box center [744, 433] width 28 height 17
click at [730, 438] on input "All (1)" at bounding box center [715, 432] width 30 height 30
radio input "true"
click at [914, 464] on span "Ok" at bounding box center [923, 471] width 22 height 17
